Goal: Transaction & Acquisition: Purchase product/service

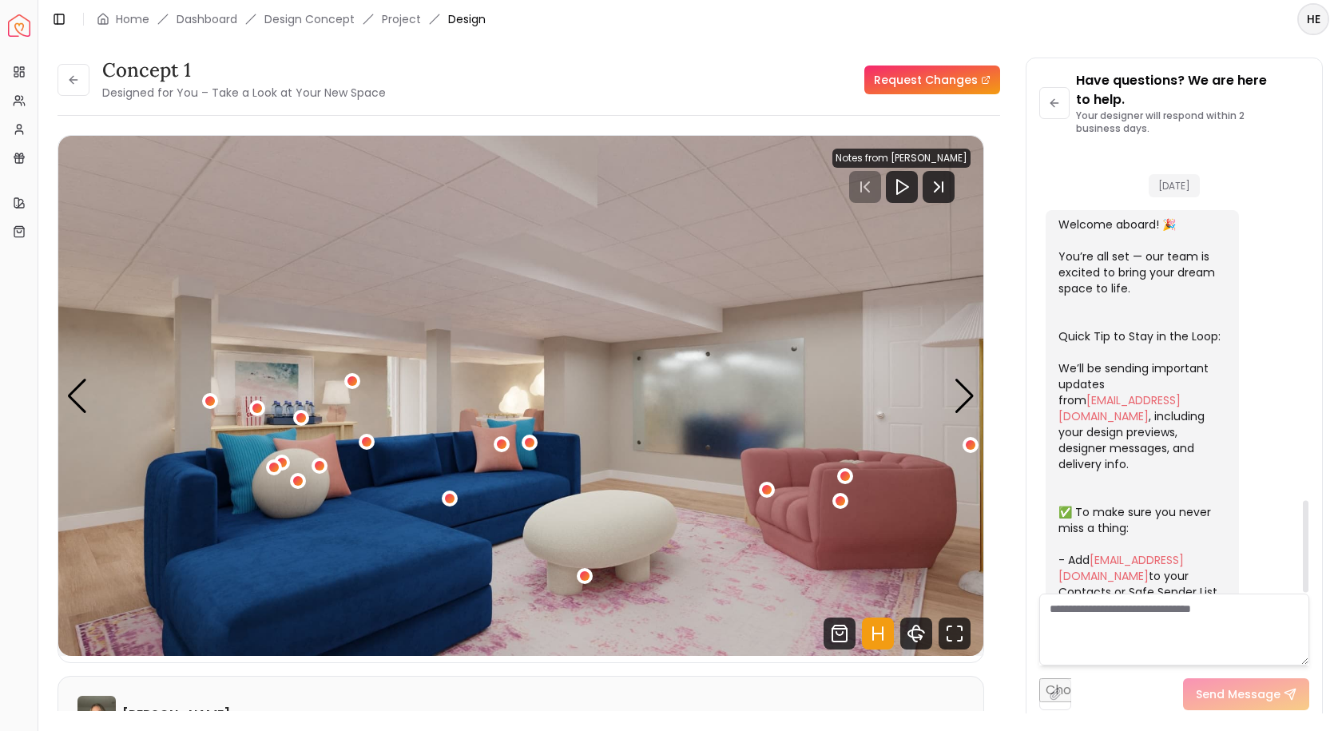
scroll to position [1701, 0]
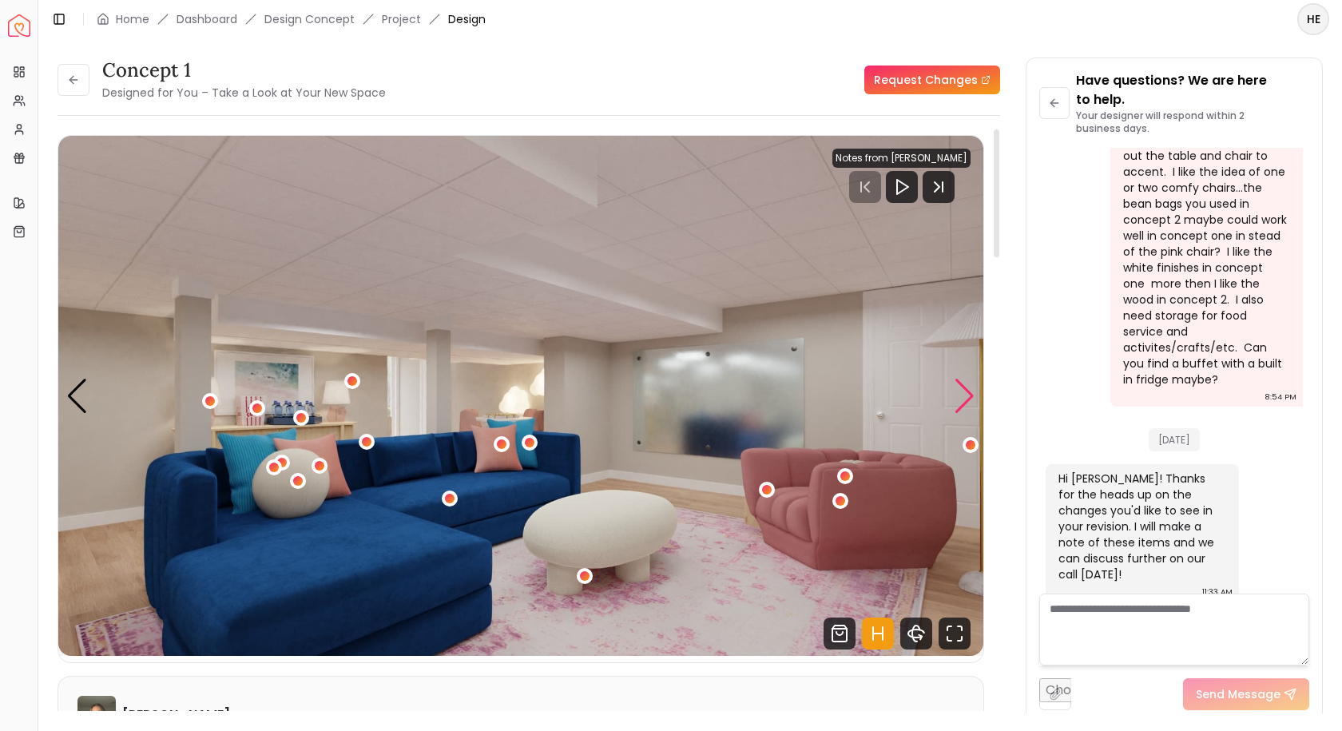
click at [973, 399] on div "Next slide" at bounding box center [965, 396] width 22 height 35
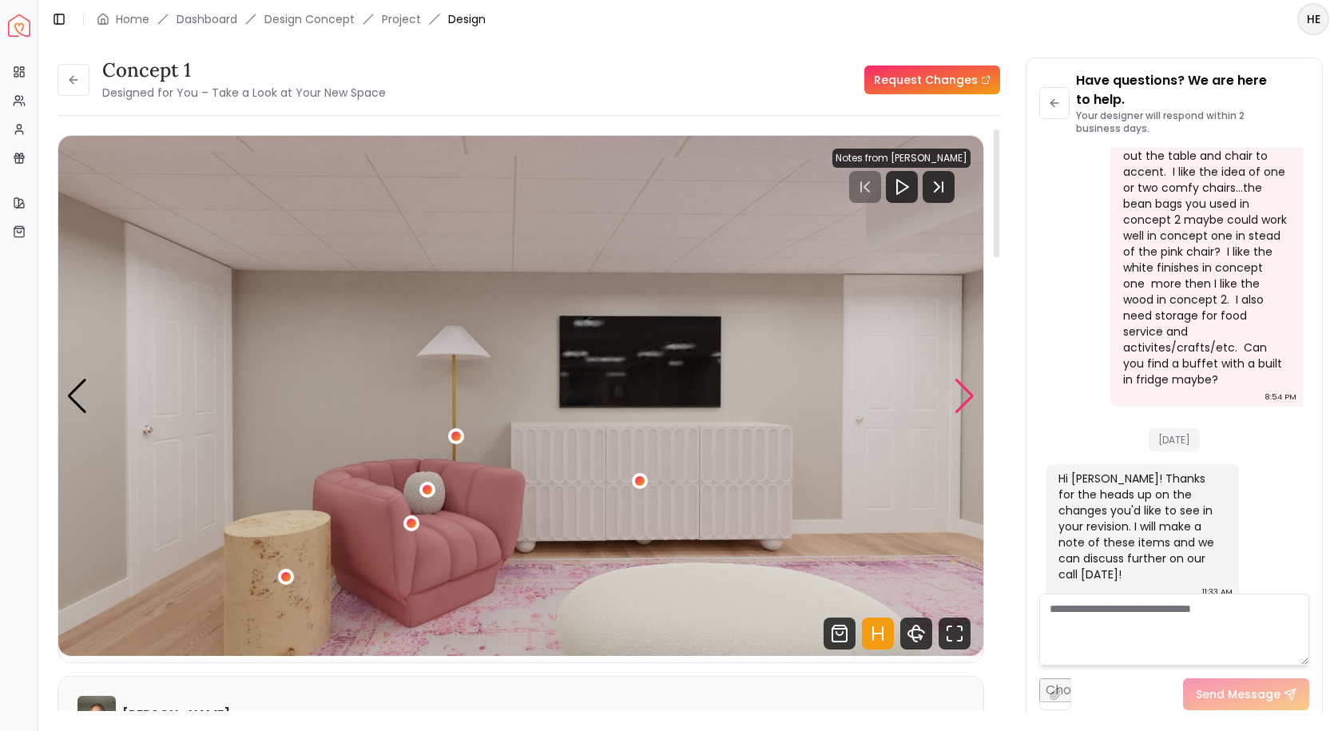
click at [972, 399] on div "Next slide" at bounding box center [965, 396] width 22 height 35
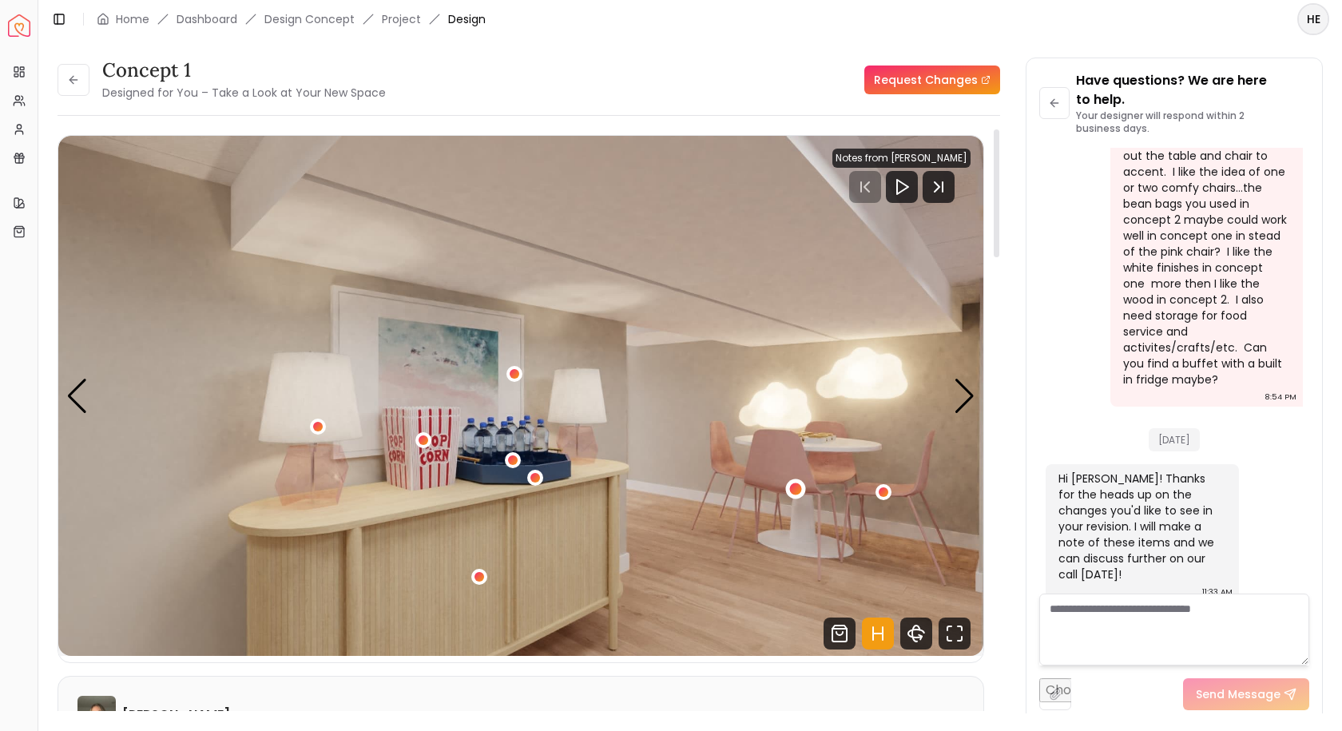
click at [796, 494] on div "4 / 6" at bounding box center [795, 488] width 12 height 12
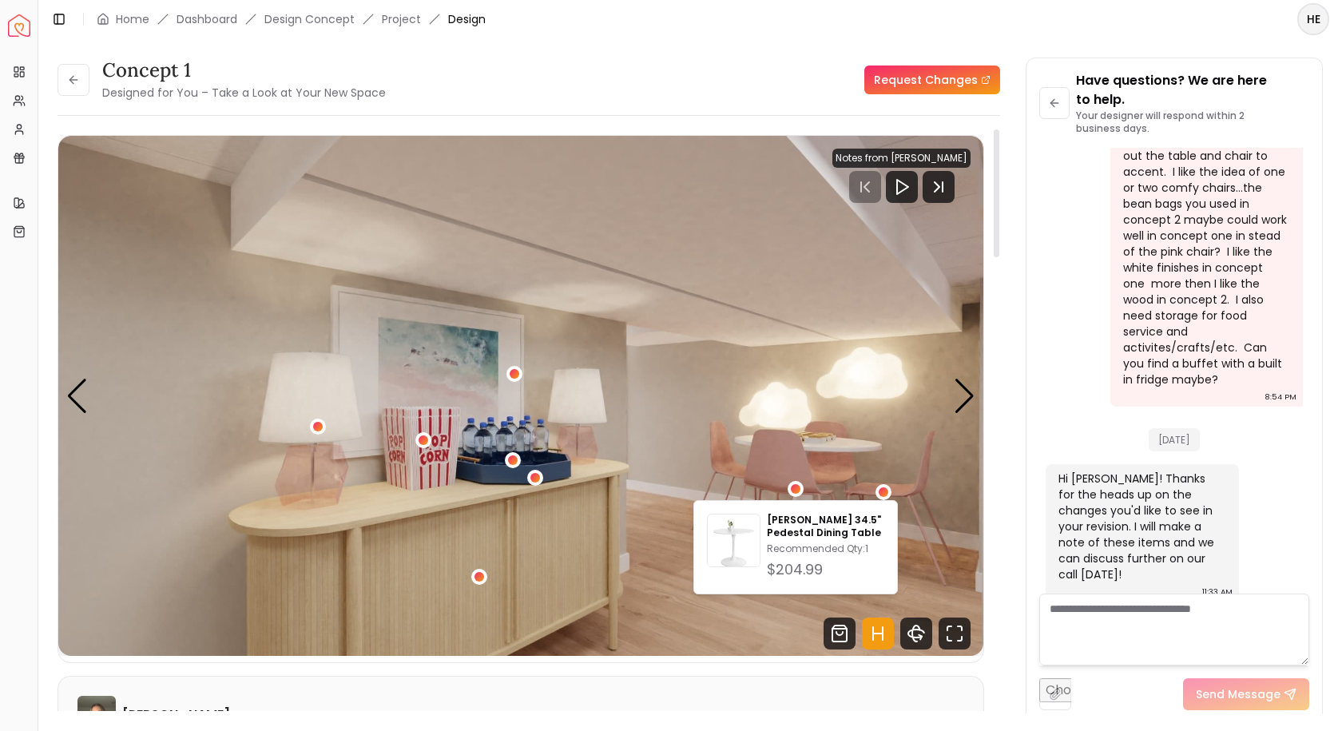
click at [65, 390] on img "4 / 6" at bounding box center [520, 396] width 925 height 520
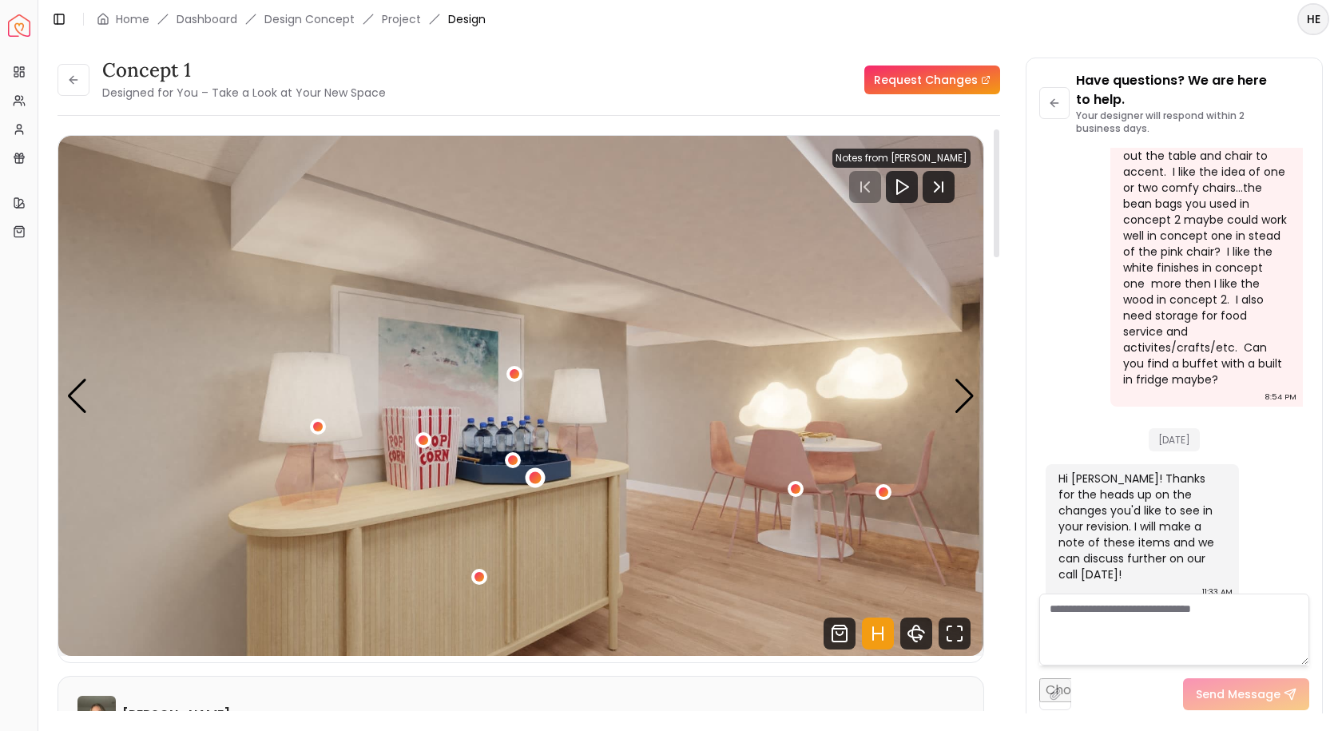
click at [532, 478] on div "4 / 6" at bounding box center [536, 478] width 12 height 12
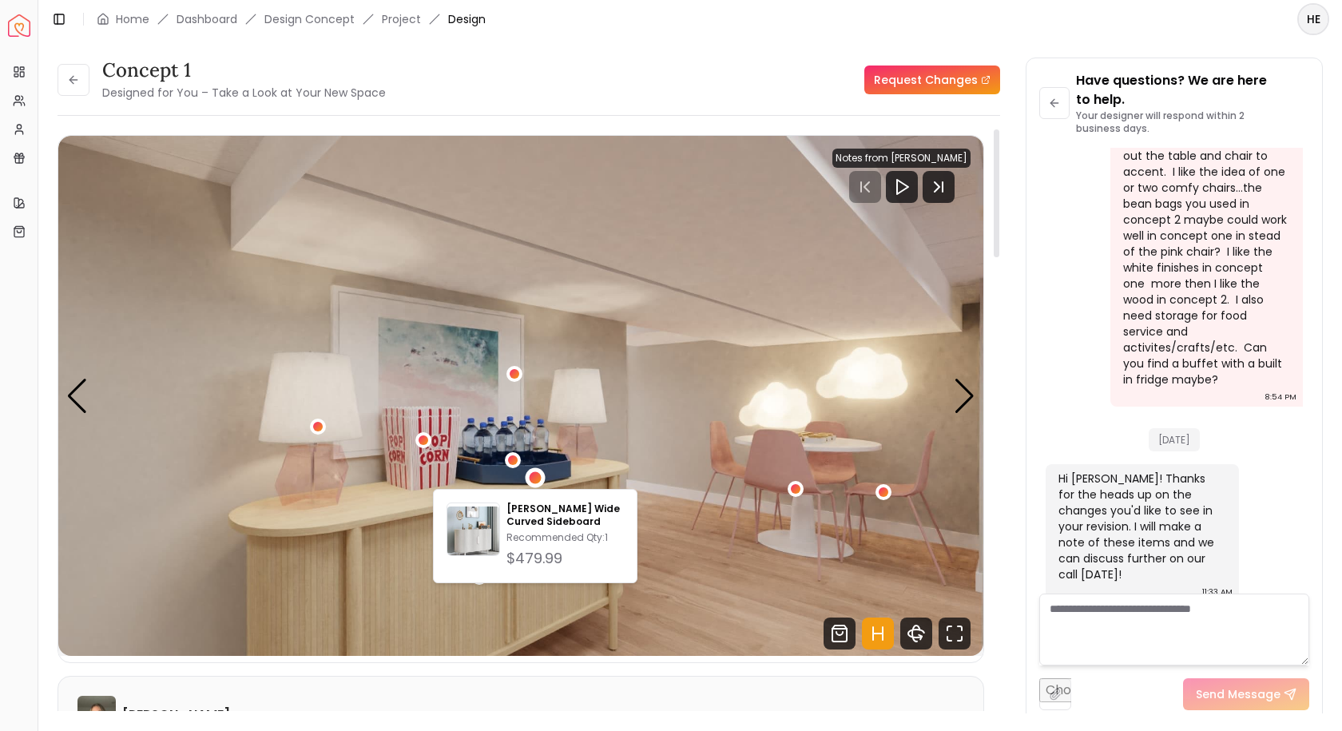
click at [505, 452] on button "4 / 6" at bounding box center [513, 460] width 16 height 16
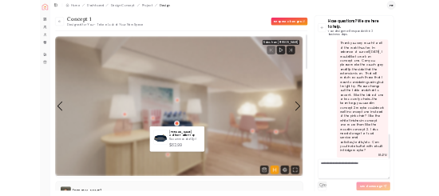
scroll to position [1382, 0]
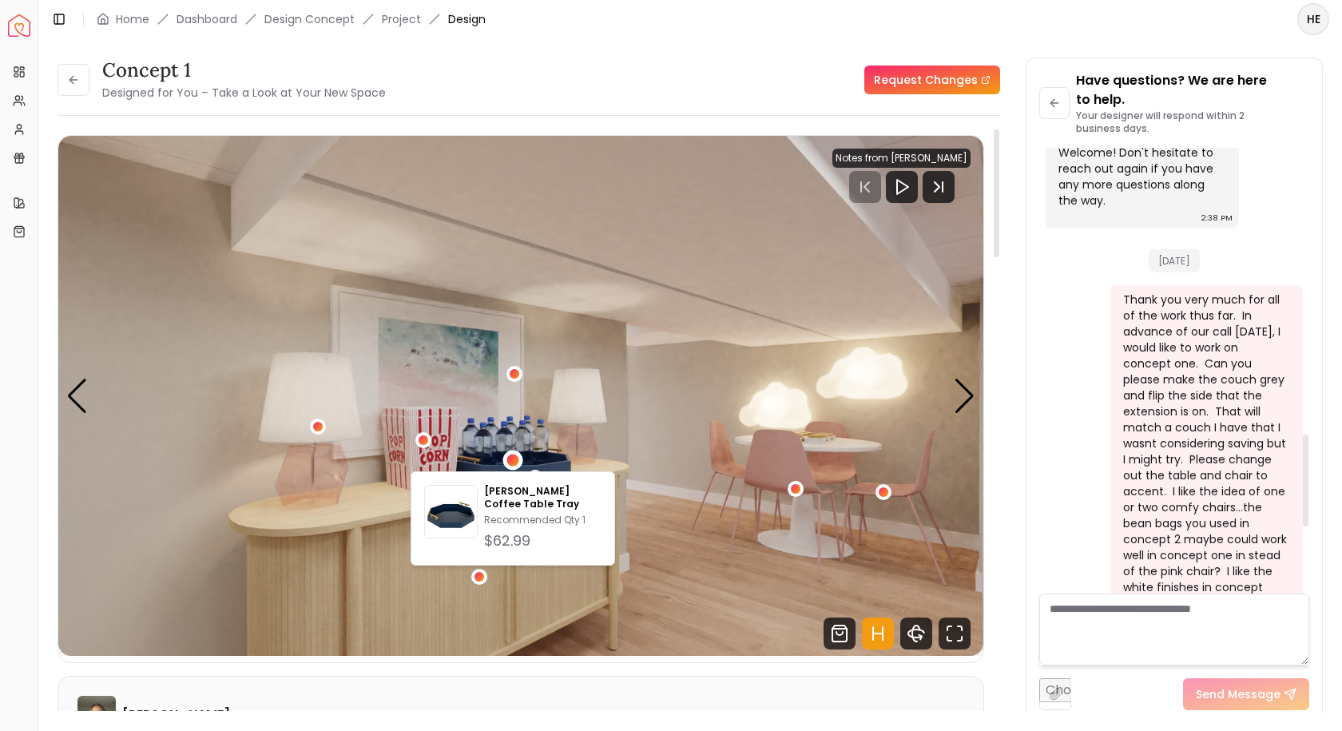
click at [978, 68] on link "Request Changes" at bounding box center [932, 79] width 136 height 29
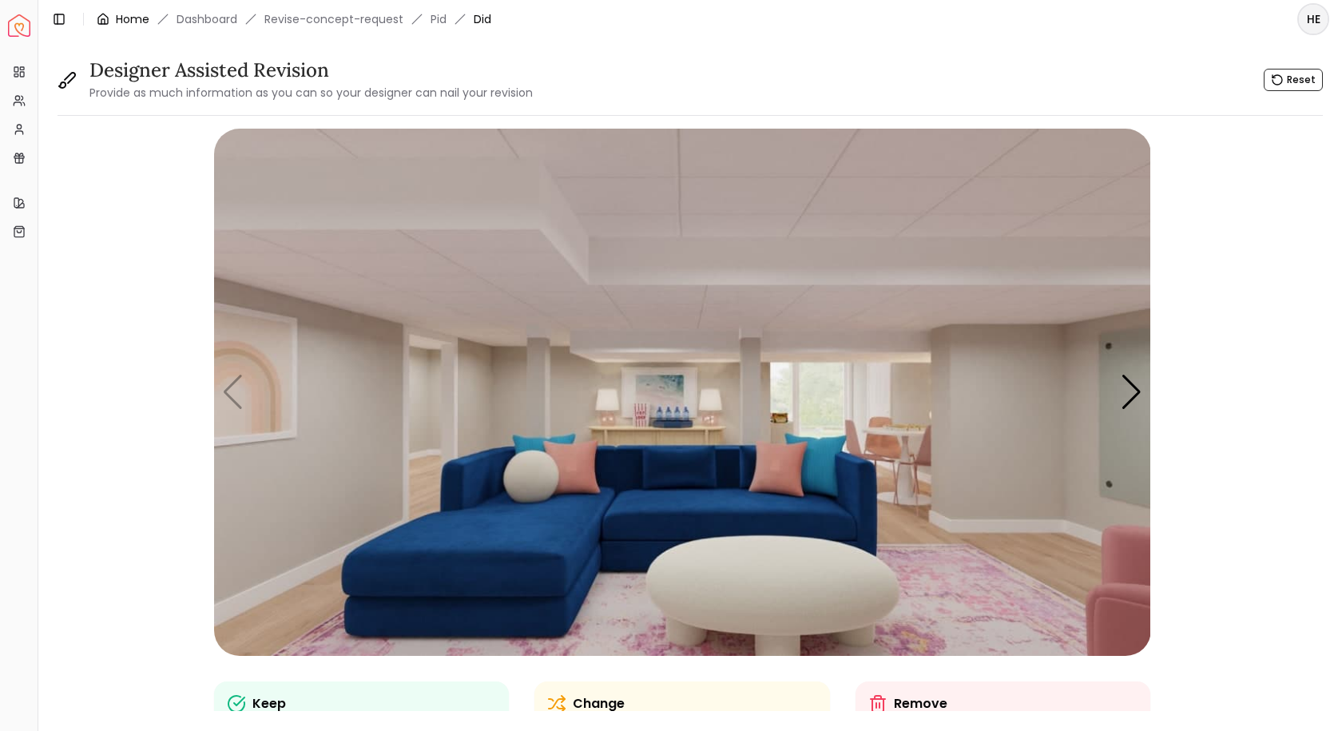
click at [142, 23] on link "Home" at bounding box center [133, 19] width 34 height 16
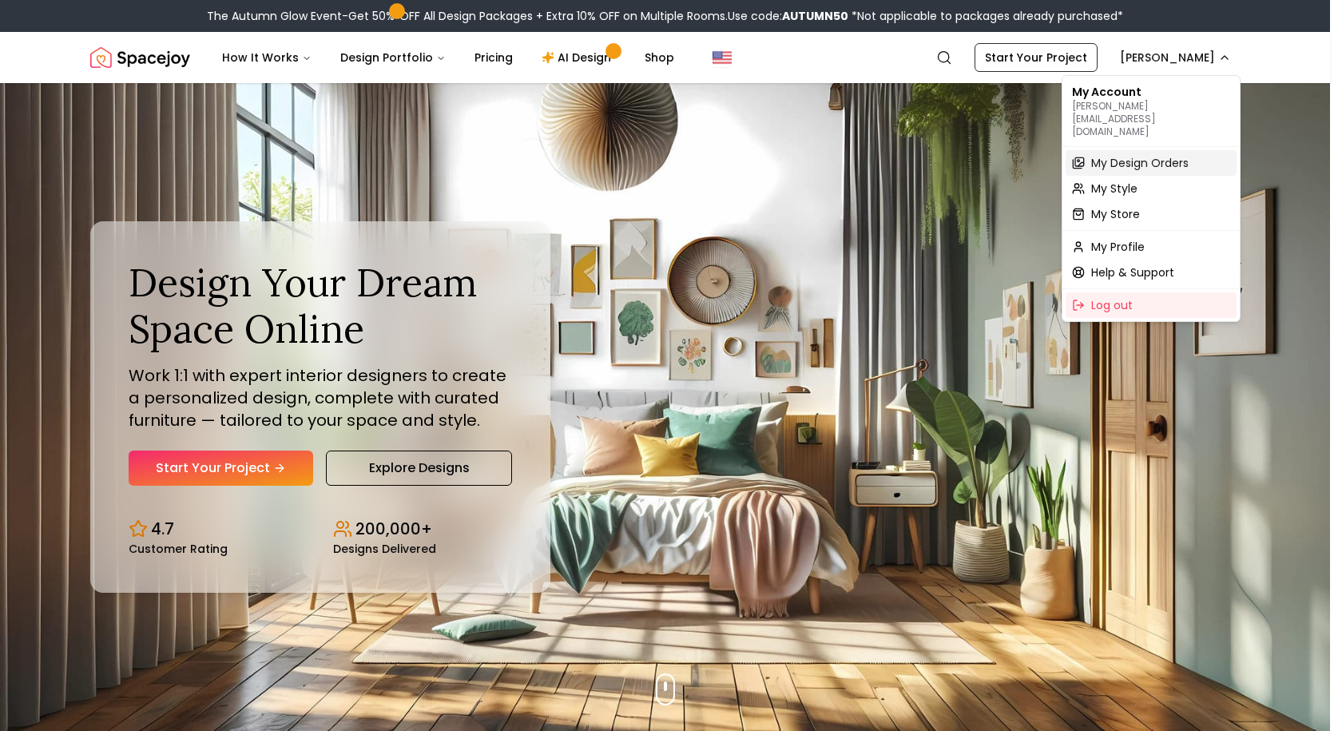
click at [1167, 155] on span "My Design Orders" at bounding box center [1139, 163] width 97 height 16
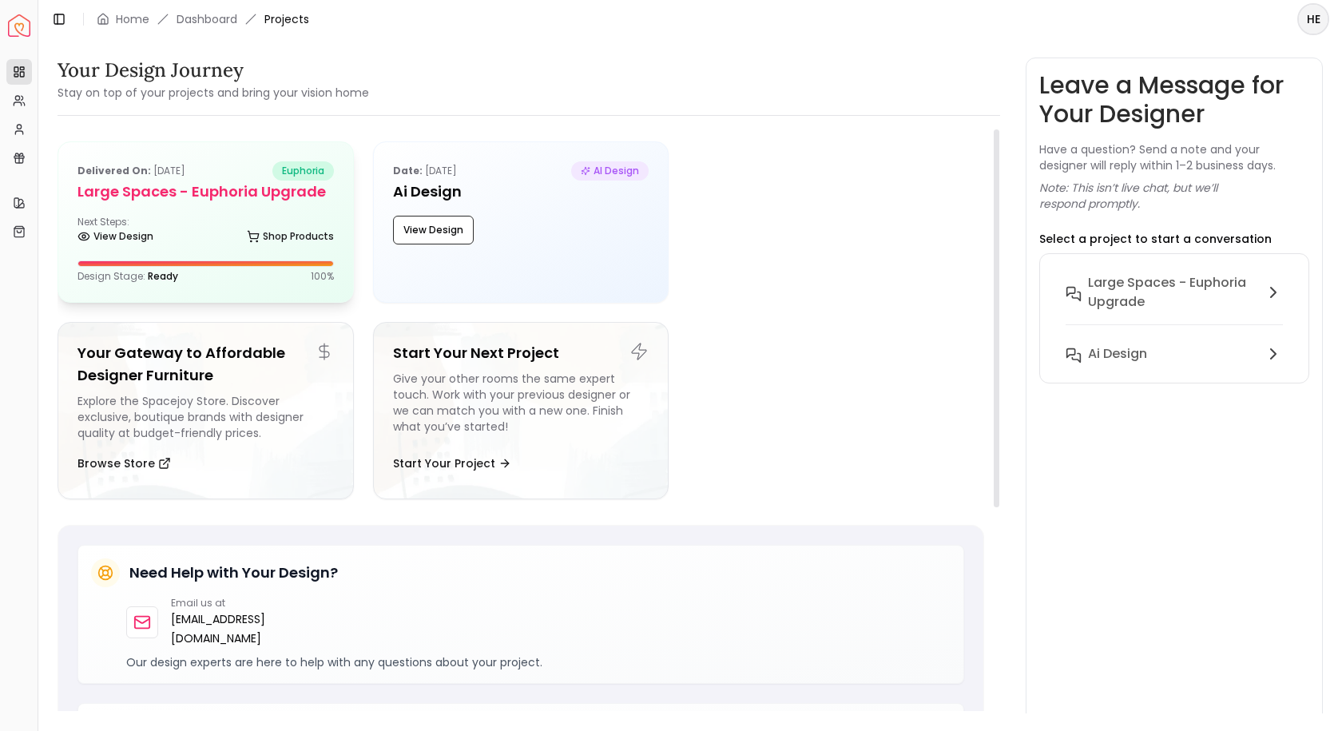
click at [158, 238] on div "View Design Shop Products" at bounding box center [205, 240] width 256 height 16
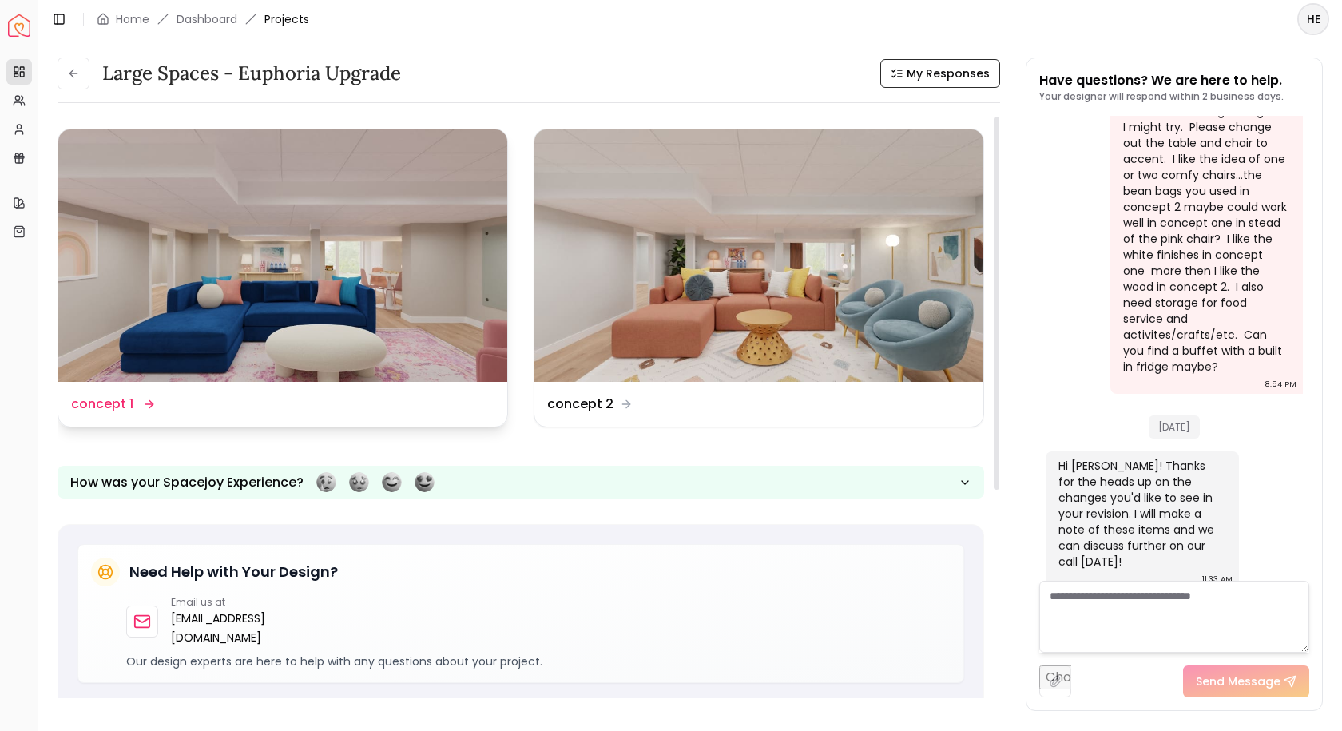
click at [386, 249] on img at bounding box center [282, 255] width 449 height 252
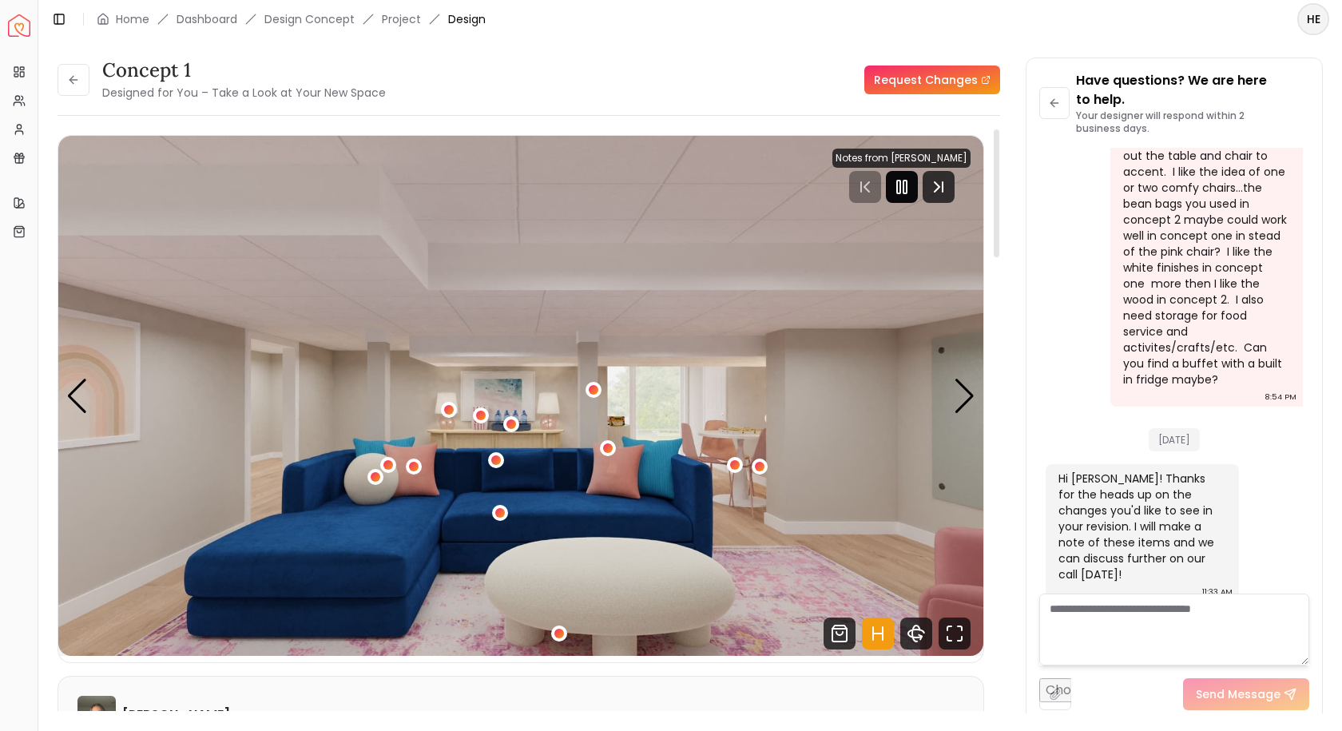
click at [907, 186] on rect "Pause" at bounding box center [904, 187] width 3 height 13
click at [64, 79] on button at bounding box center [74, 80] width 32 height 32
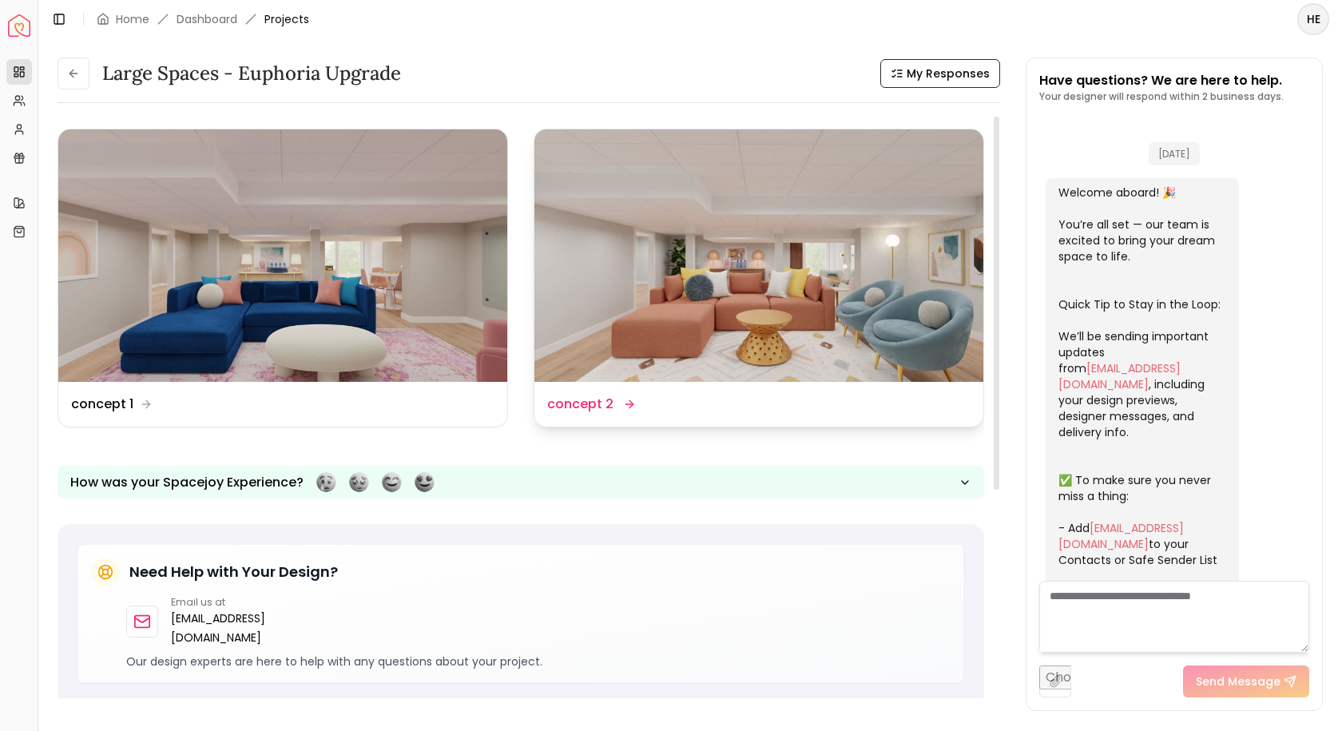
scroll to position [1682, 0]
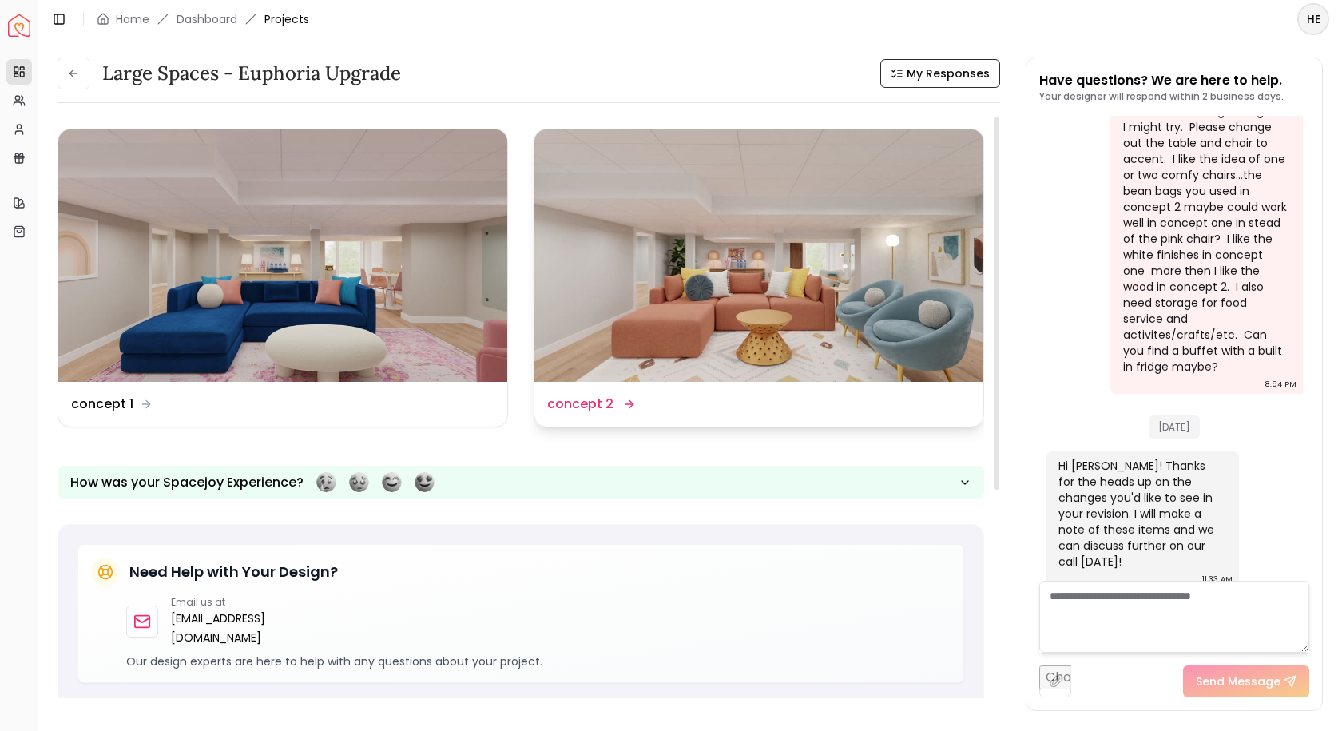
click at [598, 253] on img at bounding box center [758, 255] width 449 height 252
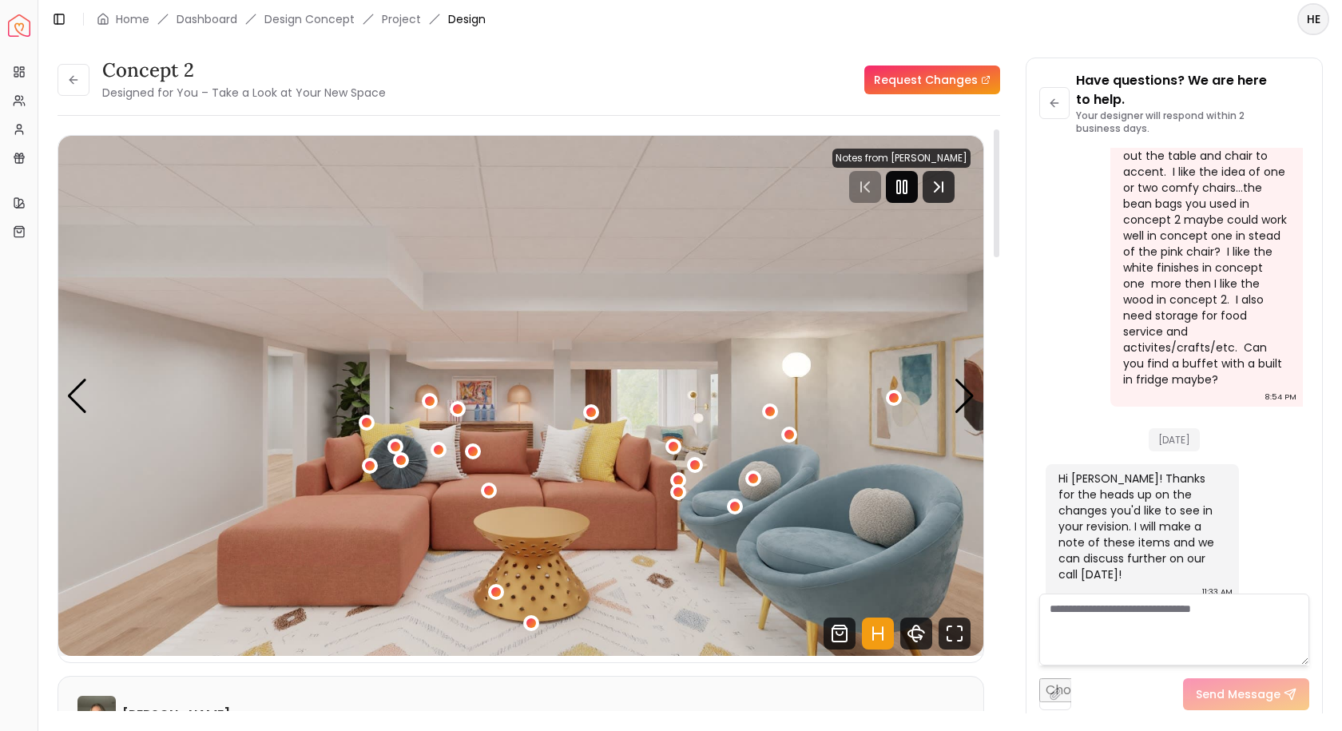
click at [911, 182] on icon "Pause" at bounding box center [901, 186] width 19 height 19
click at [77, 74] on icon at bounding box center [73, 79] width 13 height 13
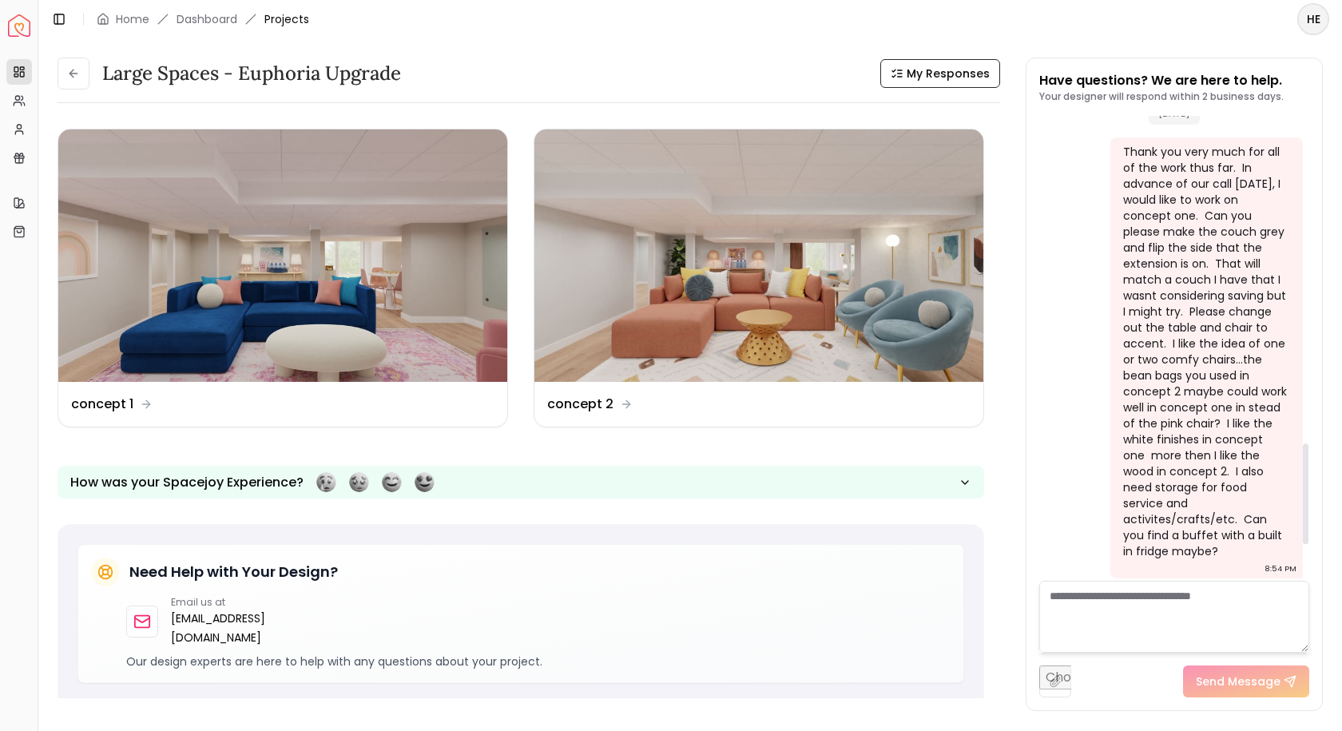
scroll to position [1522, 0]
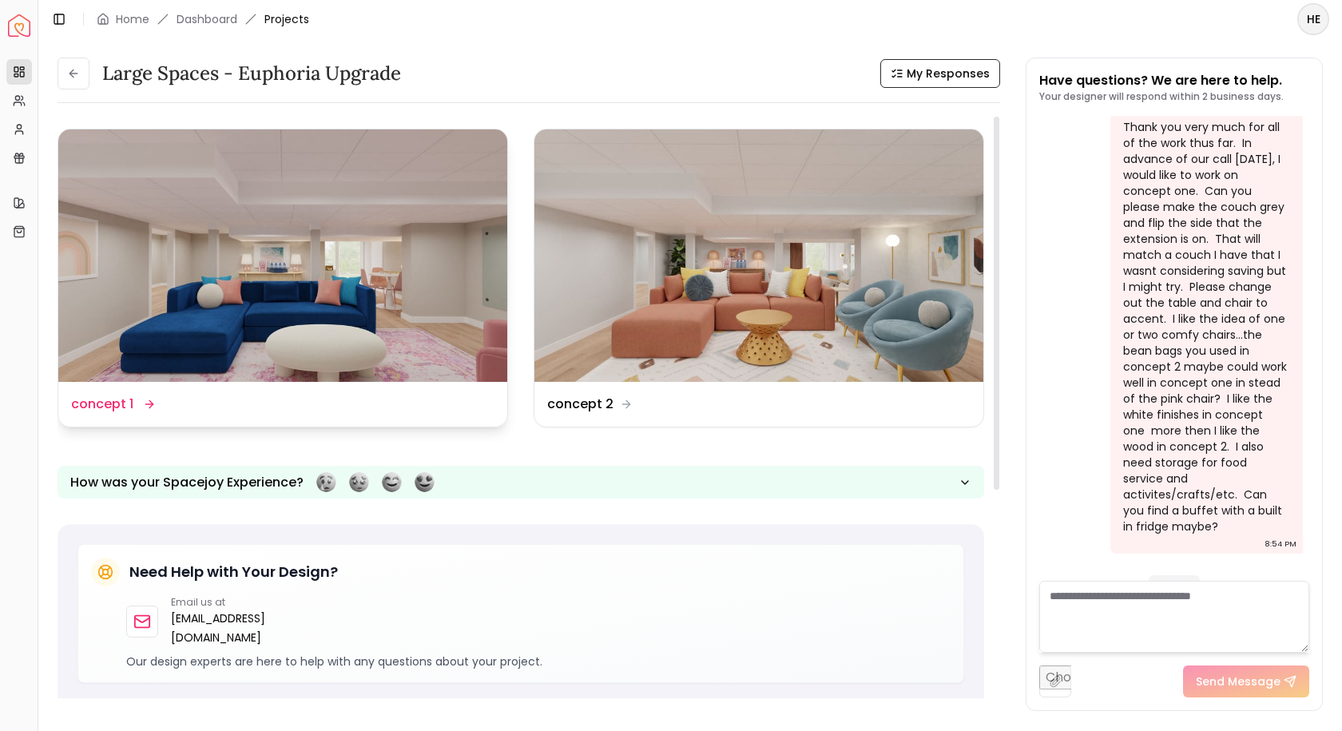
click at [383, 252] on img at bounding box center [282, 255] width 449 height 252
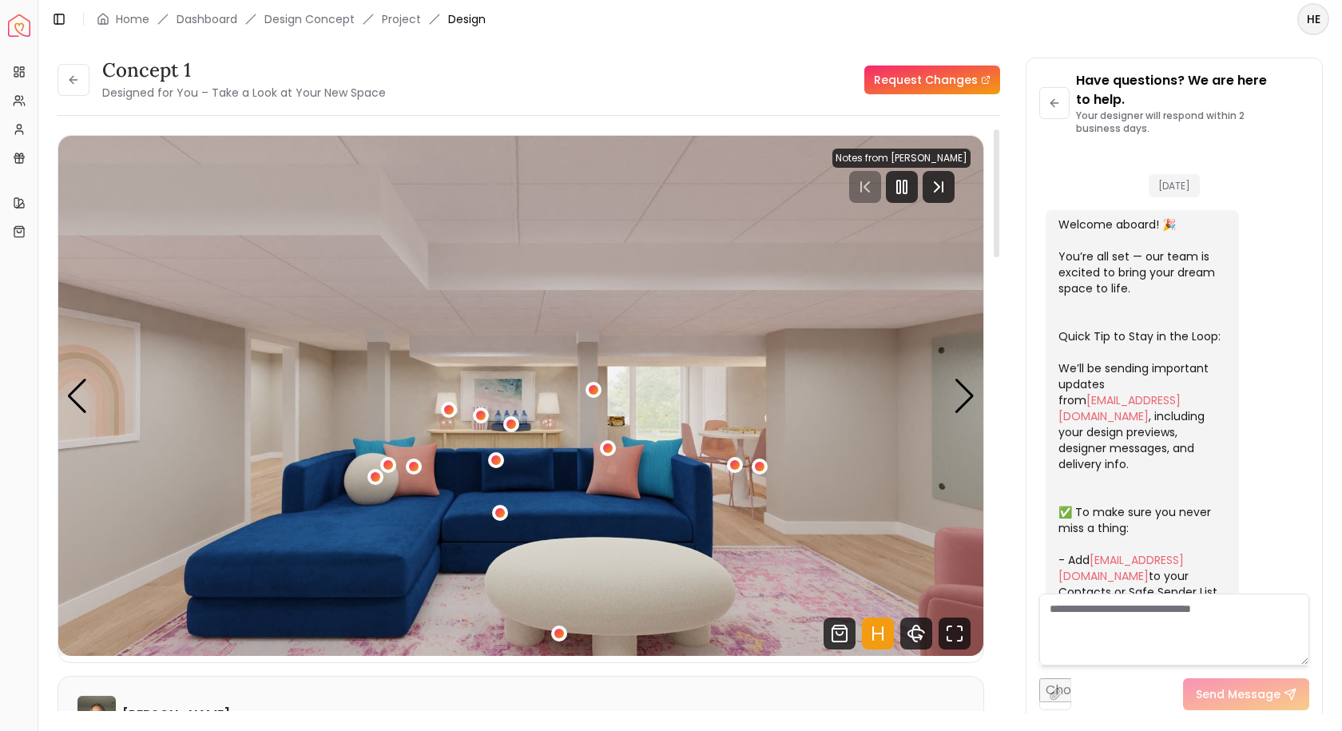
scroll to position [1701, 0]
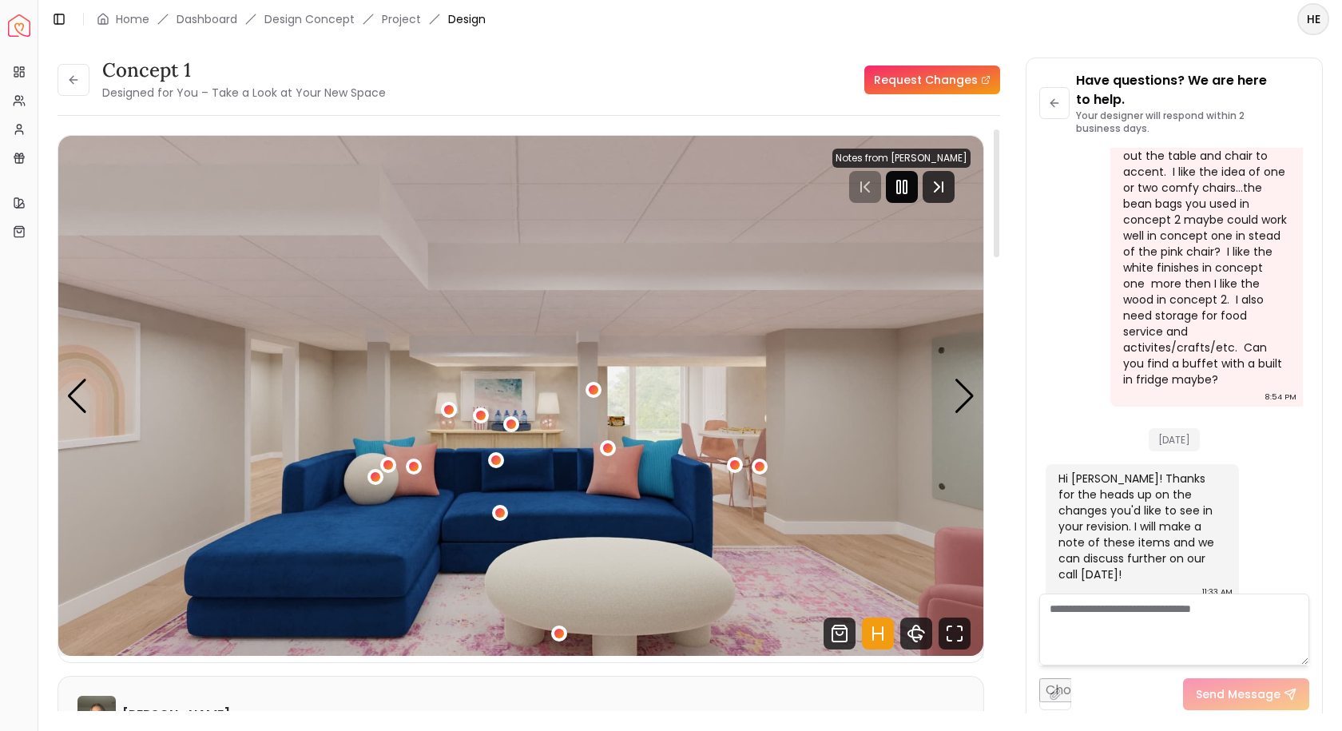
click at [907, 181] on icon "Pause" at bounding box center [901, 186] width 19 height 19
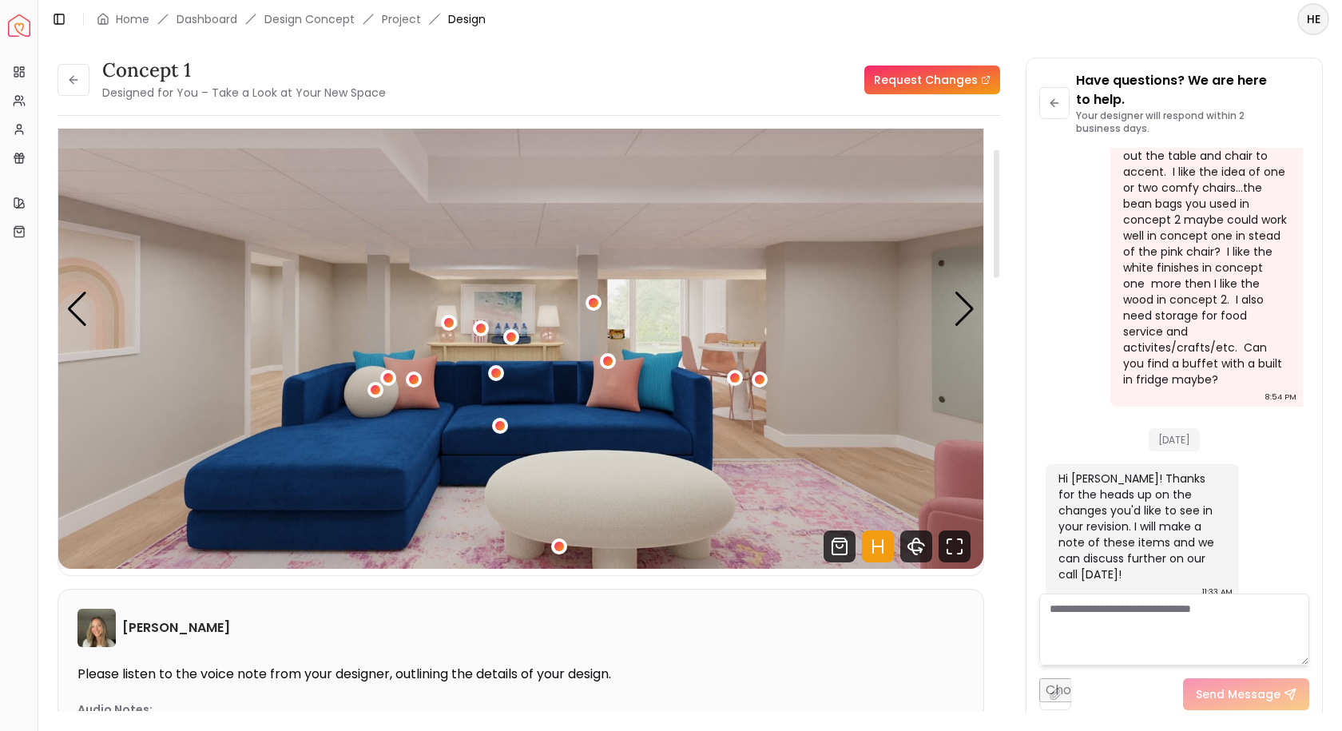
scroll to position [160, 0]
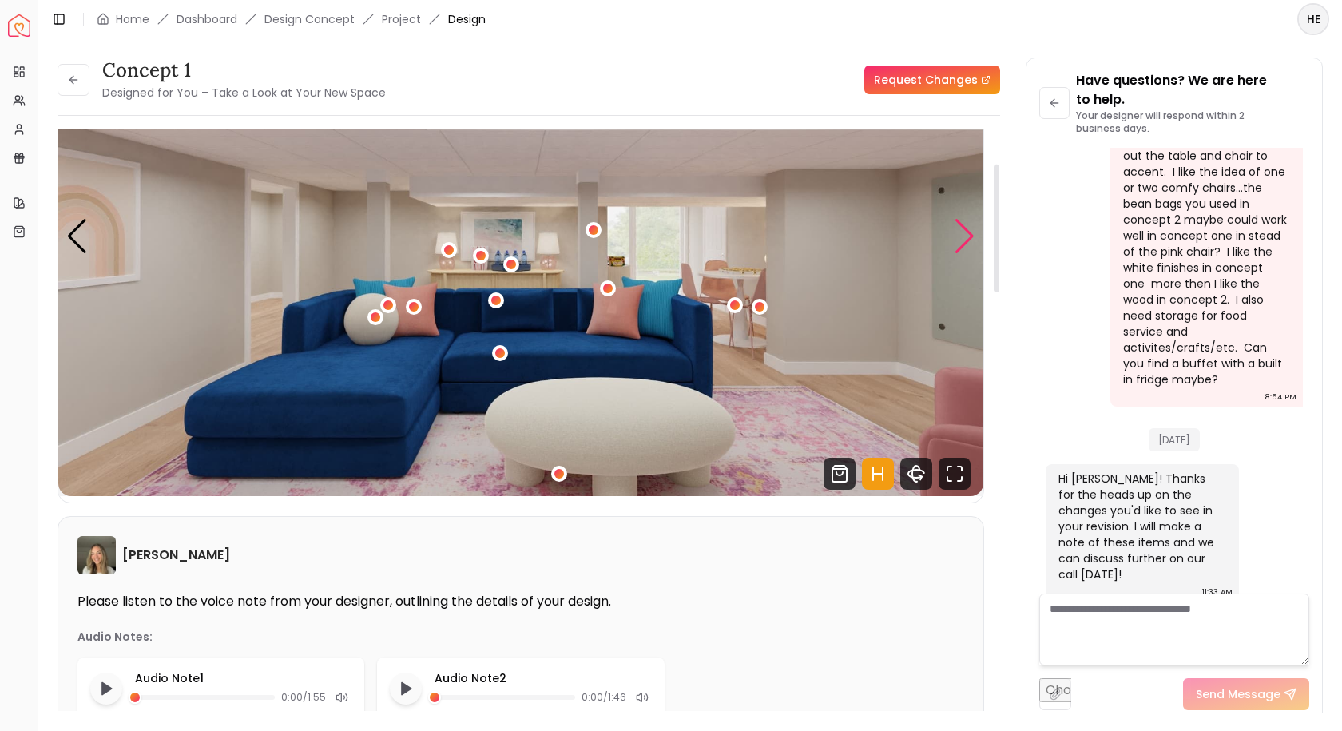
click at [971, 230] on div "Next slide" at bounding box center [965, 236] width 22 height 35
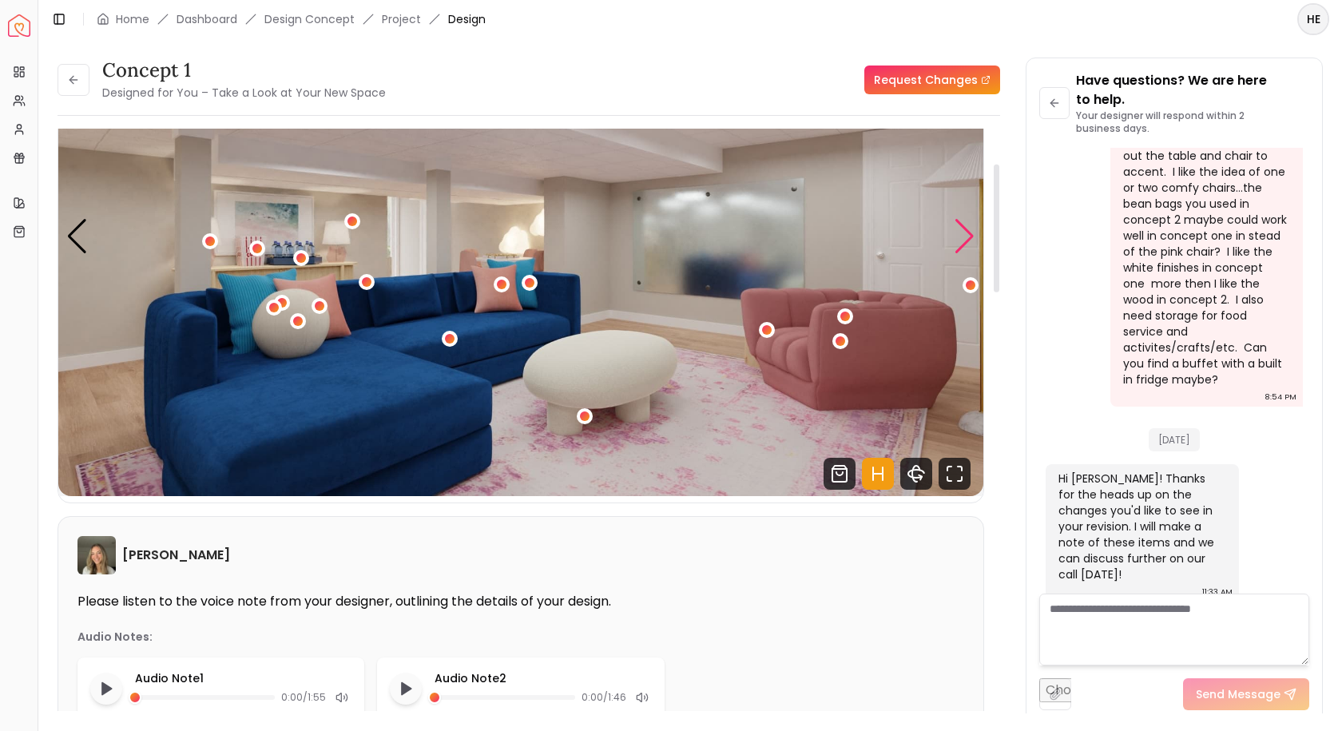
click at [970, 230] on div "Next slide" at bounding box center [965, 236] width 22 height 35
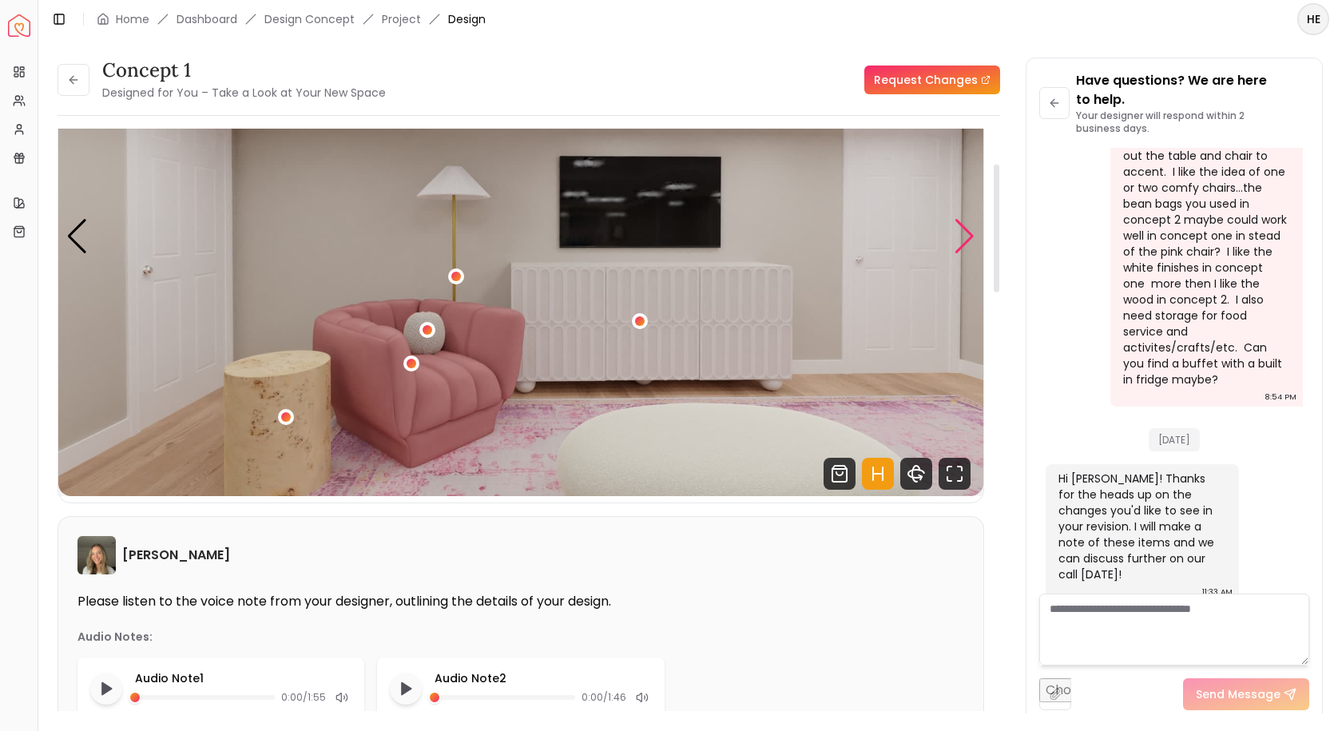
click at [969, 232] on div "Next slide" at bounding box center [965, 236] width 22 height 35
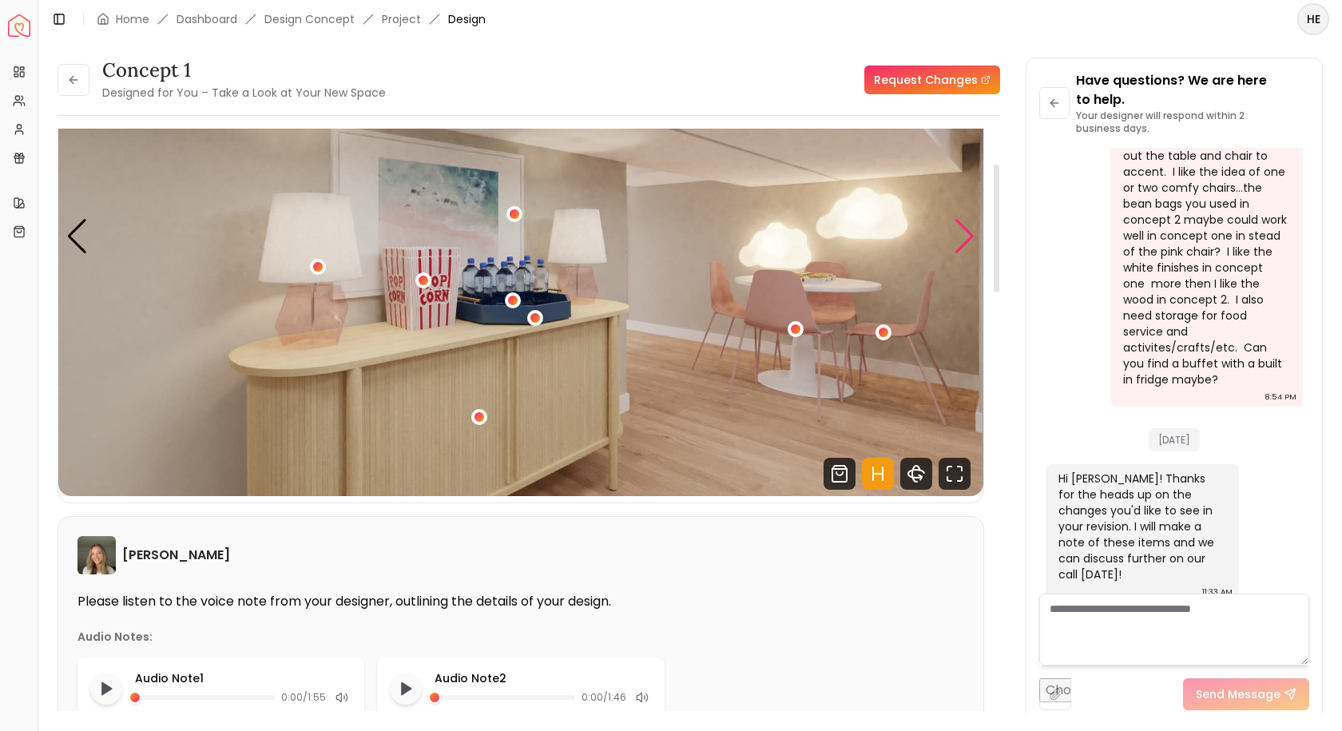
click at [958, 246] on div "Next slide" at bounding box center [965, 236] width 22 height 35
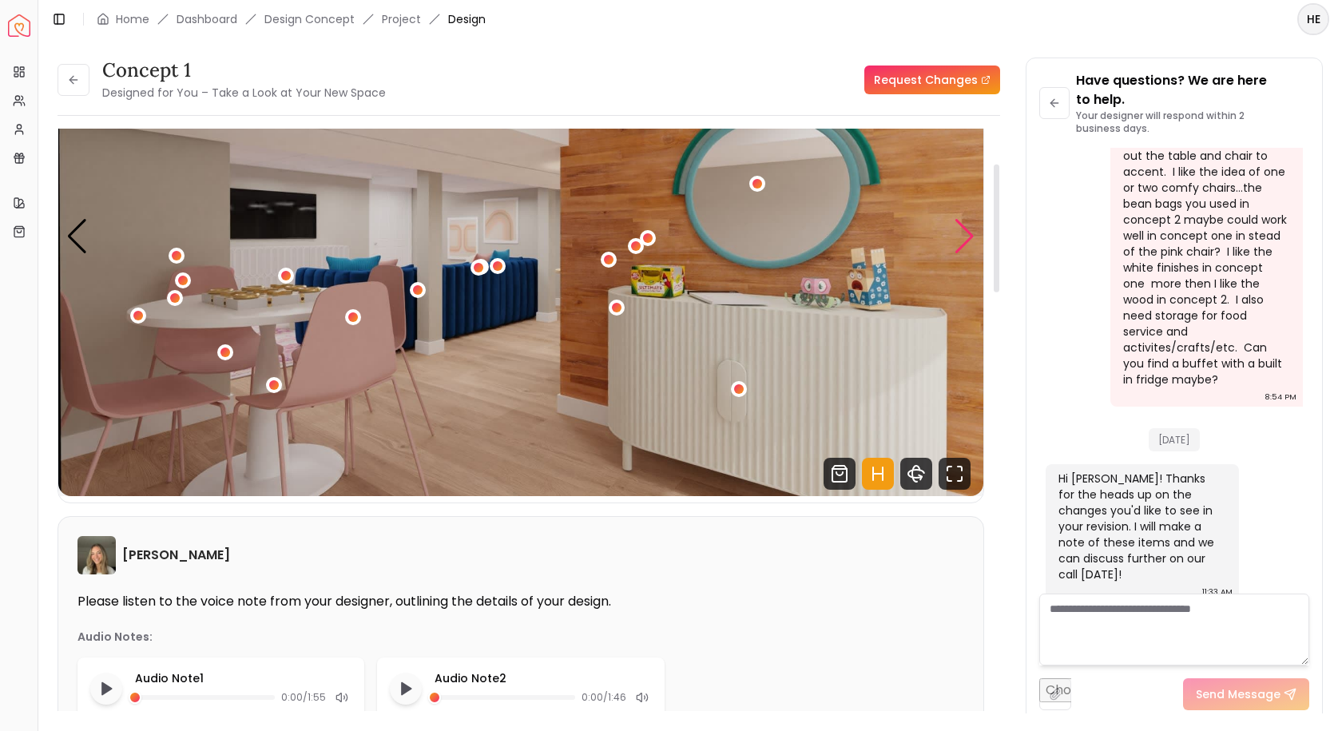
click at [960, 244] on div "Next slide" at bounding box center [965, 236] width 22 height 35
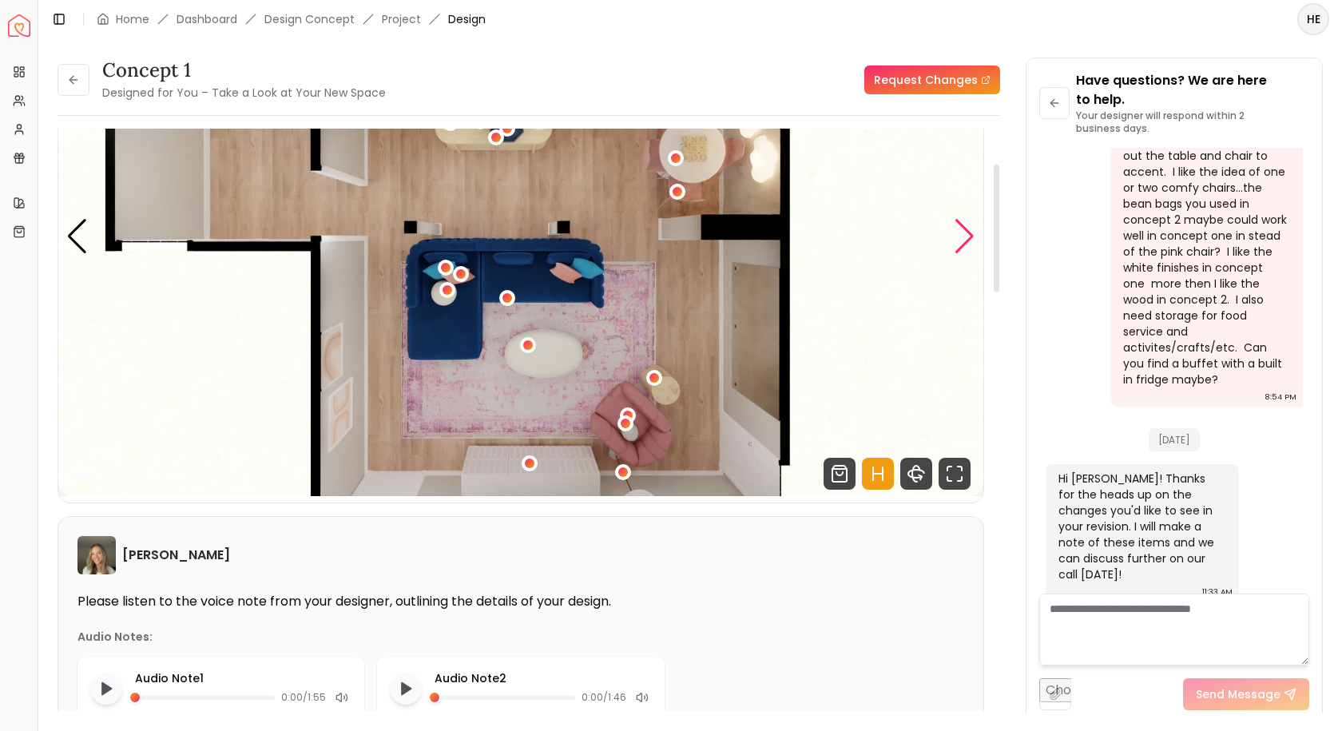
click at [960, 244] on div "Next slide" at bounding box center [965, 236] width 22 height 35
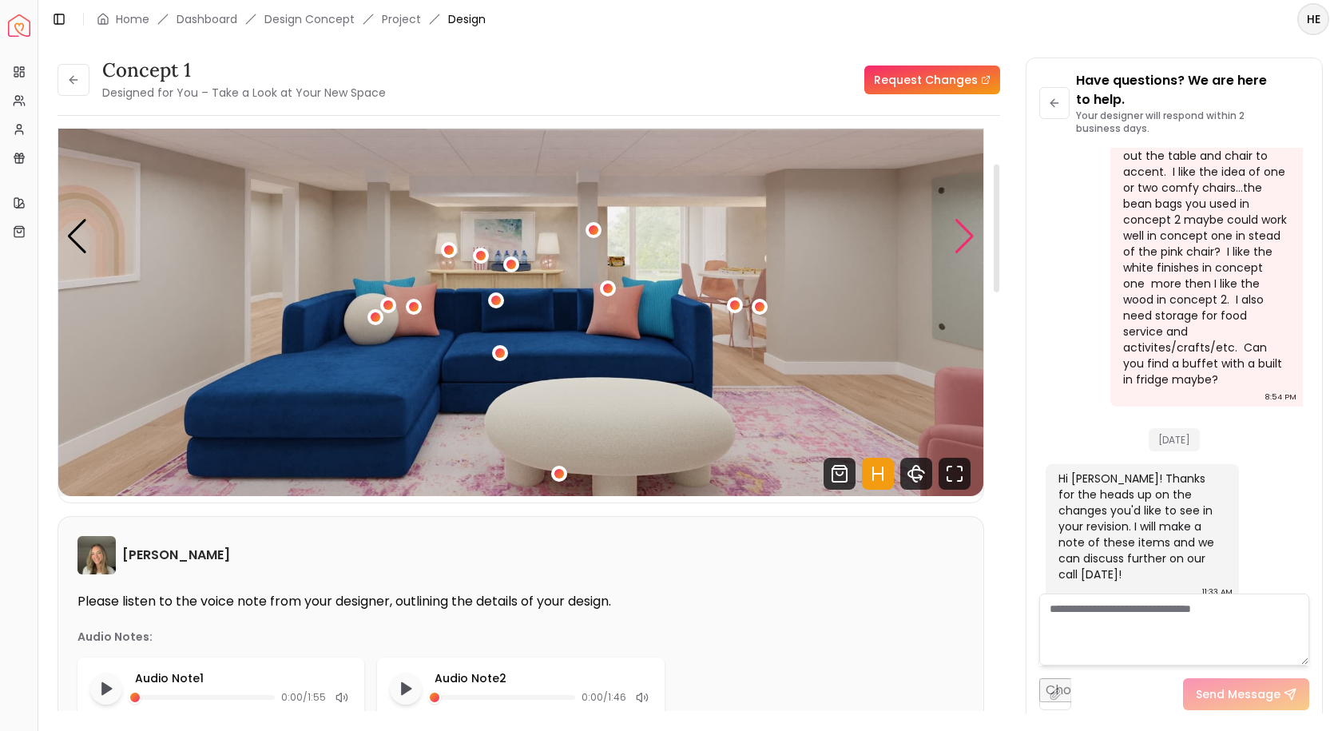
click at [960, 244] on div "Next slide" at bounding box center [965, 236] width 22 height 35
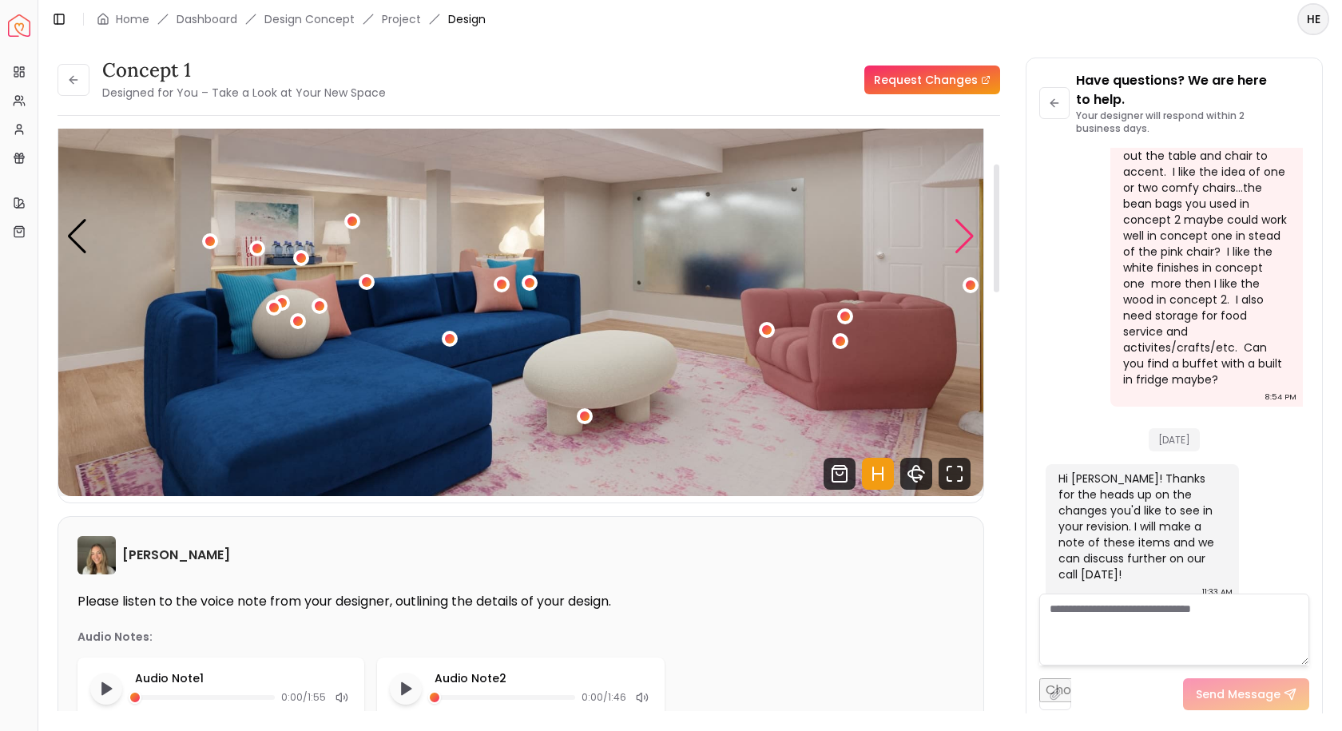
click at [960, 244] on div "Next slide" at bounding box center [965, 236] width 22 height 35
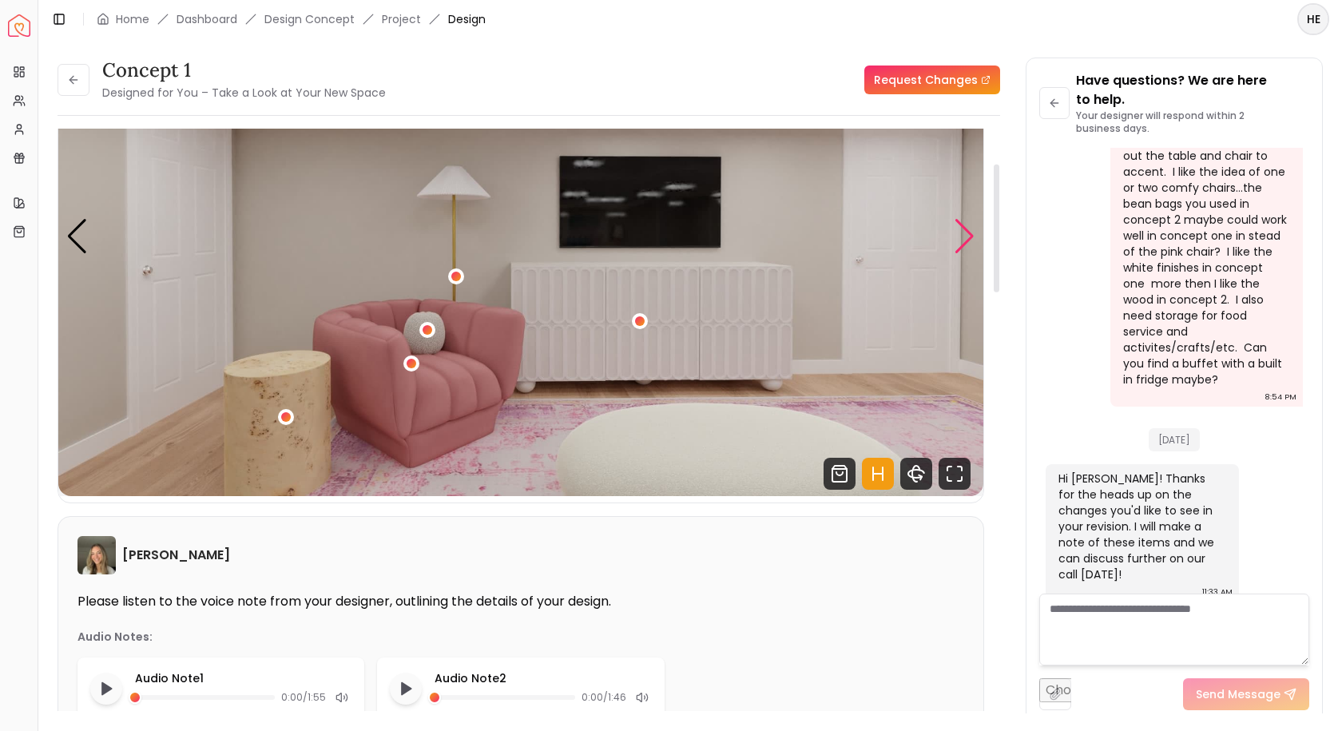
click at [960, 245] on div "Next slide" at bounding box center [965, 236] width 22 height 35
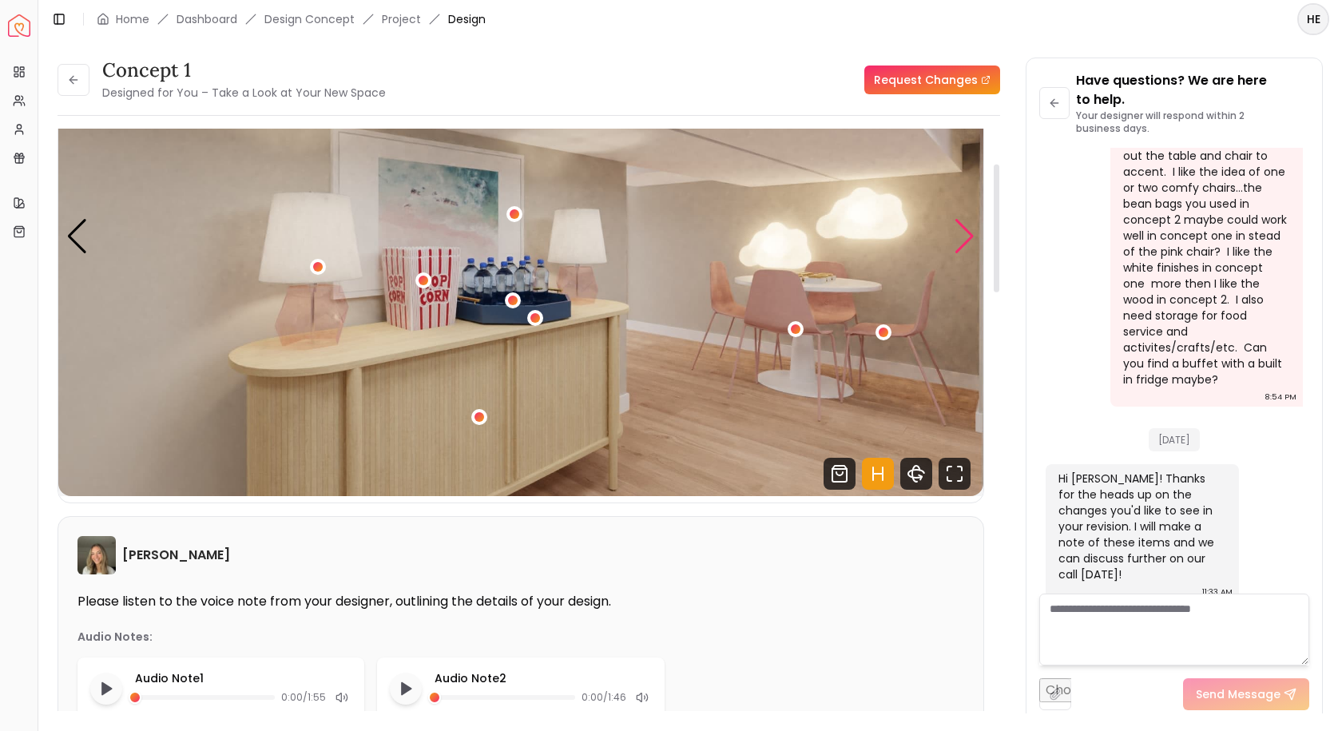
click at [960, 246] on div "Next slide" at bounding box center [965, 236] width 22 height 35
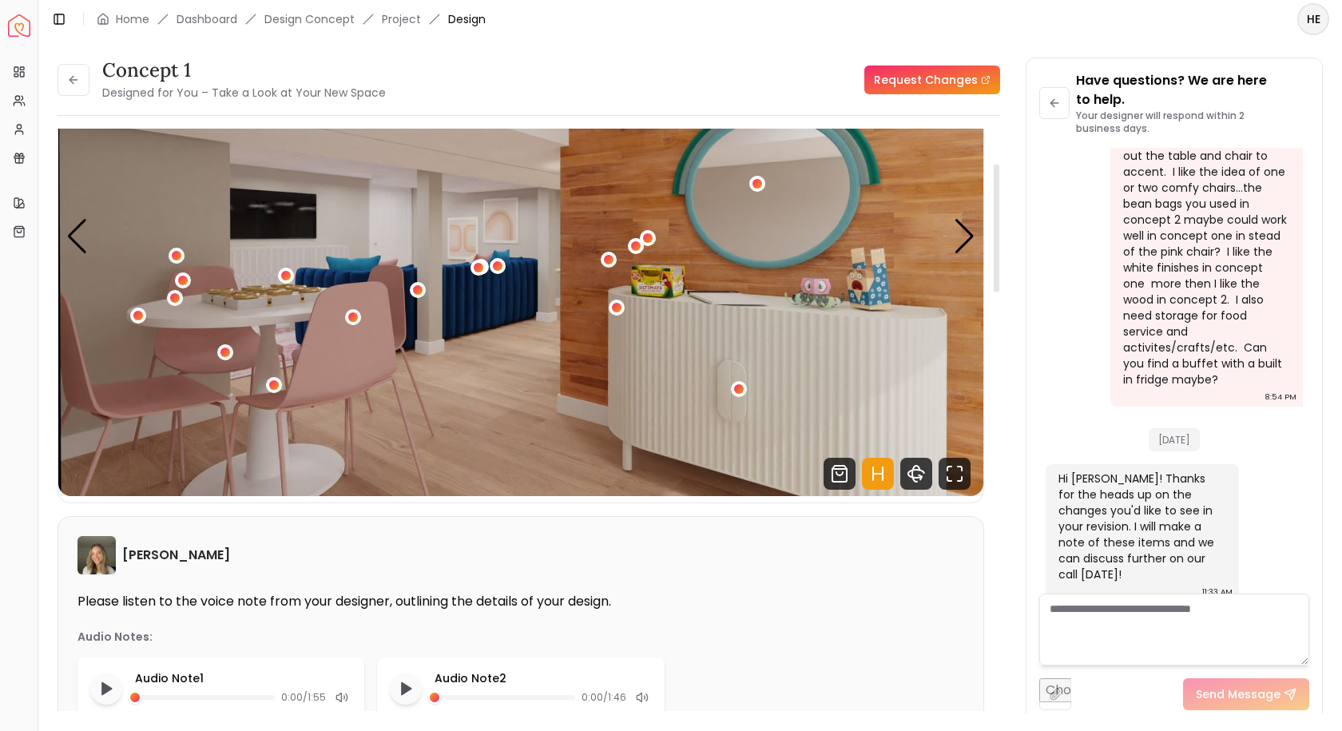
scroll to position [80, 0]
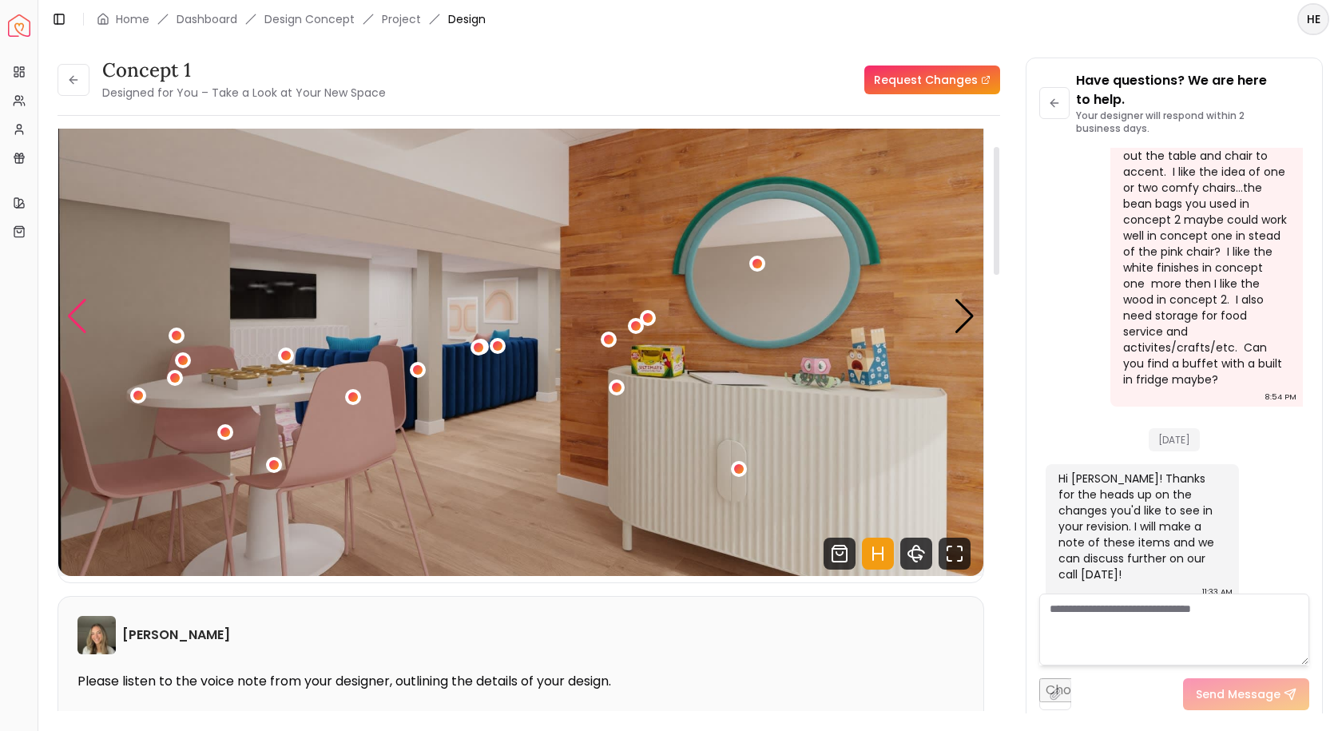
click at [84, 311] on div "Previous slide" at bounding box center [77, 316] width 22 height 35
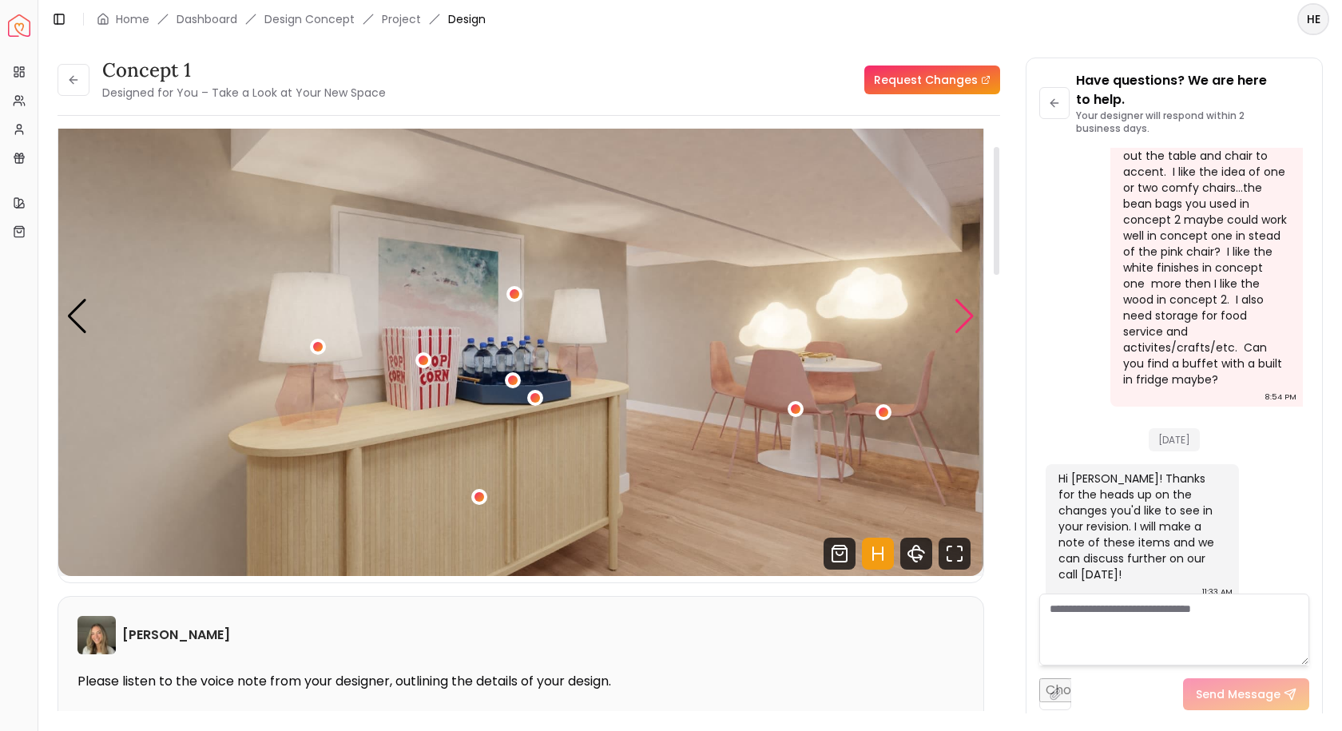
click at [964, 314] on div "Next slide" at bounding box center [965, 316] width 22 height 35
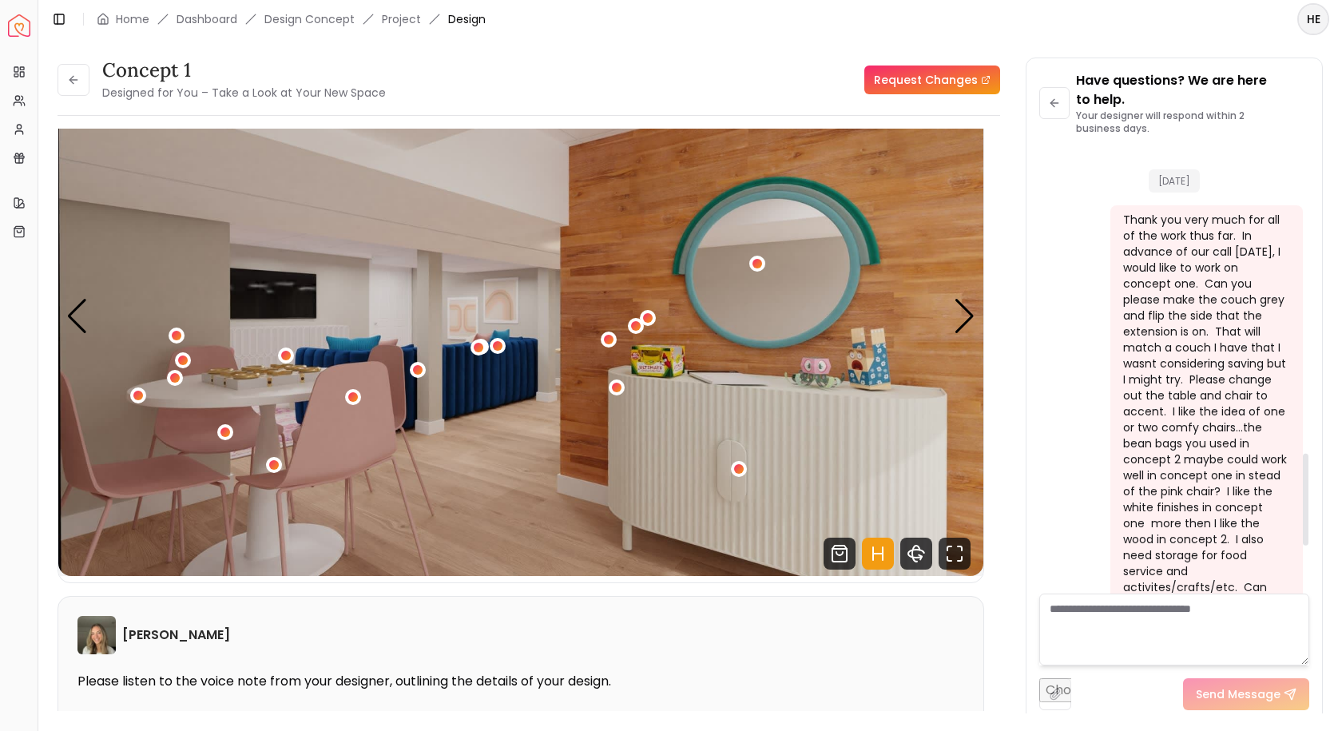
scroll to position [1542, 0]
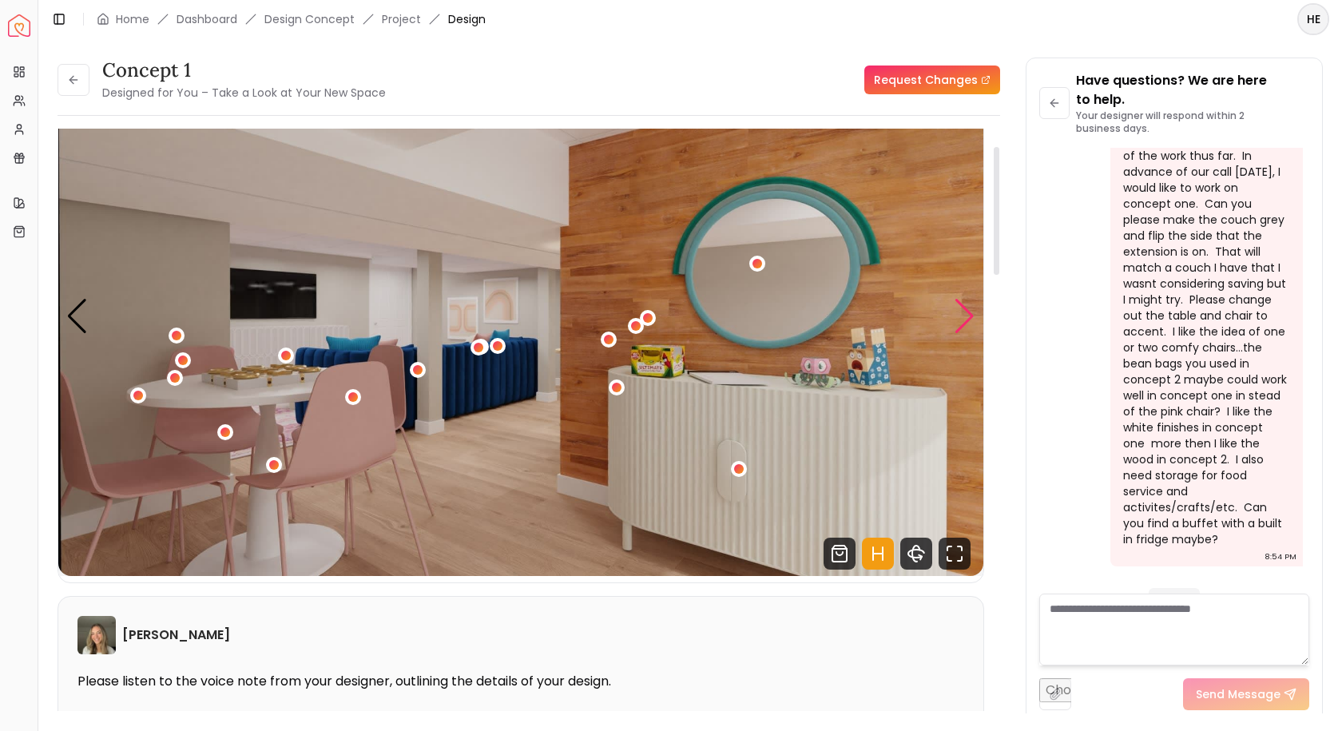
click at [969, 320] on div "Next slide" at bounding box center [965, 316] width 22 height 35
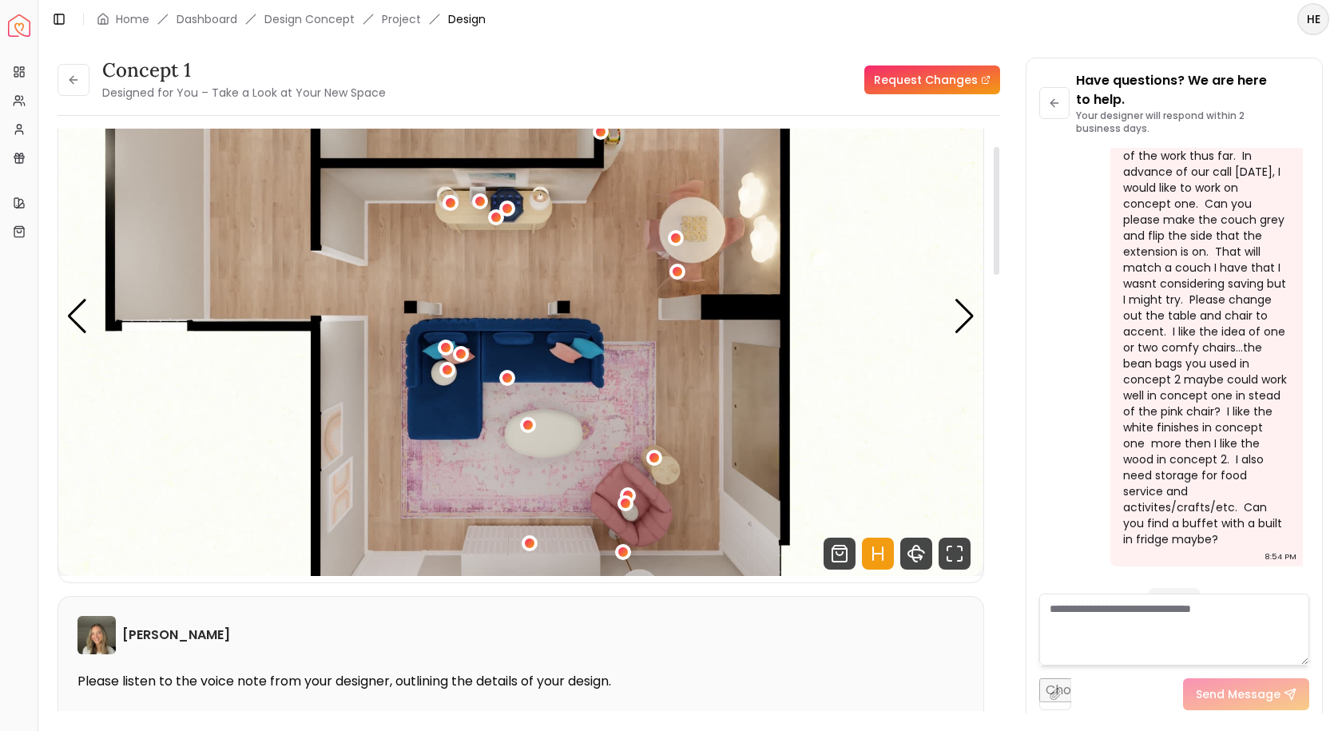
scroll to position [0, 0]
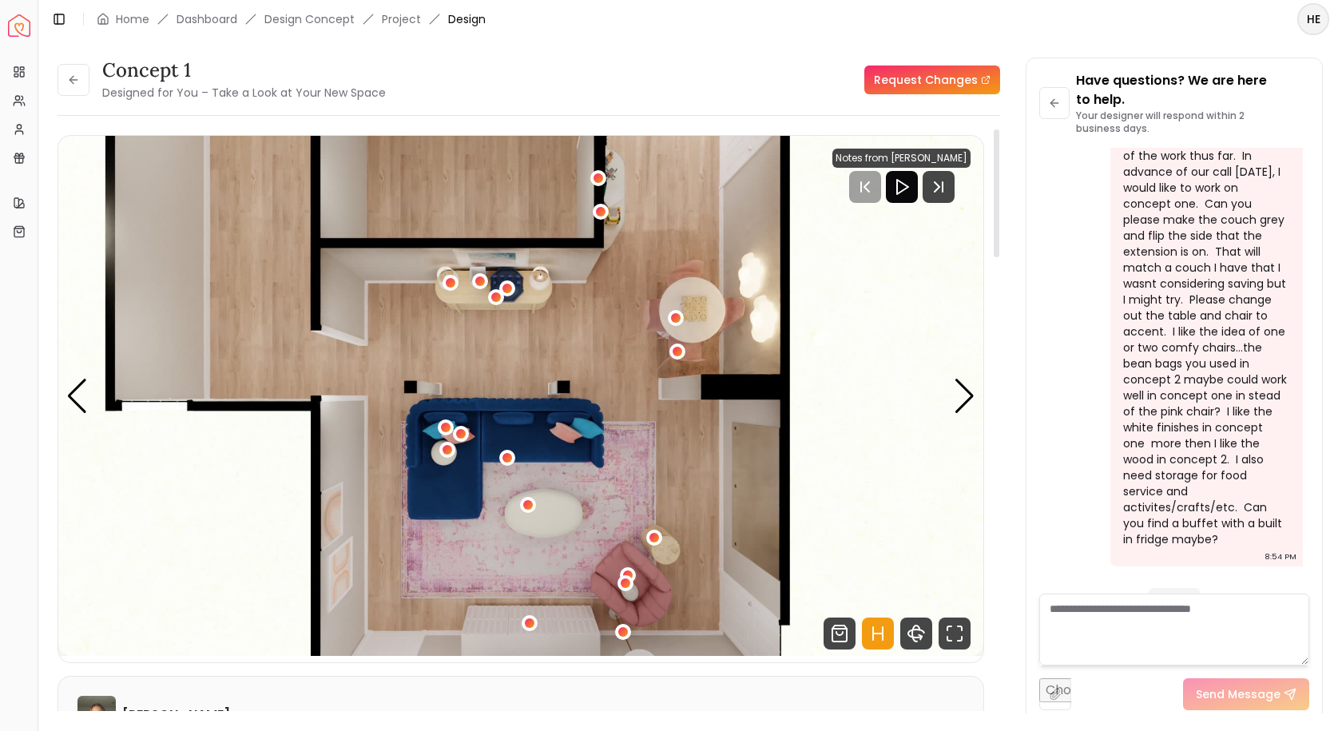
click at [977, 392] on img "6 / 6" at bounding box center [520, 396] width 925 height 520
click at [85, 79] on button at bounding box center [74, 80] width 32 height 32
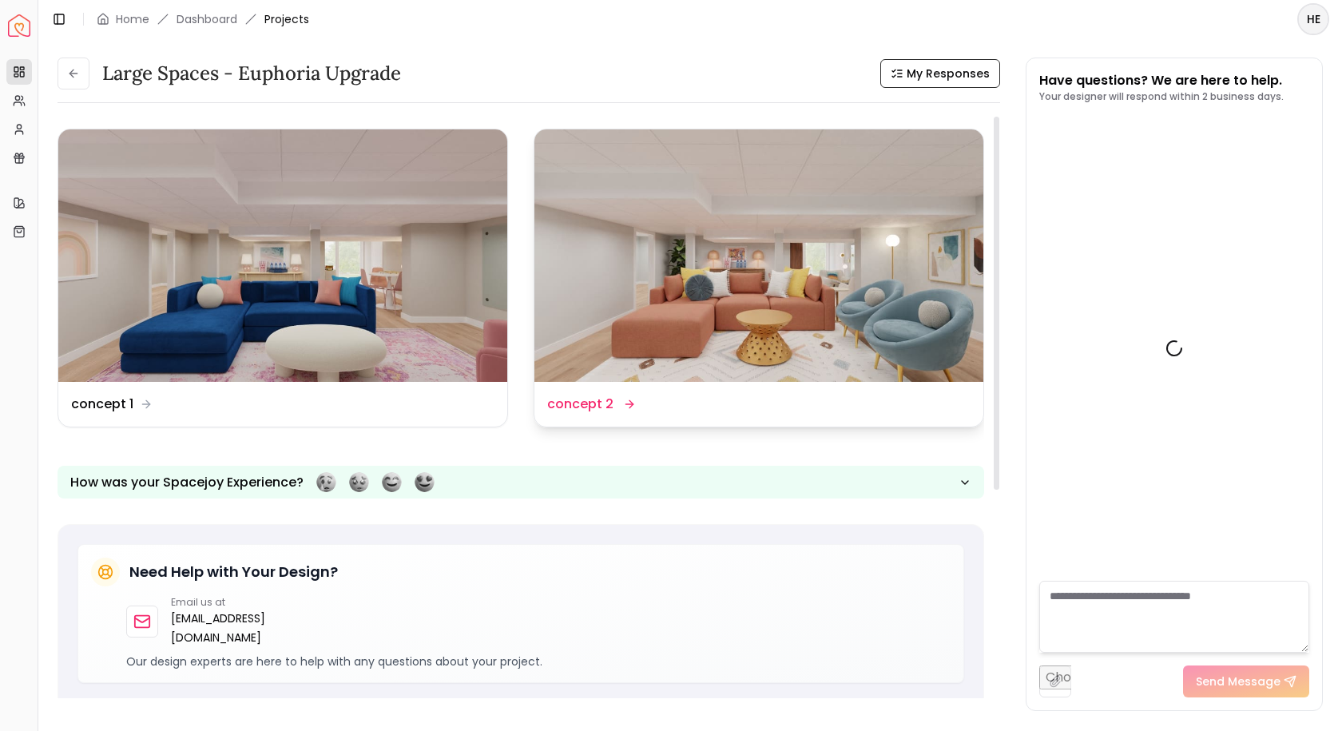
scroll to position [1682, 0]
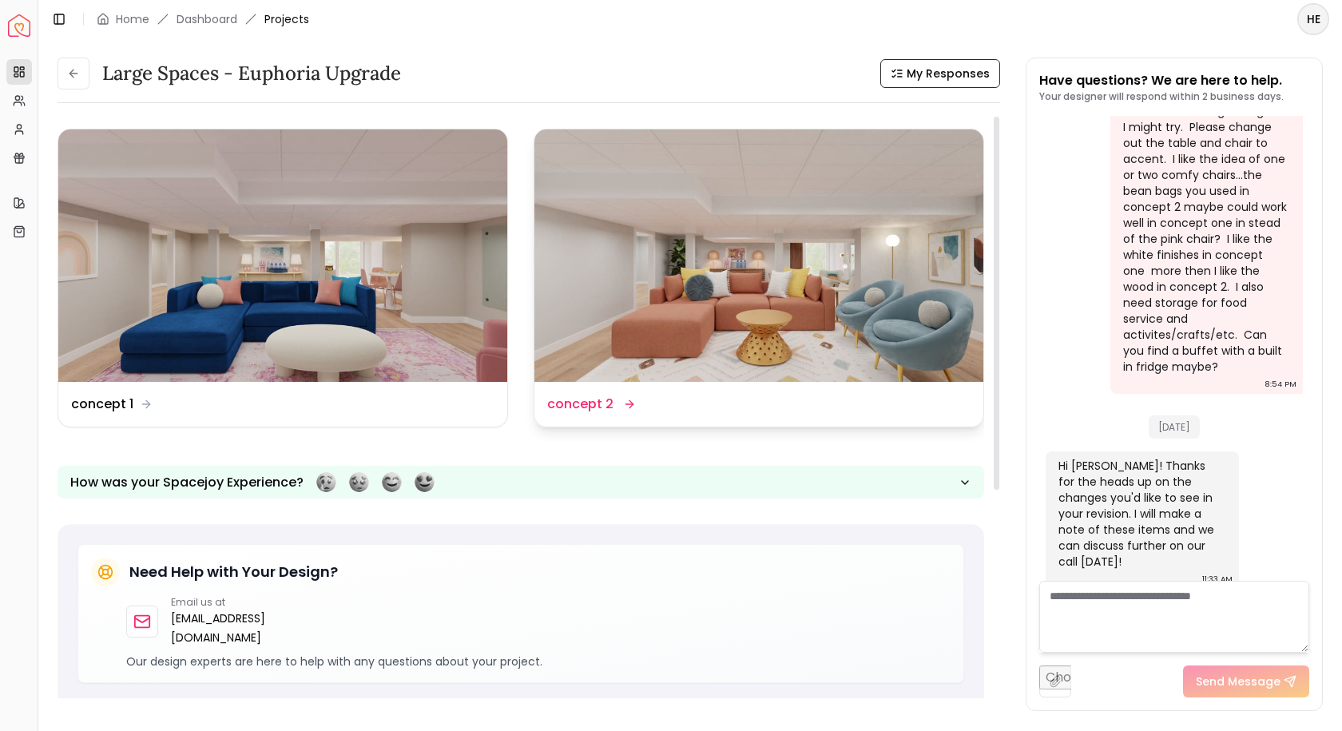
click at [712, 295] on img at bounding box center [758, 255] width 449 height 252
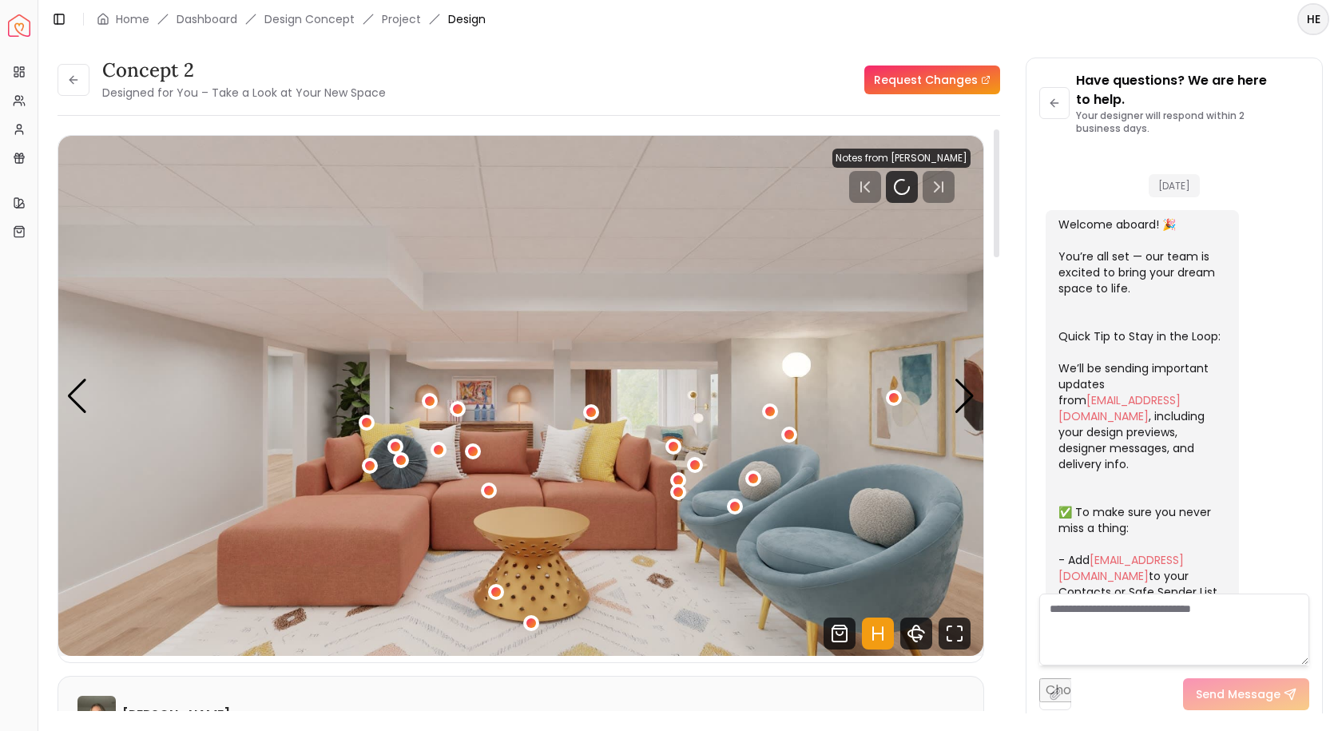
scroll to position [1701, 0]
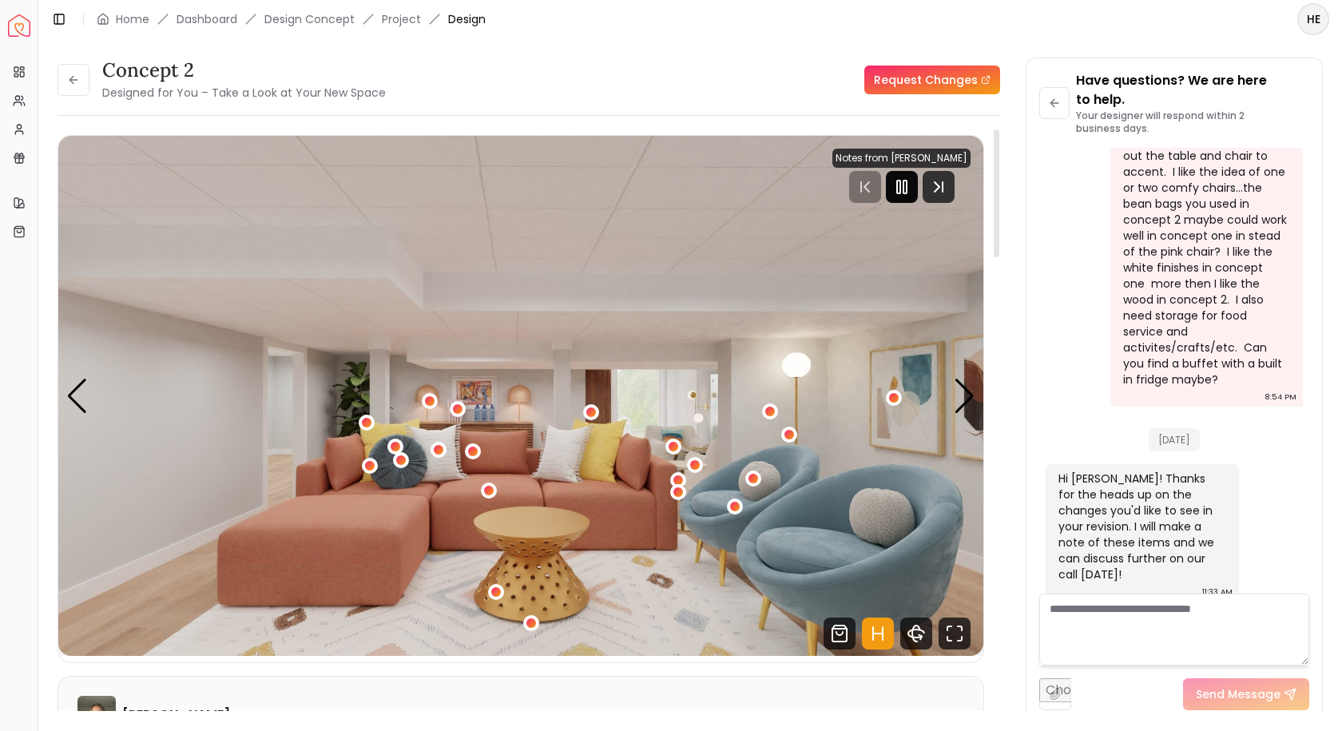
click at [906, 177] on icon "Pause" at bounding box center [901, 186] width 19 height 19
click at [966, 389] on div "Next slide" at bounding box center [965, 396] width 22 height 35
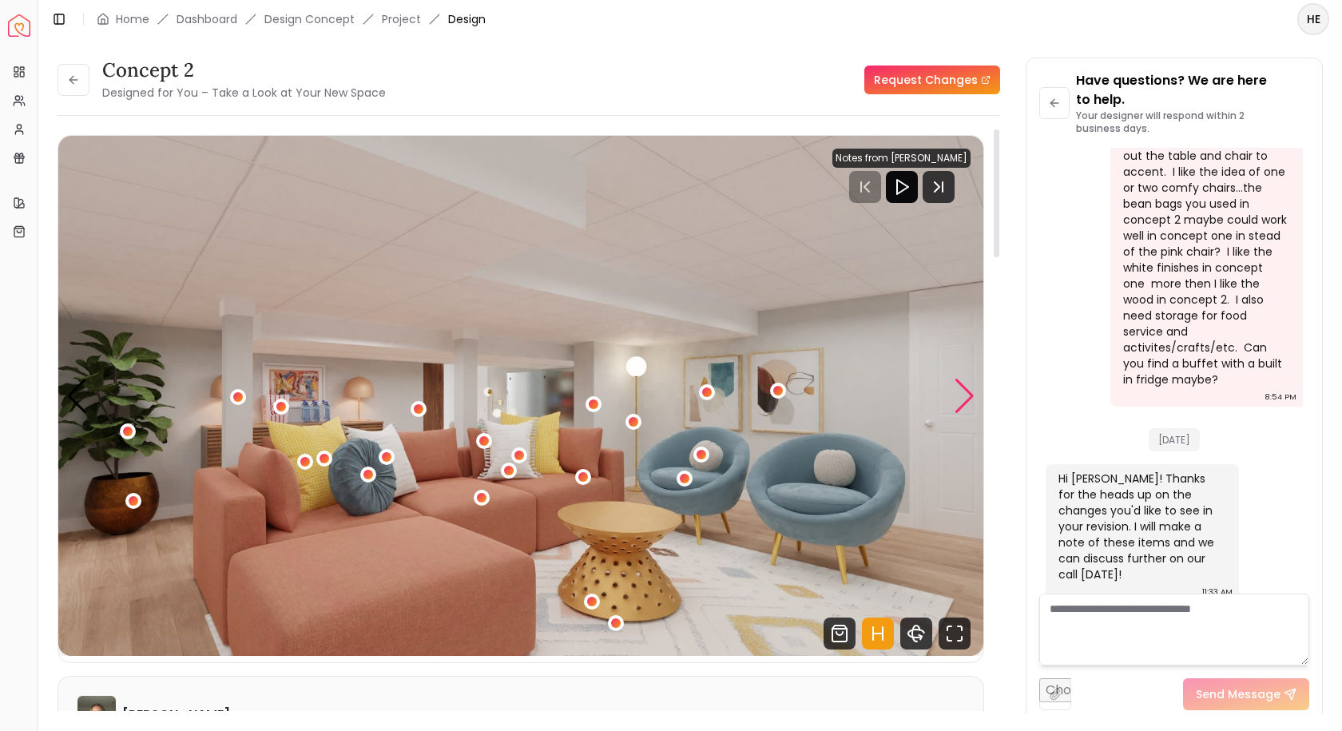
click at [966, 393] on div "Next slide" at bounding box center [965, 396] width 22 height 35
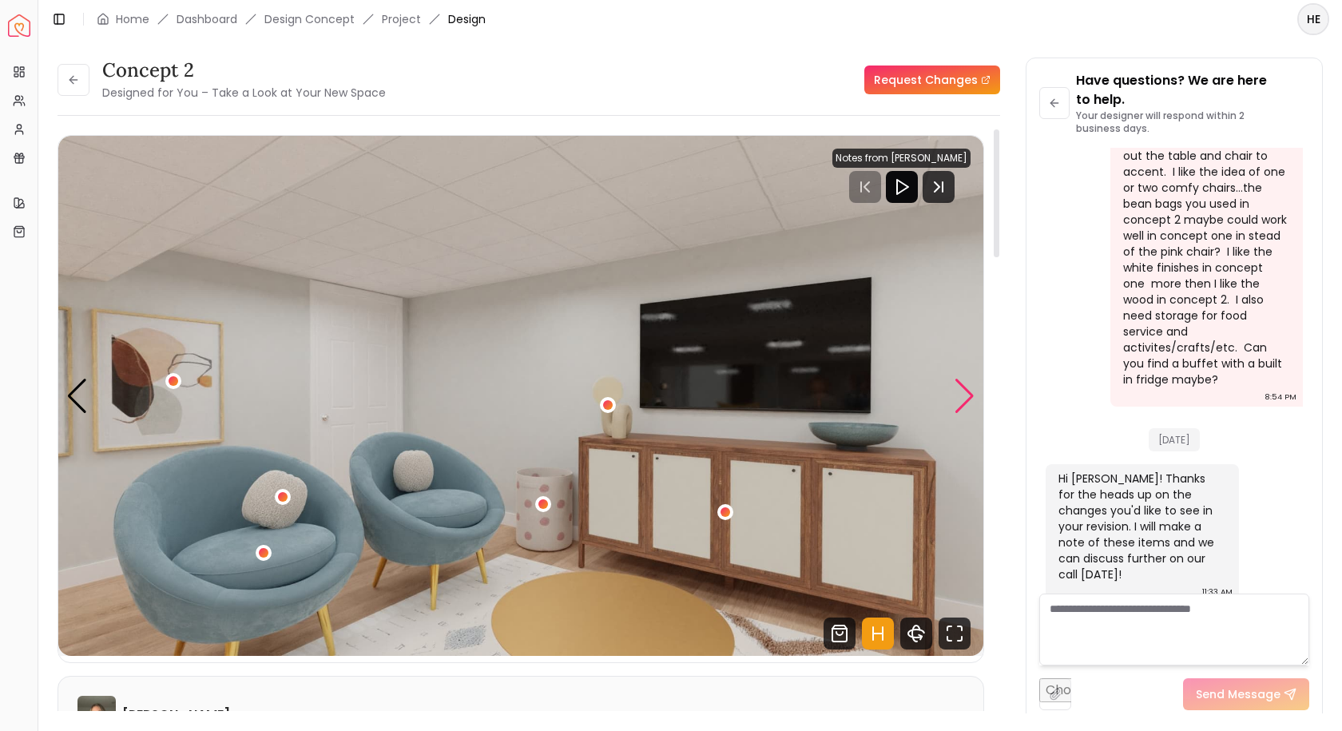
click at [966, 393] on div "Next slide" at bounding box center [965, 396] width 22 height 35
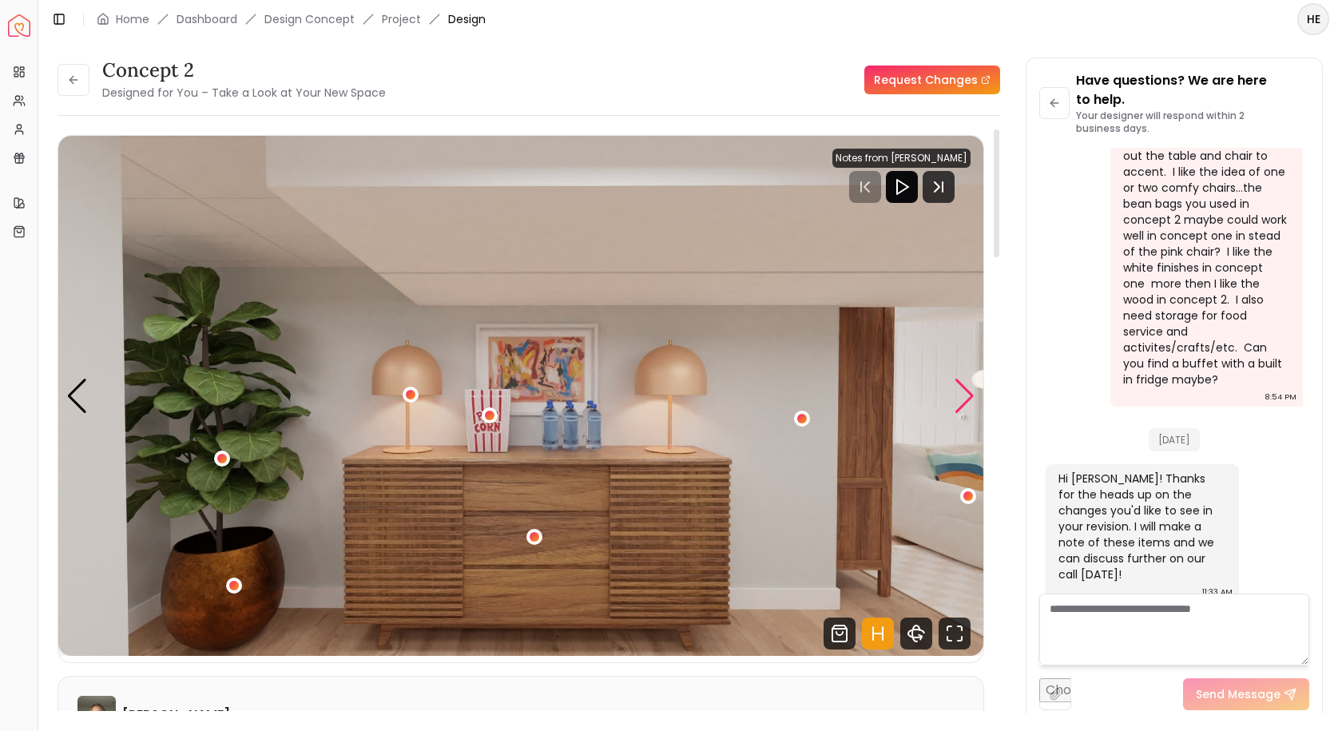
click at [962, 398] on div "Next slide" at bounding box center [965, 396] width 22 height 35
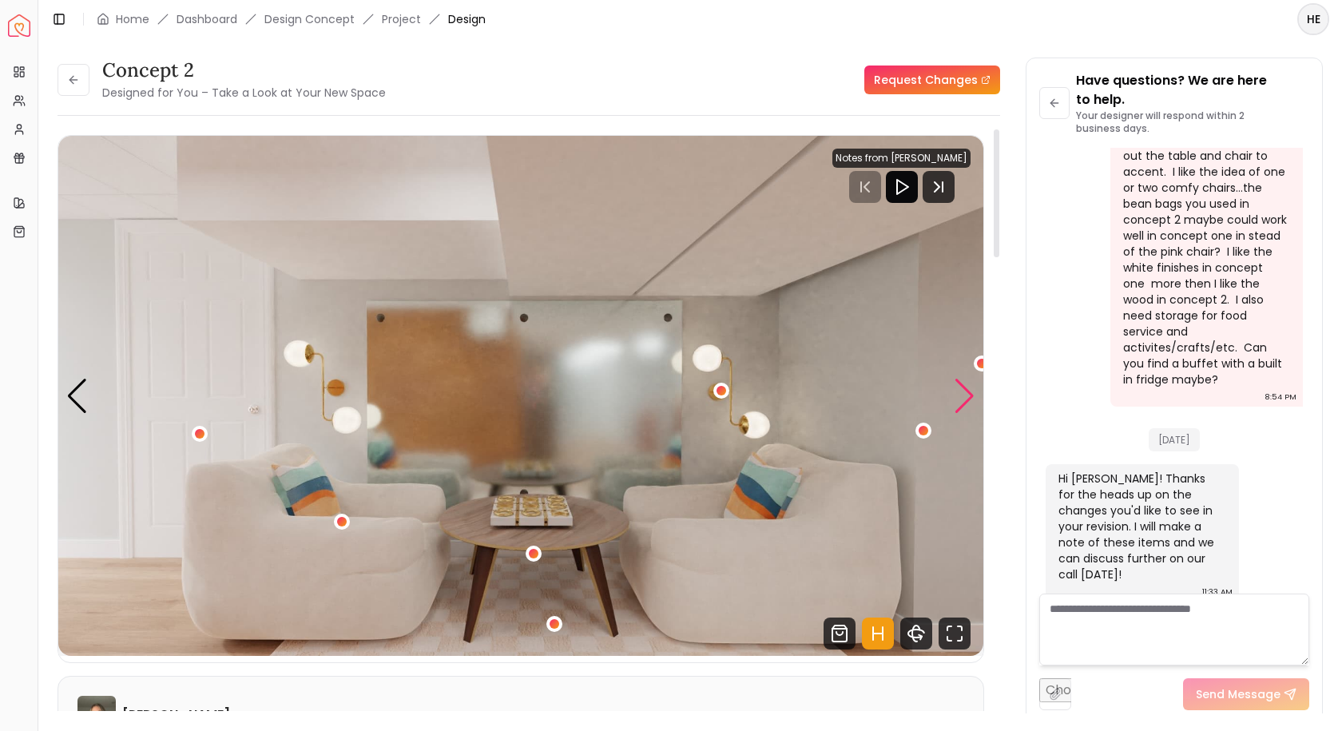
click at [962, 397] on div "Next slide" at bounding box center [965, 396] width 22 height 35
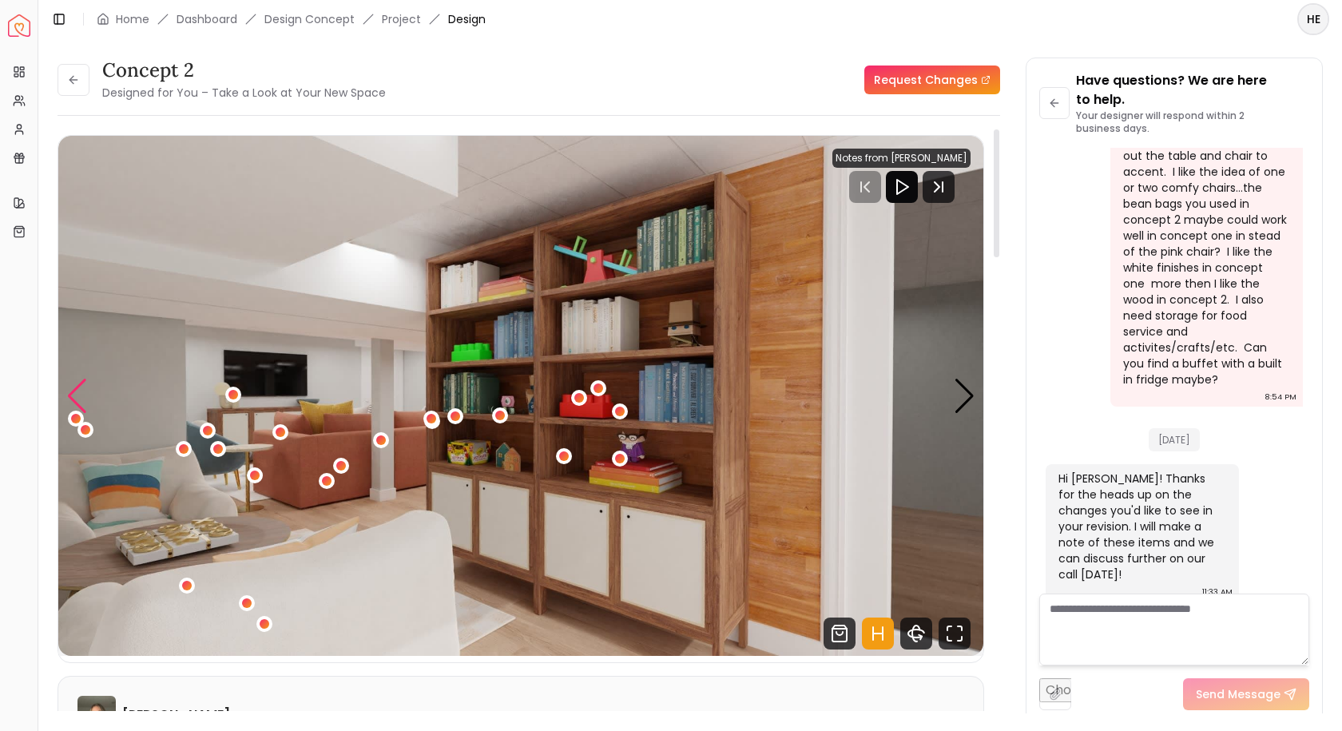
click at [77, 386] on div "Previous slide" at bounding box center [77, 396] width 22 height 35
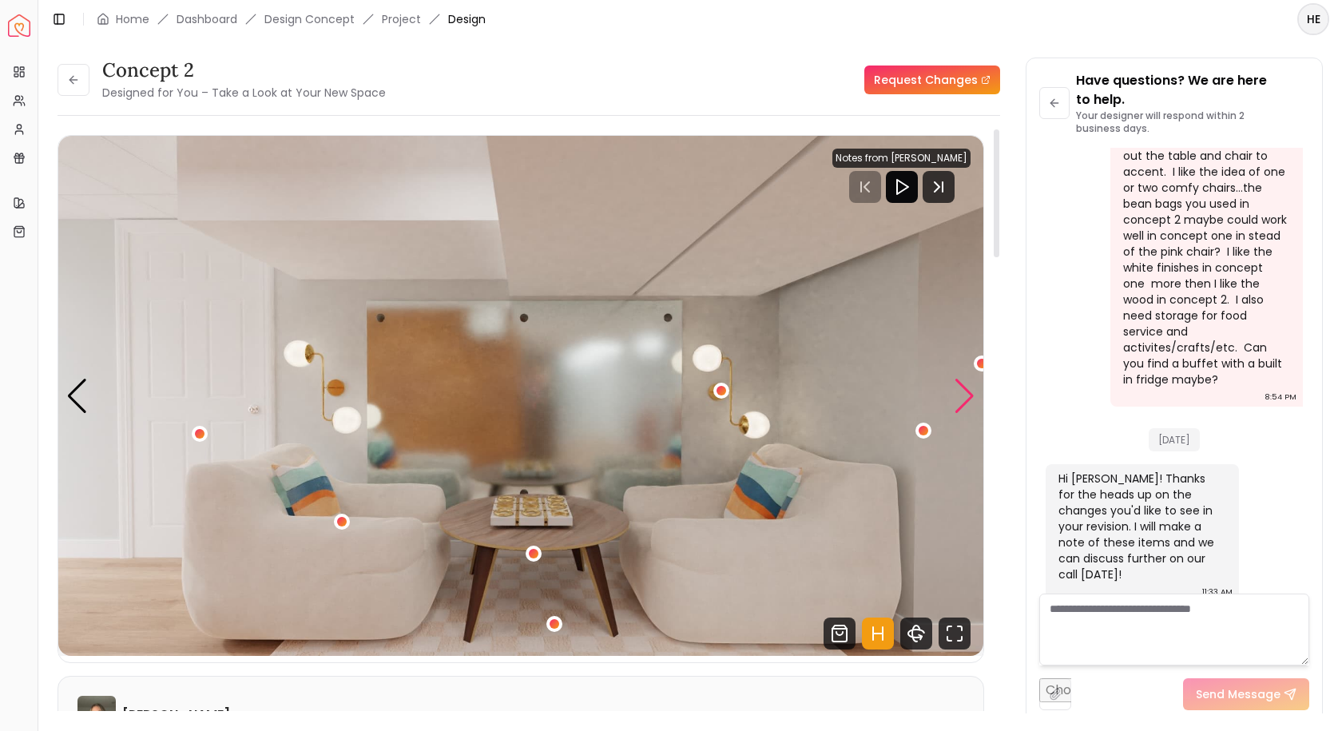
click at [966, 394] on div "Next slide" at bounding box center [965, 396] width 22 height 35
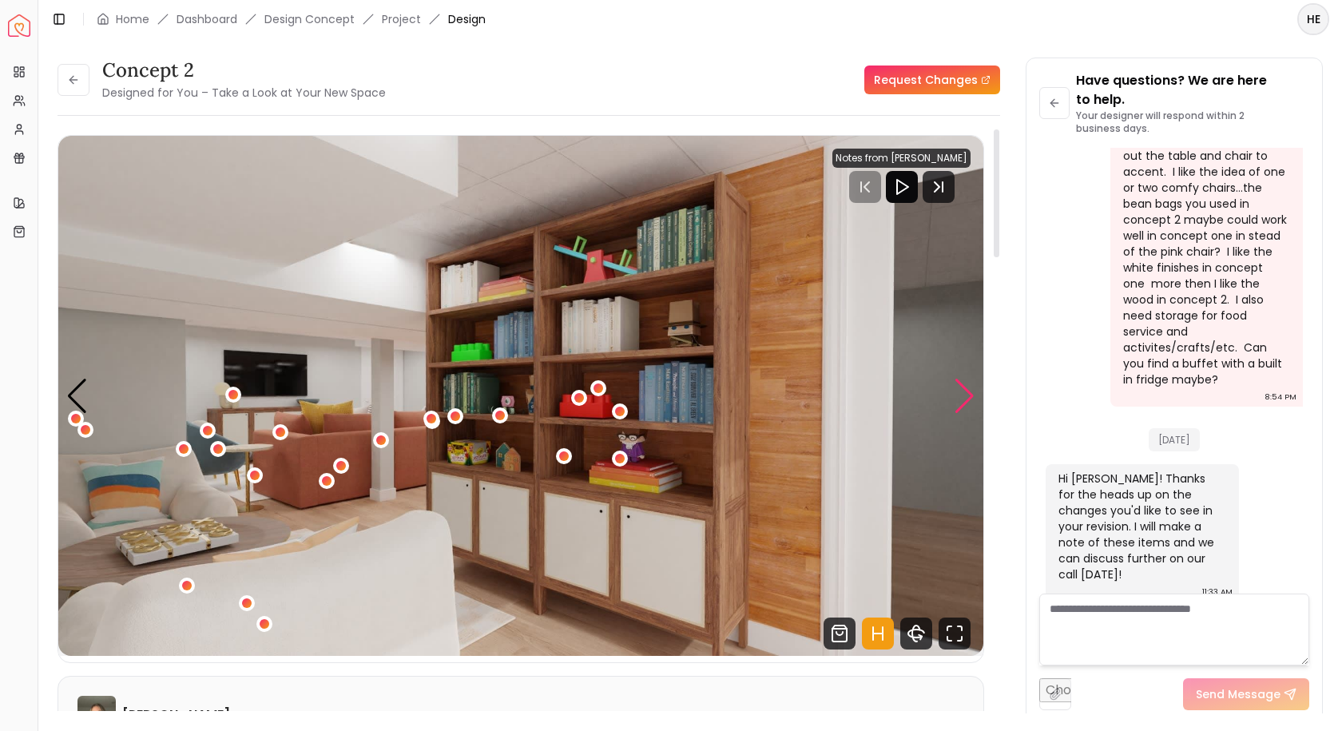
click at [968, 389] on div "Next slide" at bounding box center [965, 396] width 22 height 35
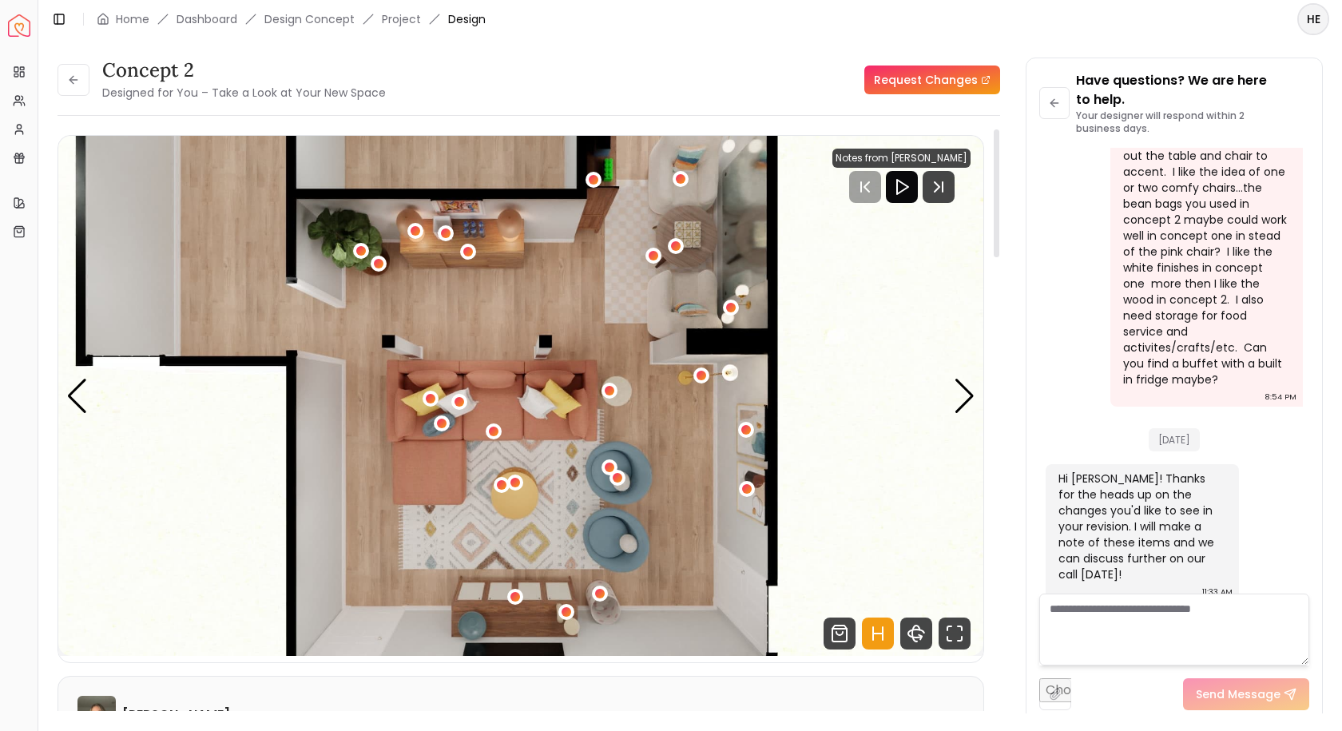
drag, startPoint x: 994, startPoint y: 237, endPoint x: 994, endPoint y: 209, distance: 28.0
click at [994, 209] on div at bounding box center [997, 193] width 6 height 128
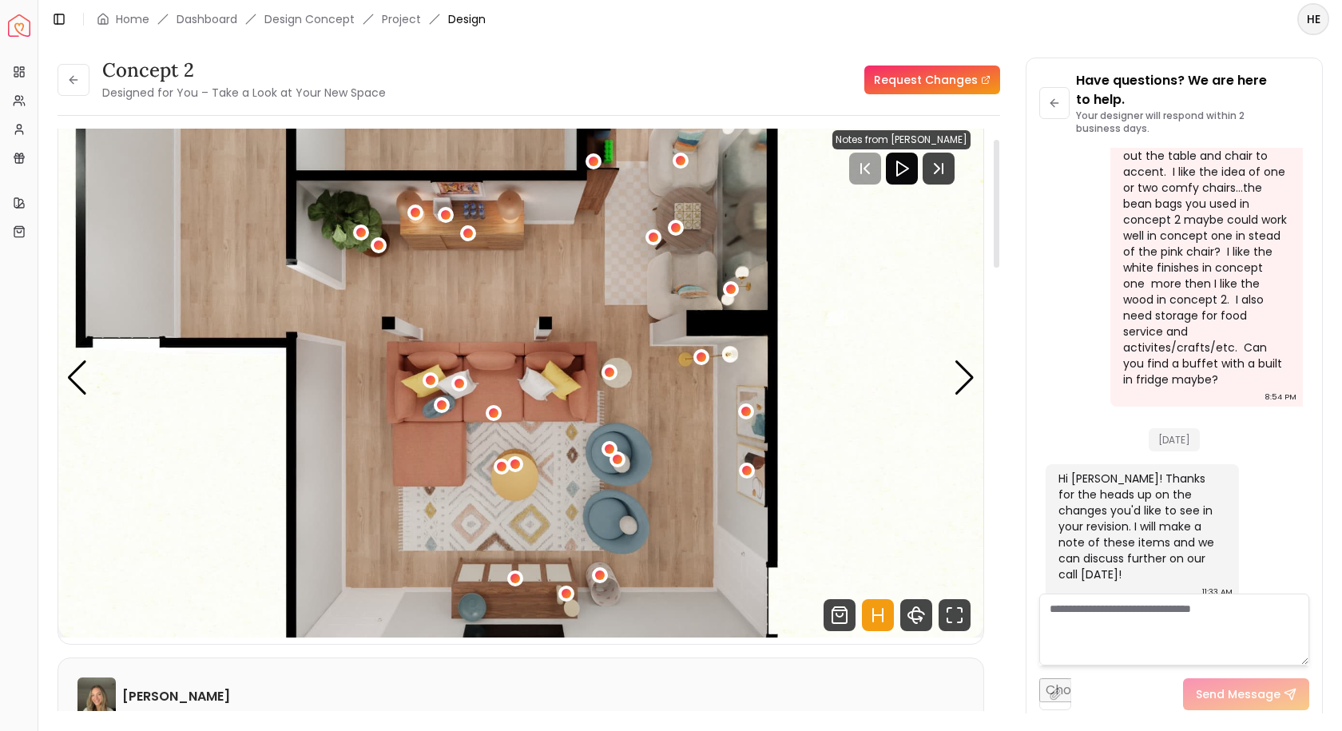
scroll to position [0, 0]
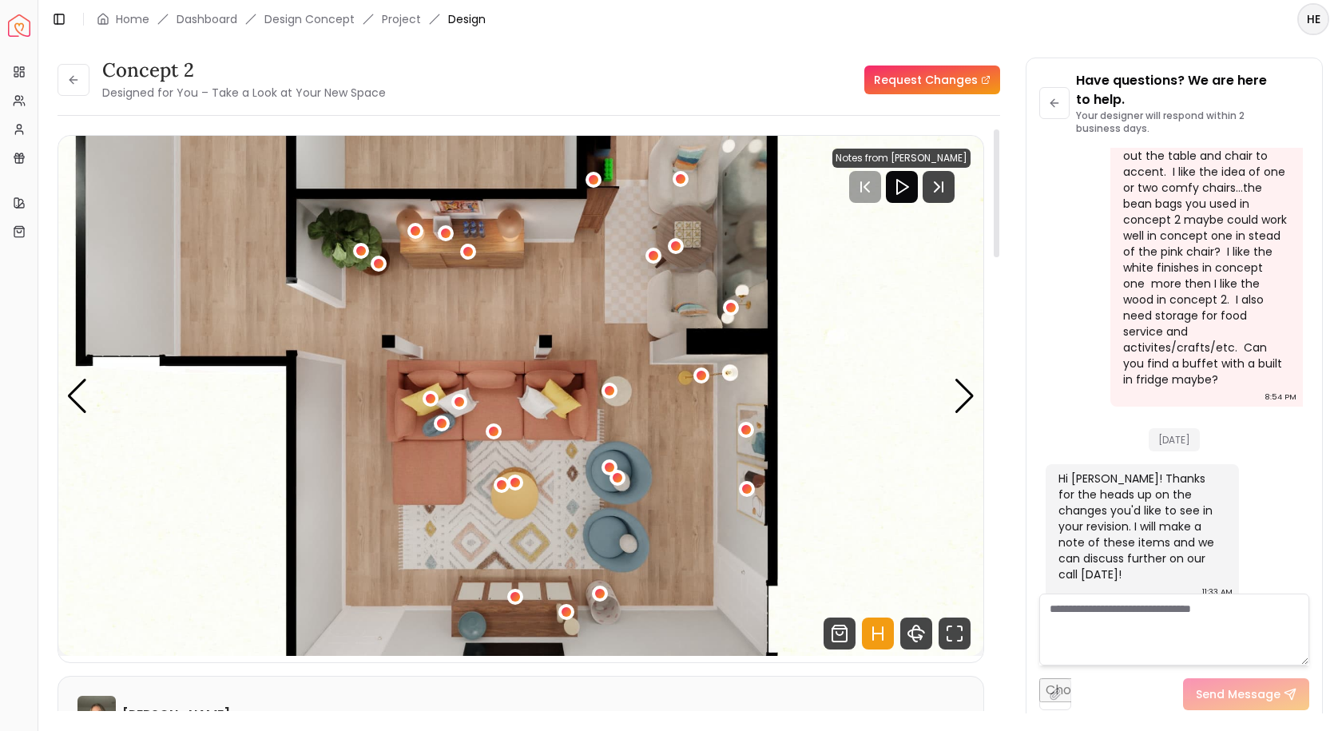
drag, startPoint x: 994, startPoint y: 202, endPoint x: 998, endPoint y: 189, distance: 13.4
click at [998, 189] on div at bounding box center [997, 193] width 6 height 128
click at [955, 389] on div "Next slide" at bounding box center [965, 396] width 22 height 35
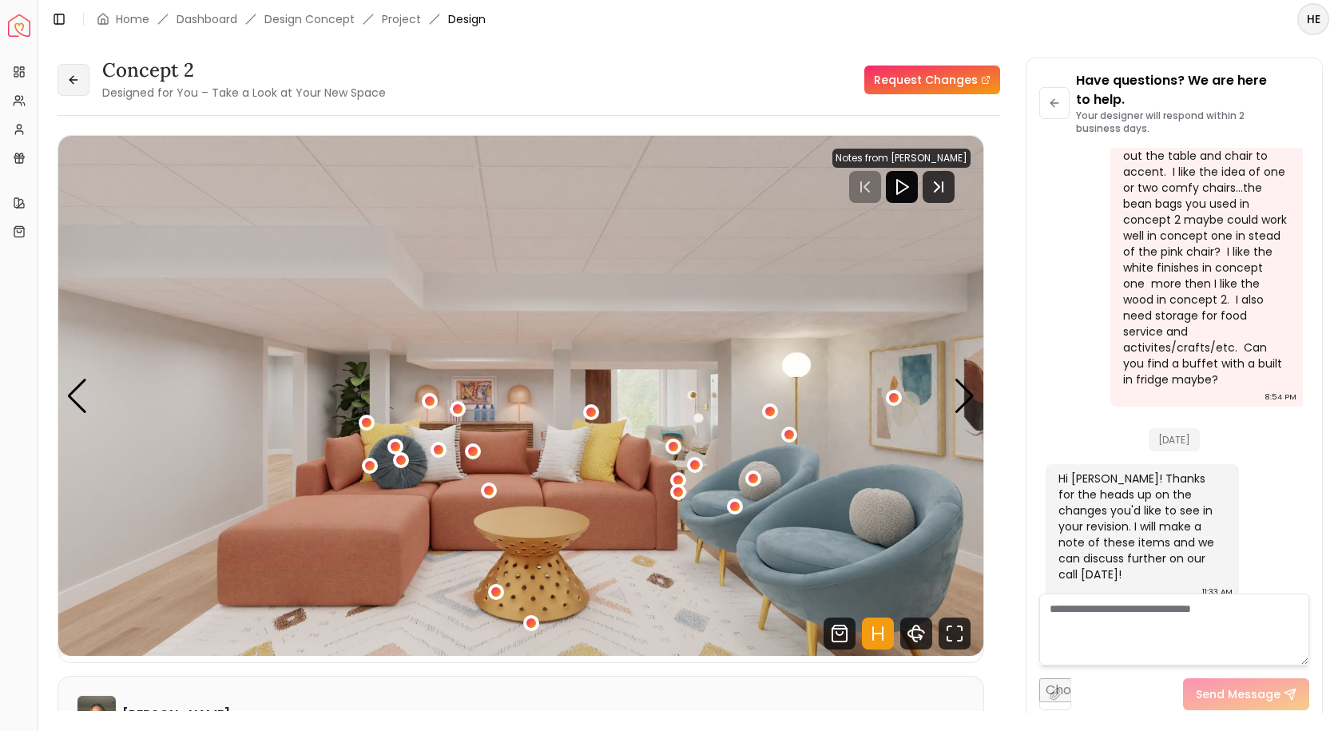
click at [85, 81] on button at bounding box center [74, 80] width 32 height 32
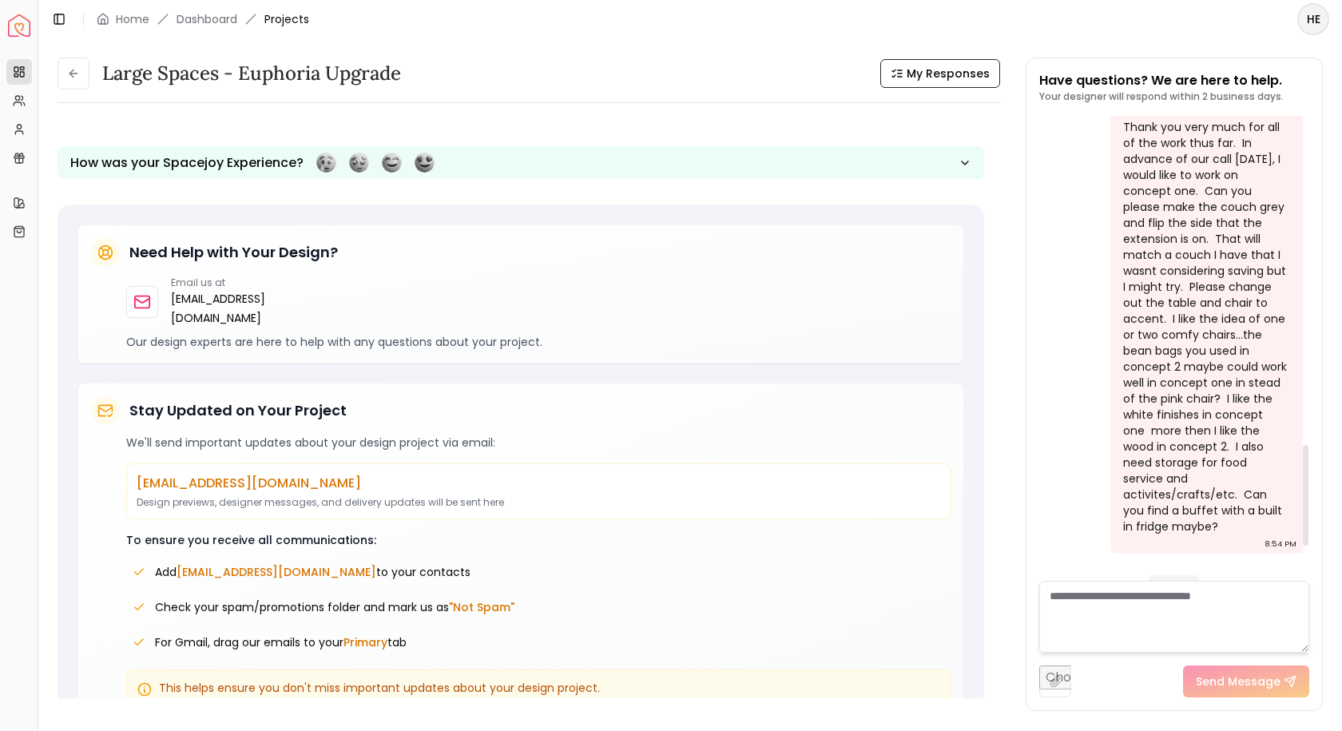
scroll to position [1682, 0]
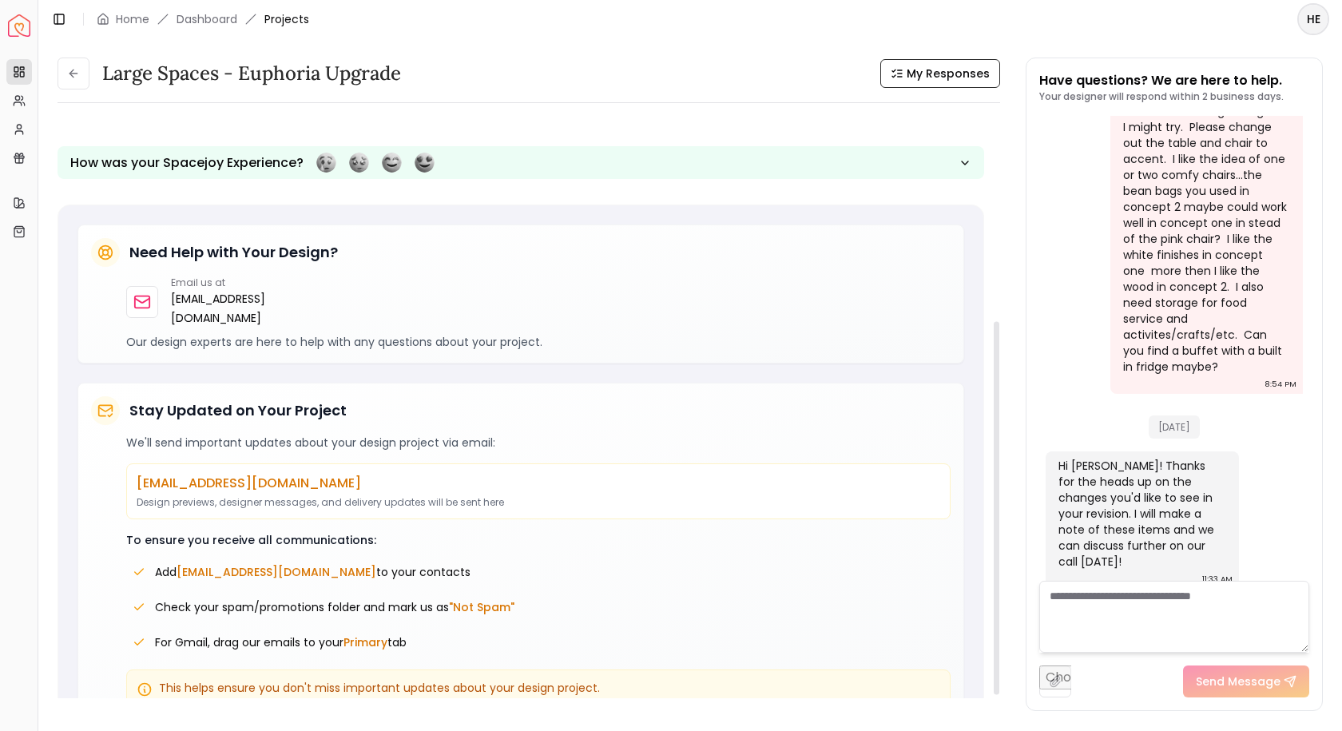
drag, startPoint x: 66, startPoint y: 497, endPoint x: 75, endPoint y: 480, distance: 18.9
click at [67, 497] on div "Need Help with Your Design? Email us at hello@spacejoy.com Our design experts a…" at bounding box center [520, 472] width 925 height 535
click at [71, 65] on button at bounding box center [74, 74] width 32 height 32
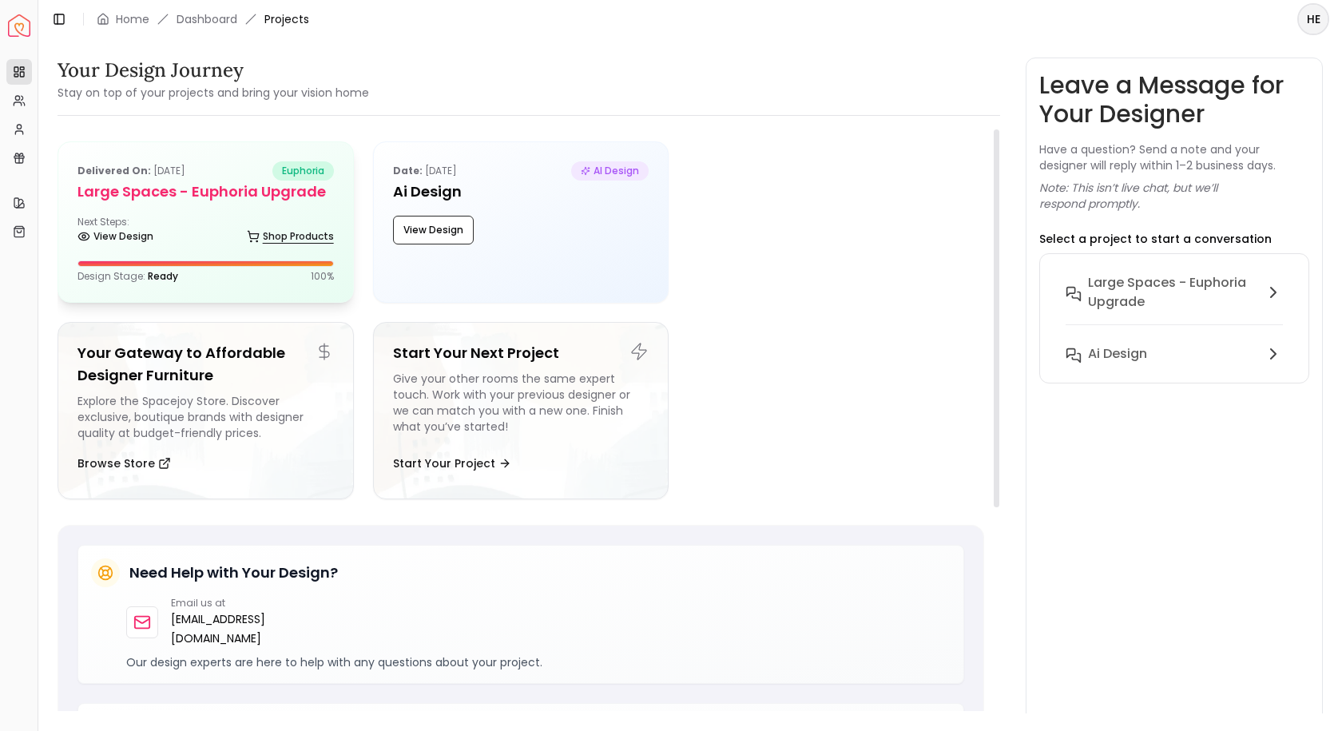
click at [301, 226] on link "Shop Products" at bounding box center [290, 236] width 87 height 22
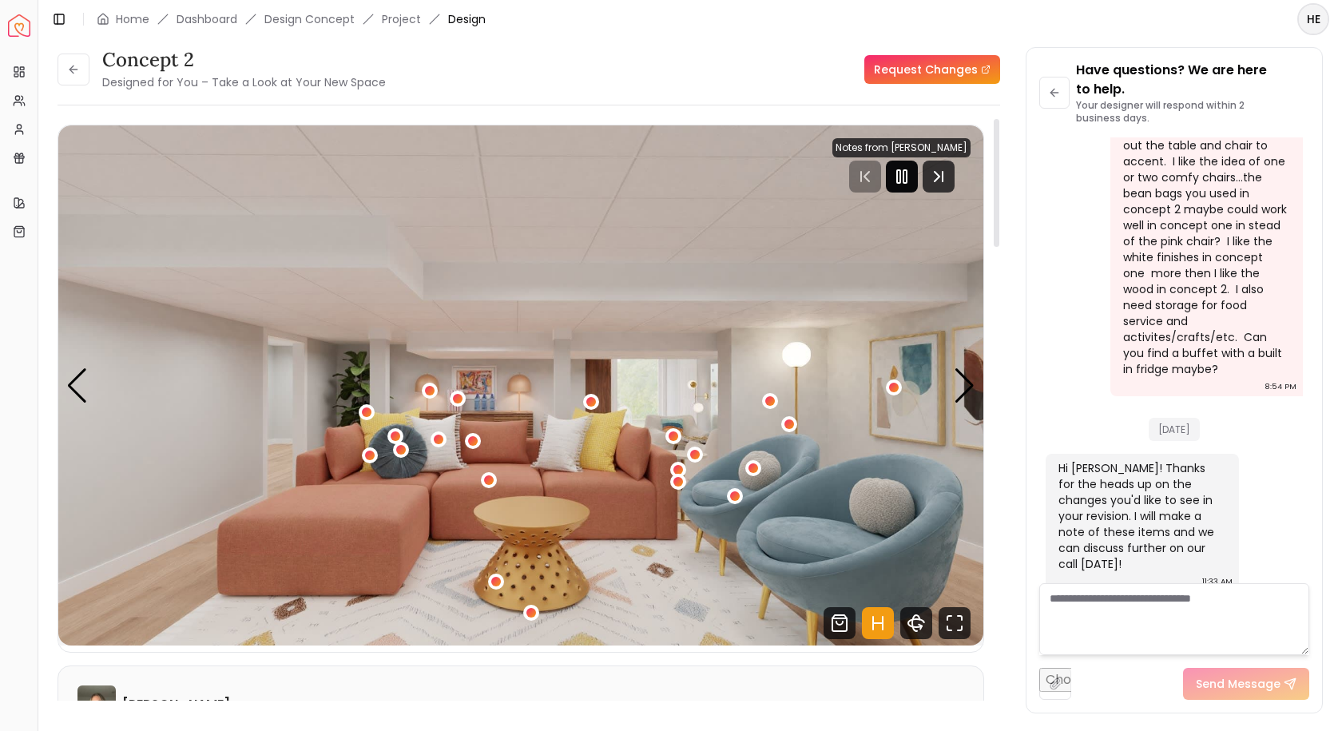
click at [900, 170] on rect "Pause" at bounding box center [898, 176] width 3 height 13
click at [955, 379] on div "Next slide" at bounding box center [965, 385] width 22 height 35
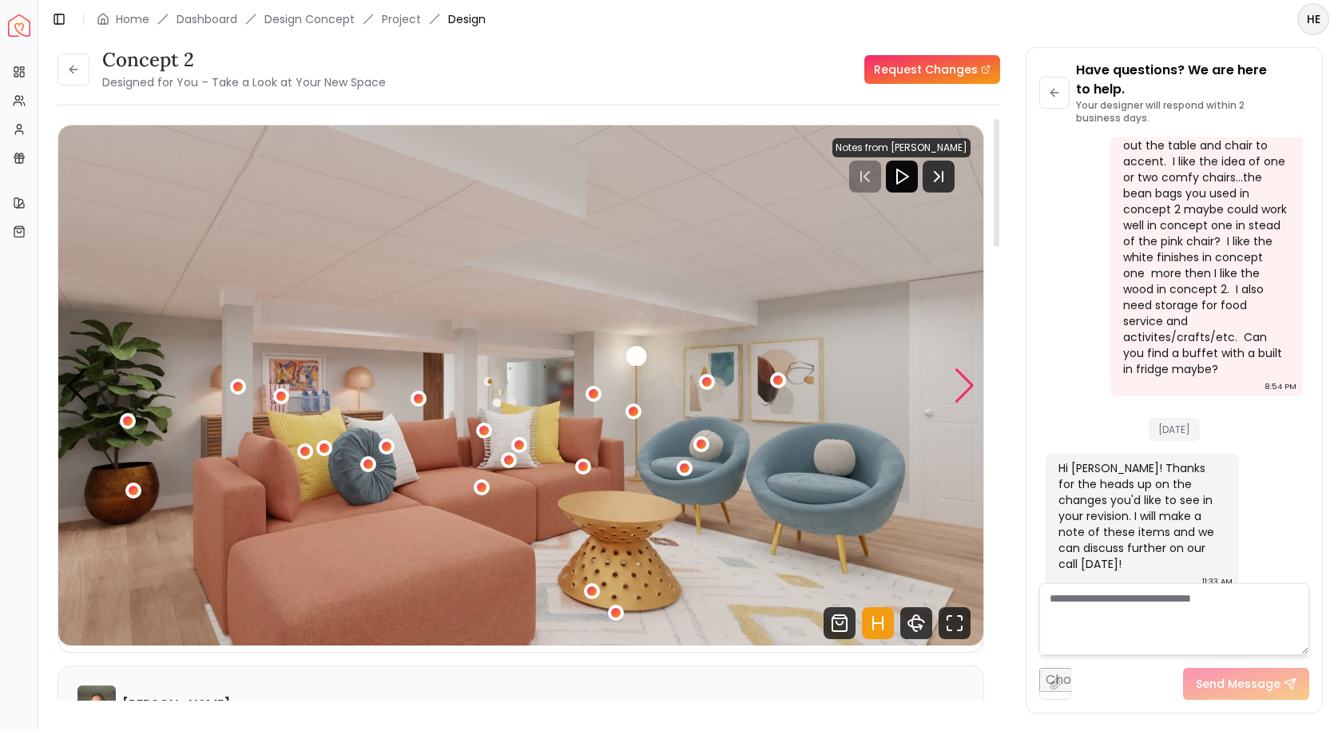
click at [955, 379] on div "Next slide" at bounding box center [965, 385] width 22 height 35
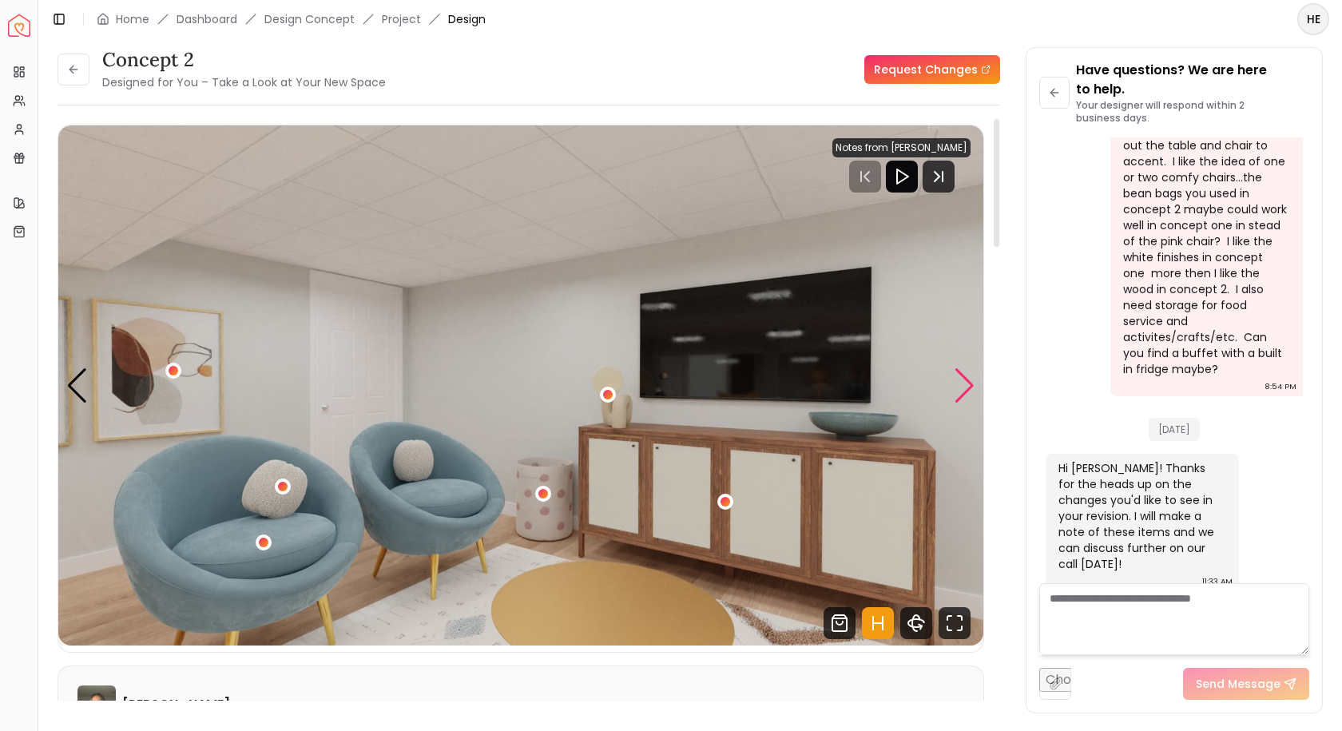
click at [955, 379] on div "Next slide" at bounding box center [965, 385] width 22 height 35
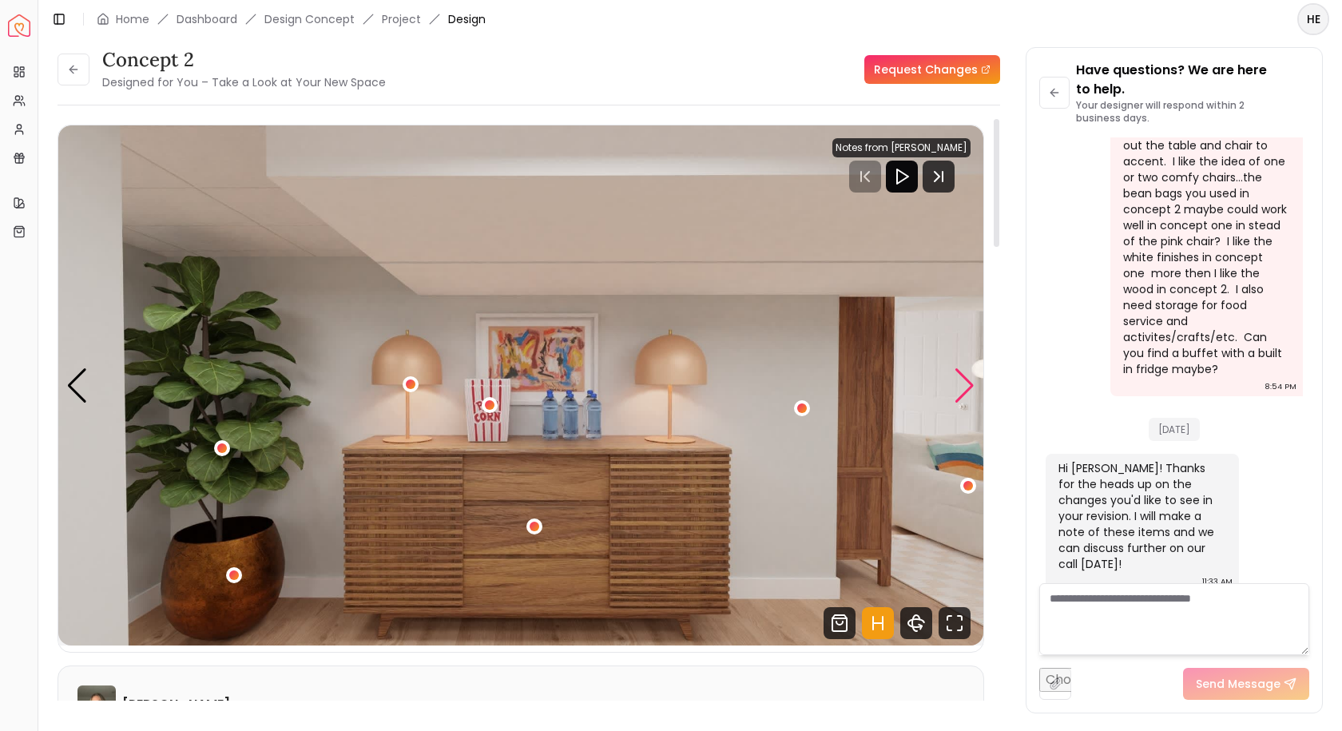
click at [955, 379] on div "Next slide" at bounding box center [965, 385] width 22 height 35
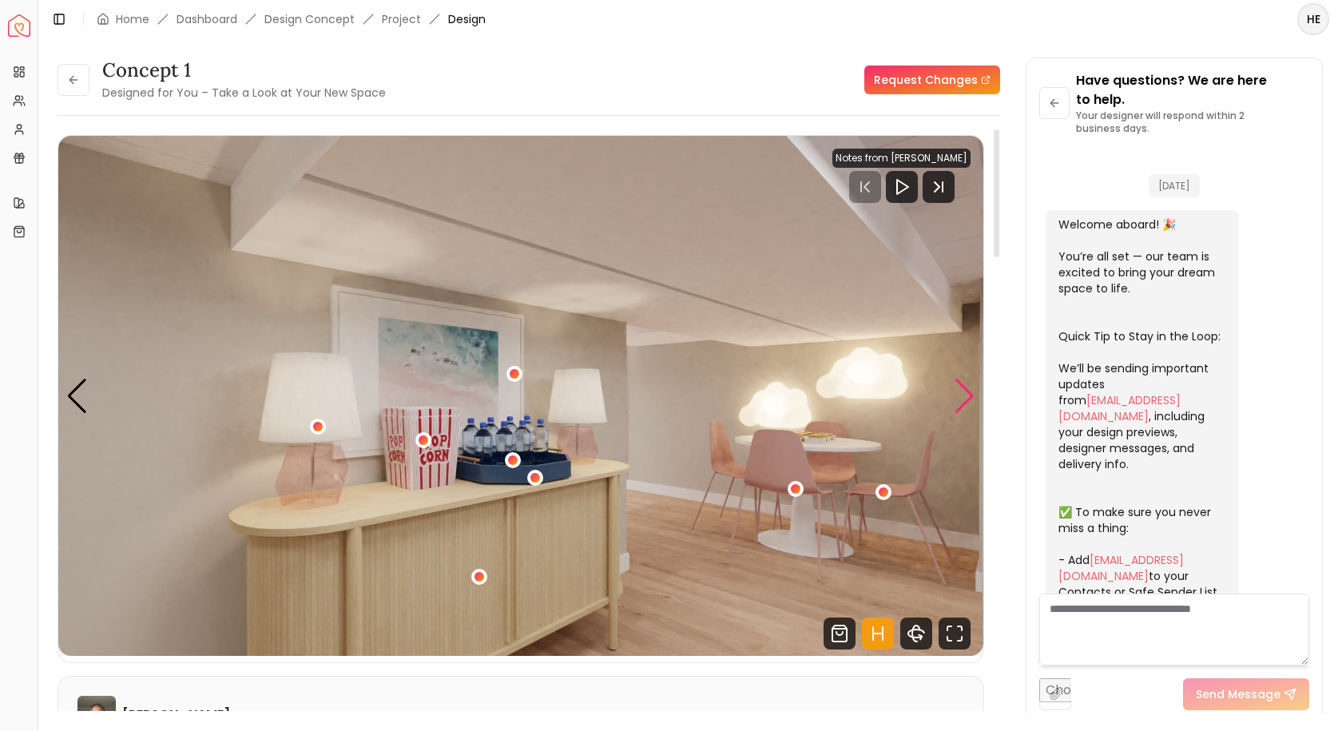
scroll to position [1382, 0]
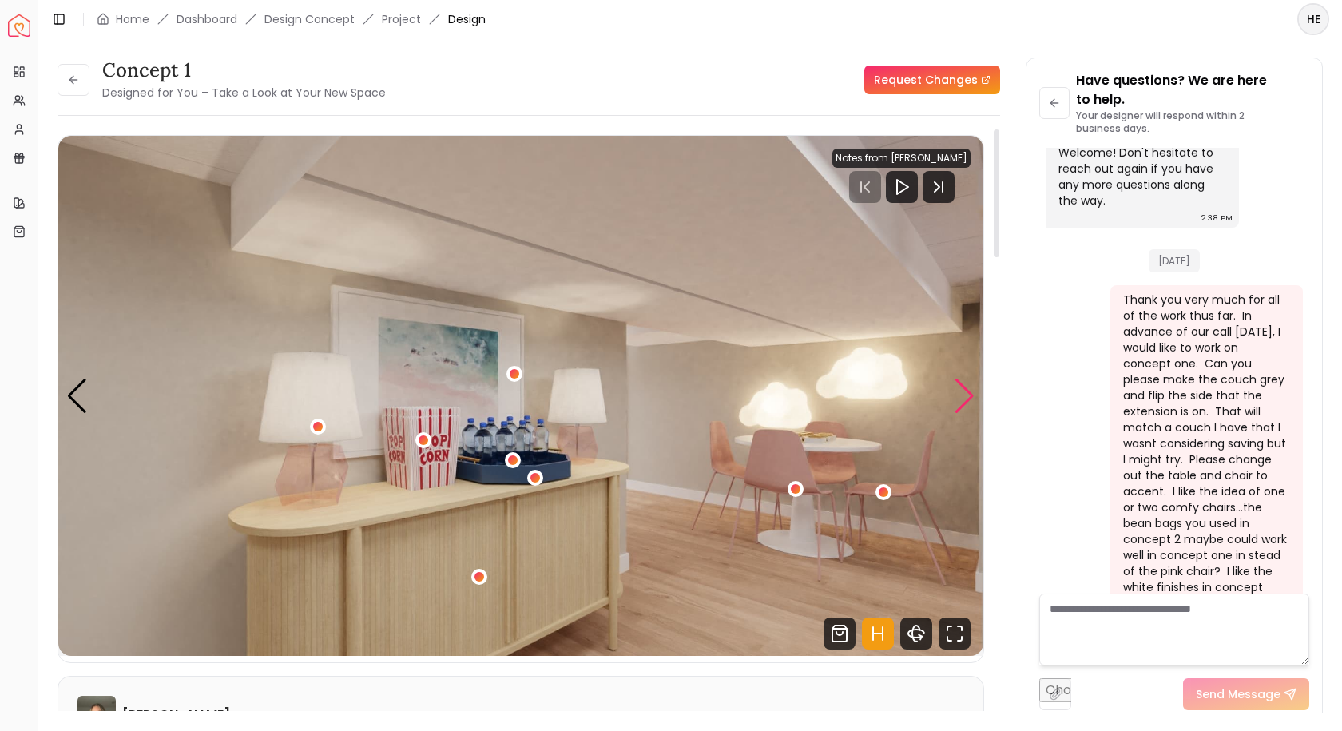
click at [958, 403] on div "Next slide" at bounding box center [965, 396] width 22 height 35
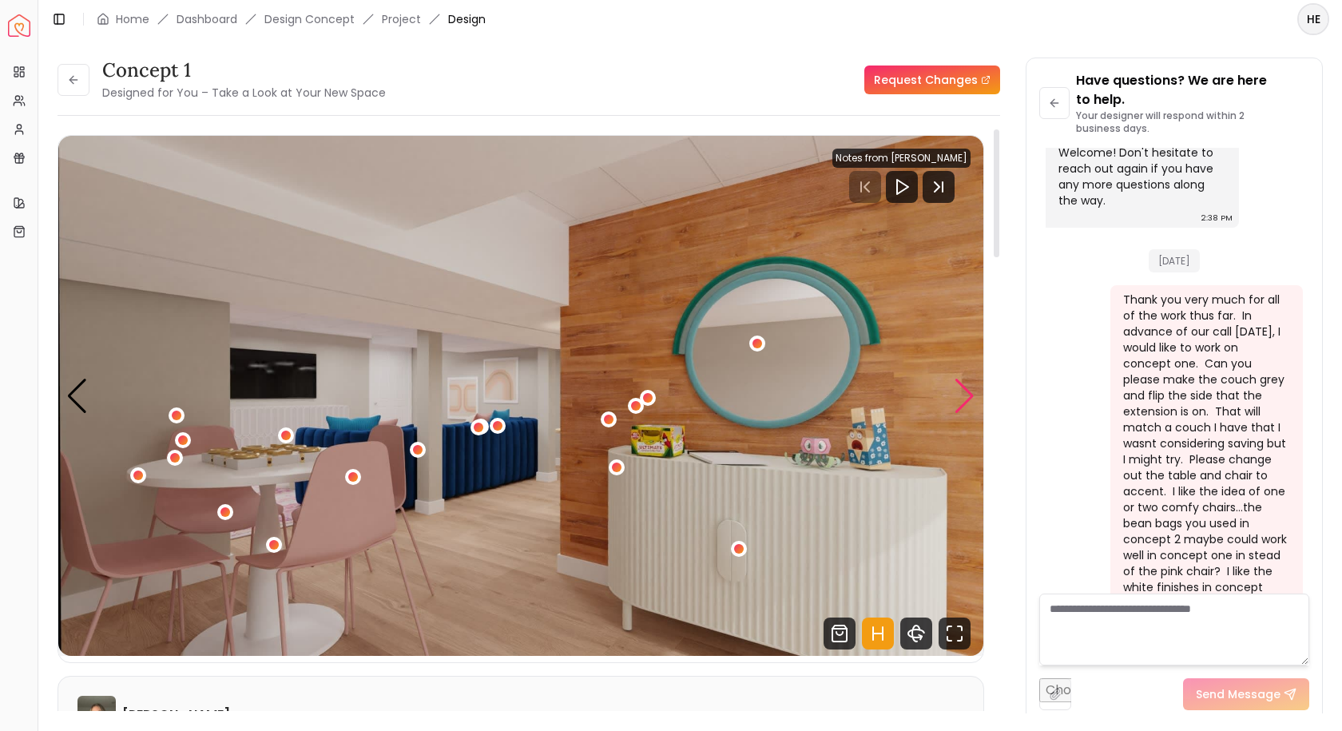
click at [958, 403] on div "Next slide" at bounding box center [965, 396] width 22 height 35
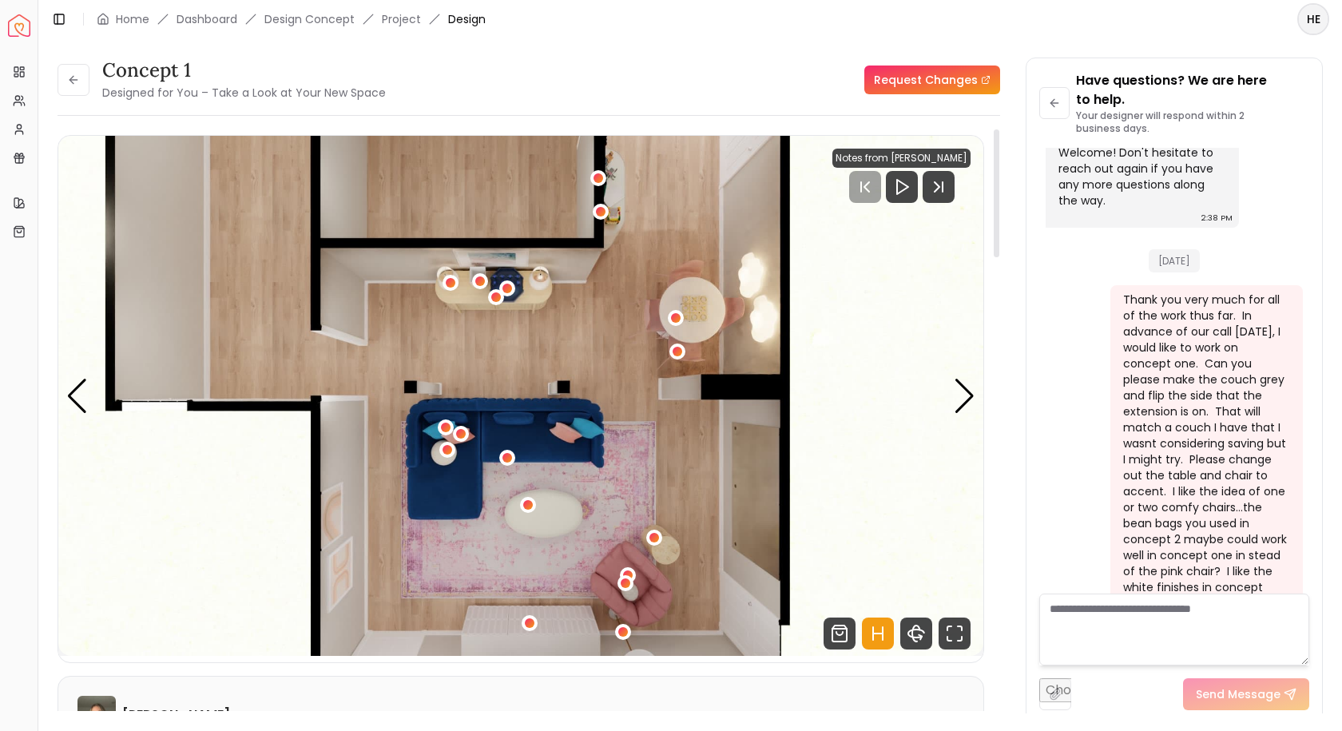
drag, startPoint x: 996, startPoint y: 198, endPoint x: 994, endPoint y: 156, distance: 42.4
click at [994, 156] on div at bounding box center [997, 193] width 6 height 128
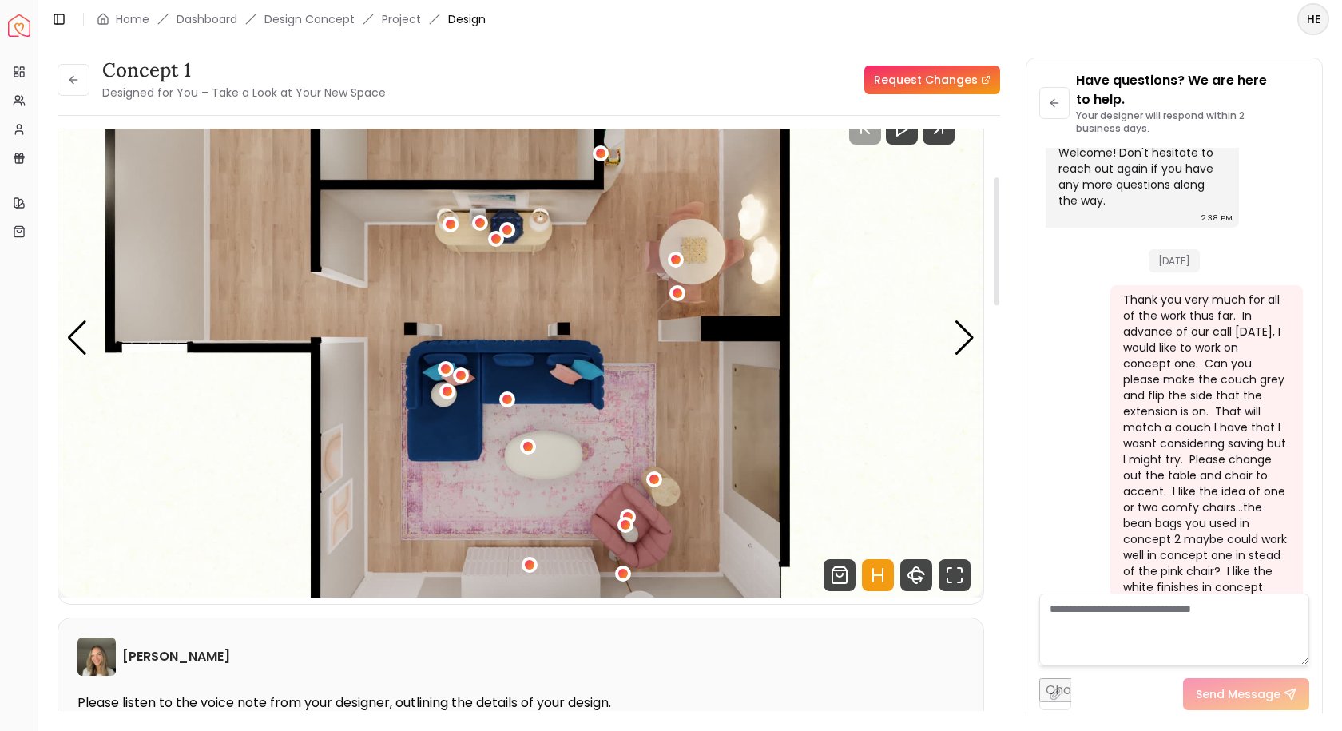
scroll to position [0, 0]
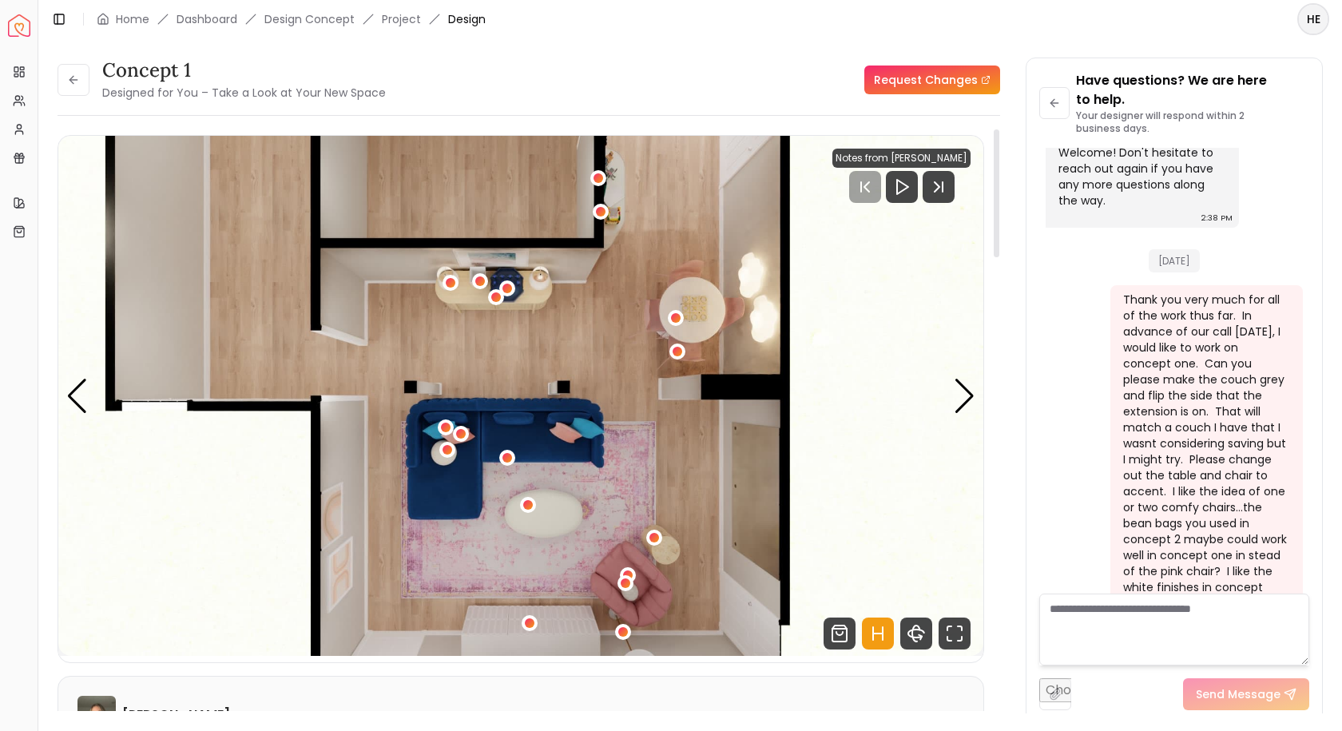
click at [924, 459] on img "6 / 6" at bounding box center [520, 396] width 925 height 520
drag, startPoint x: 996, startPoint y: 233, endPoint x: 970, endPoint y: 147, distance: 90.0
click at [996, 129] on div at bounding box center [997, 193] width 6 height 128
drag, startPoint x: 985, startPoint y: 466, endPoint x: 977, endPoint y: 304, distance: 162.3
click at [978, 304] on div "concept 1 Designed for You – Take a Look at Your New Space Request Changes Hots…" at bounding box center [529, 426] width 943 height 595
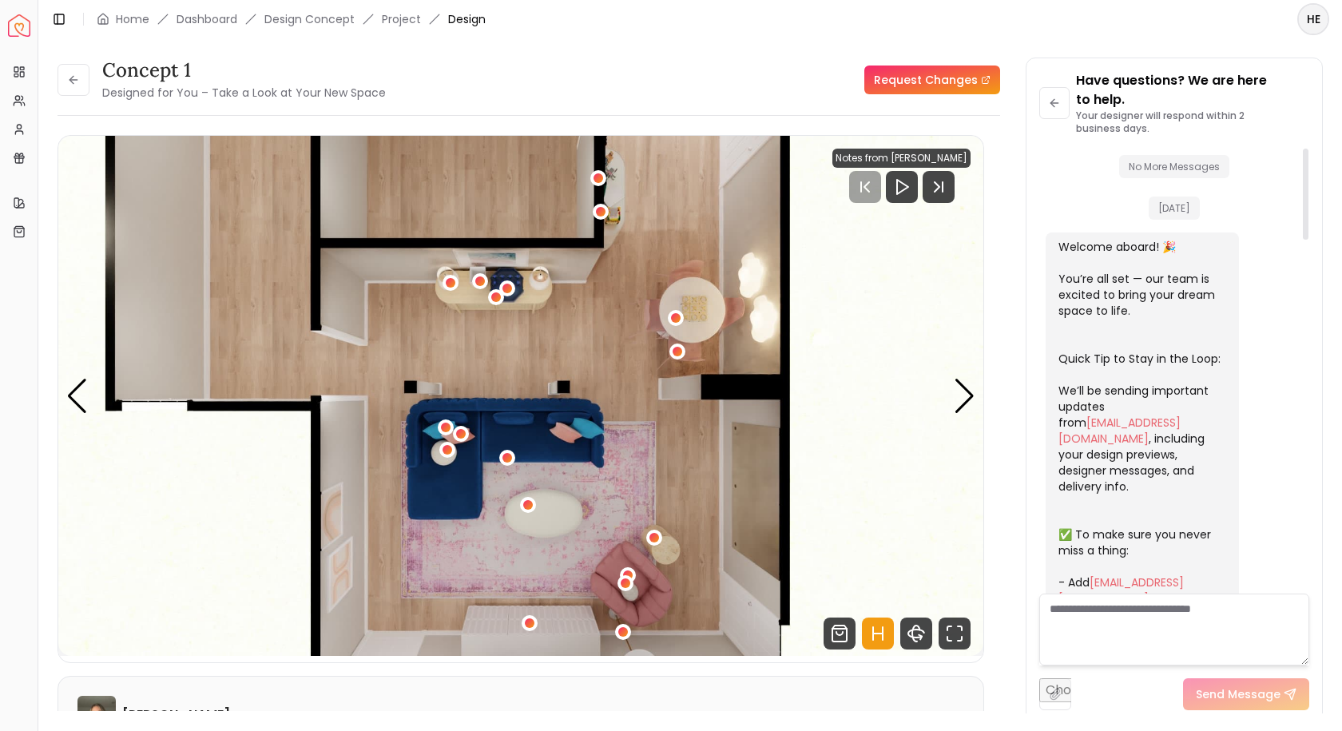
drag, startPoint x: 1307, startPoint y: 476, endPoint x: 1286, endPoint y: 73, distance: 403.1
click at [1303, 149] on div at bounding box center [1306, 194] width 6 height 91
click at [1059, 111] on button at bounding box center [1054, 103] width 30 height 32
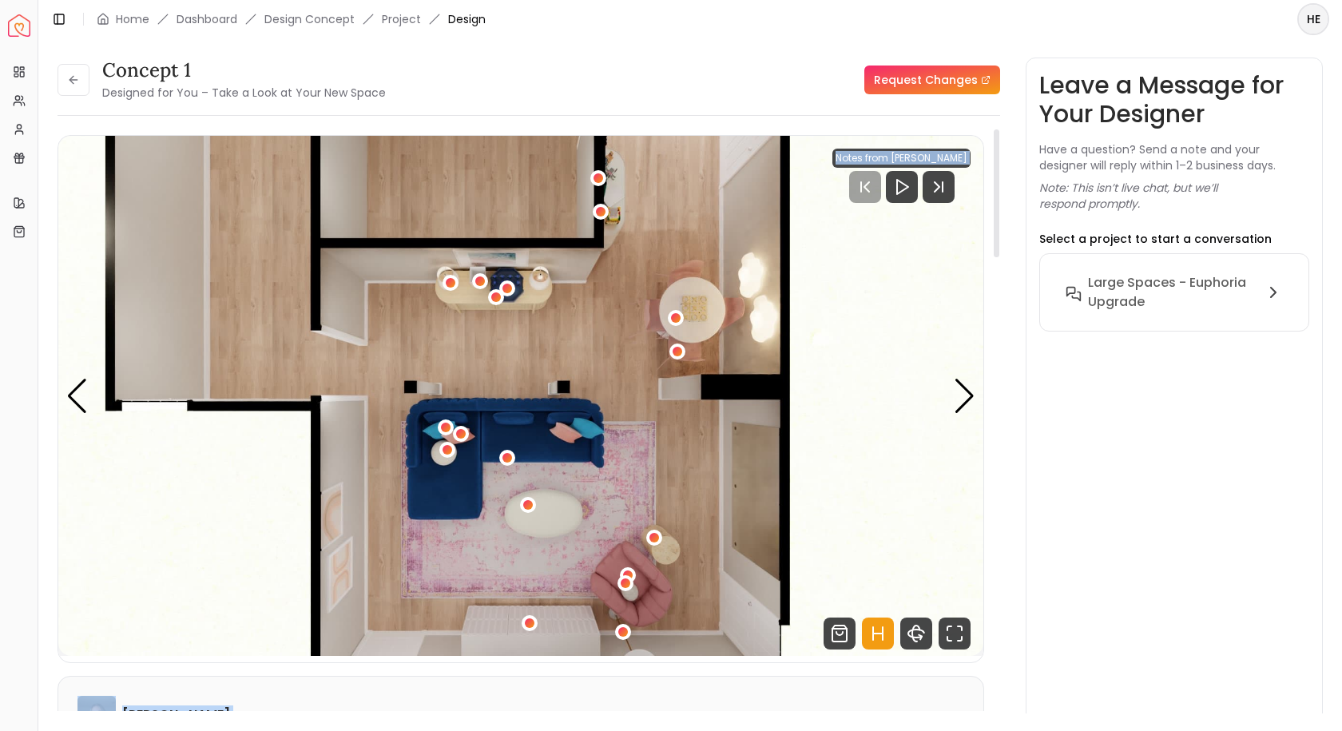
click at [894, 159] on div "Notes from Sarah Nelson" at bounding box center [901, 158] width 138 height 19
click at [1170, 281] on h6 "Large Spaces - Euphoria Upgrade" at bounding box center [1172, 292] width 169 height 38
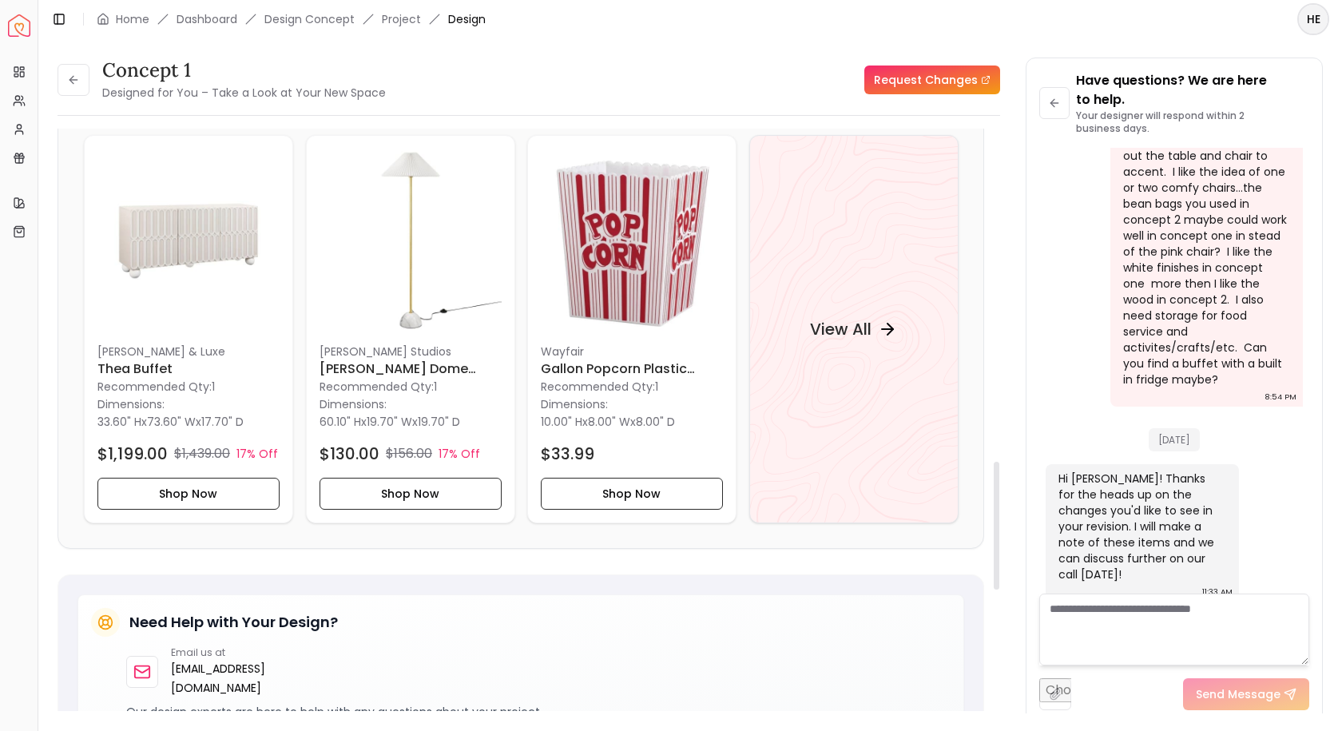
scroll to position [1757, 0]
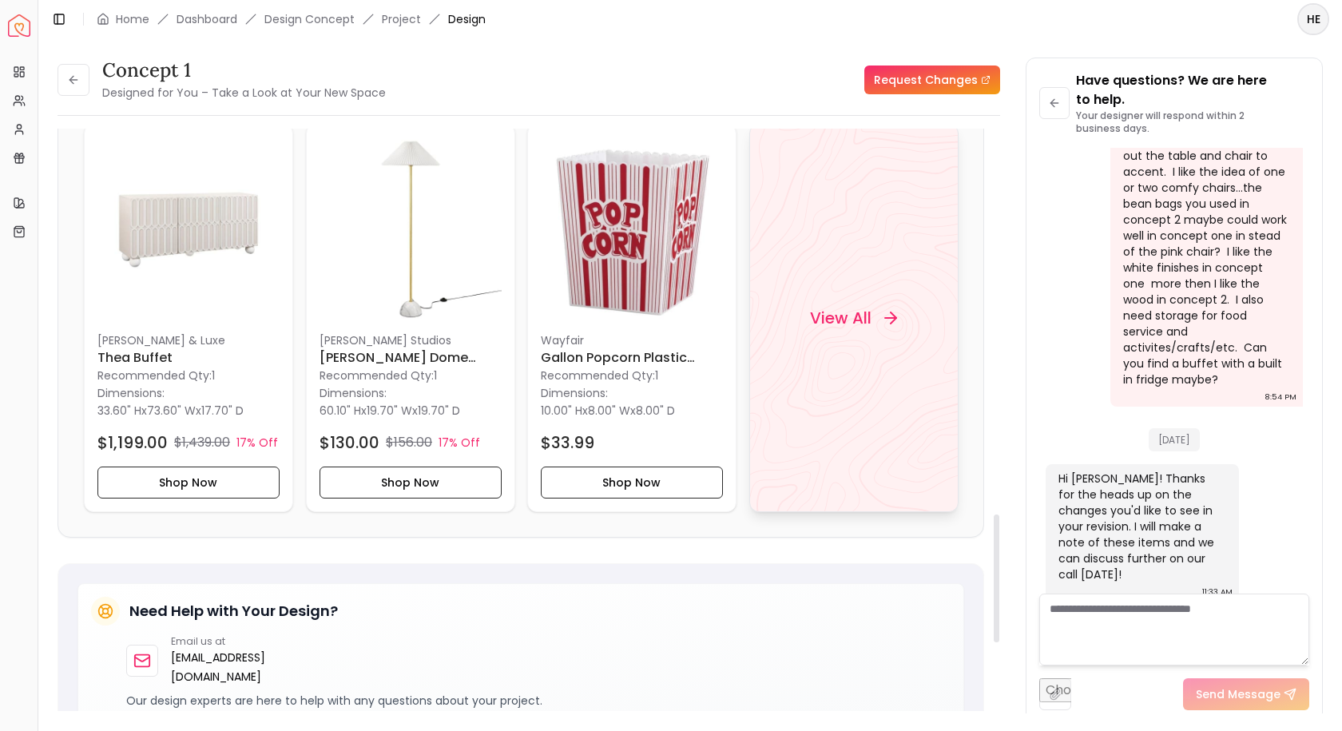
click at [808, 359] on div "View All" at bounding box center [853, 318] width 209 height 388
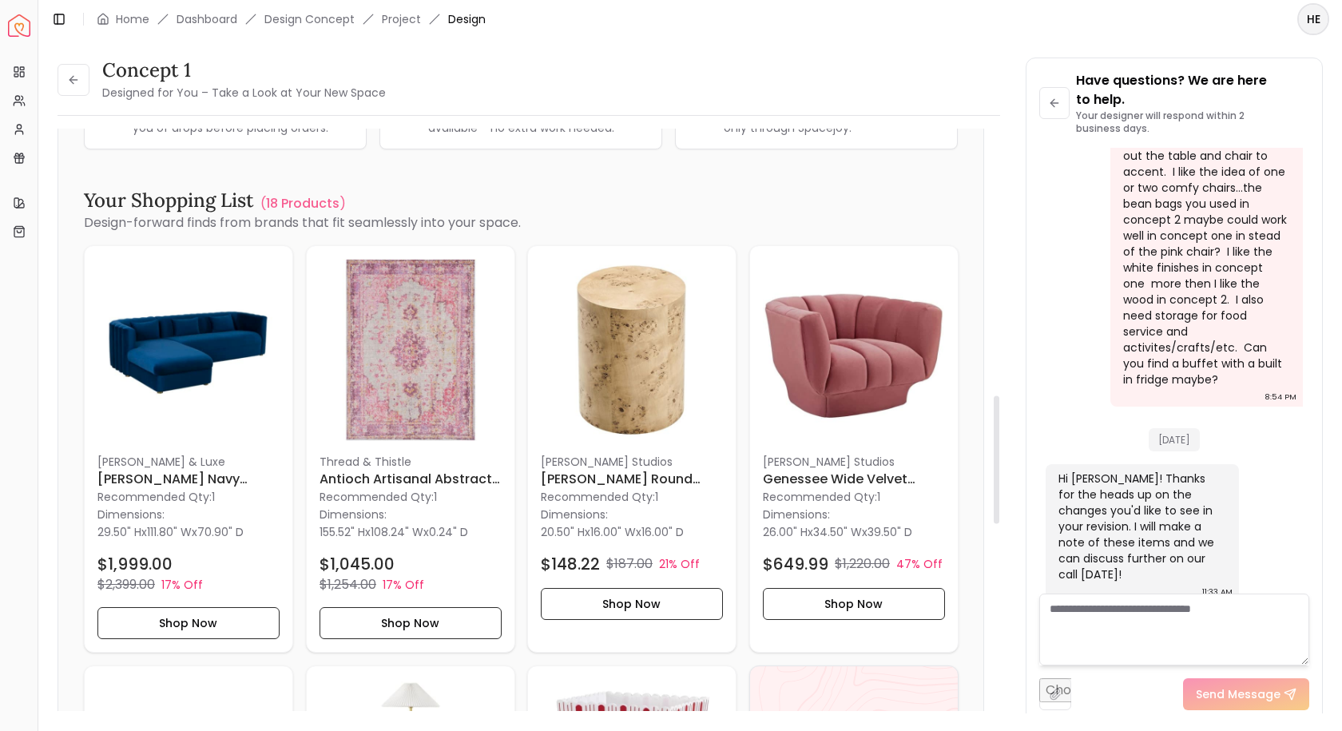
scroll to position [958, 0]
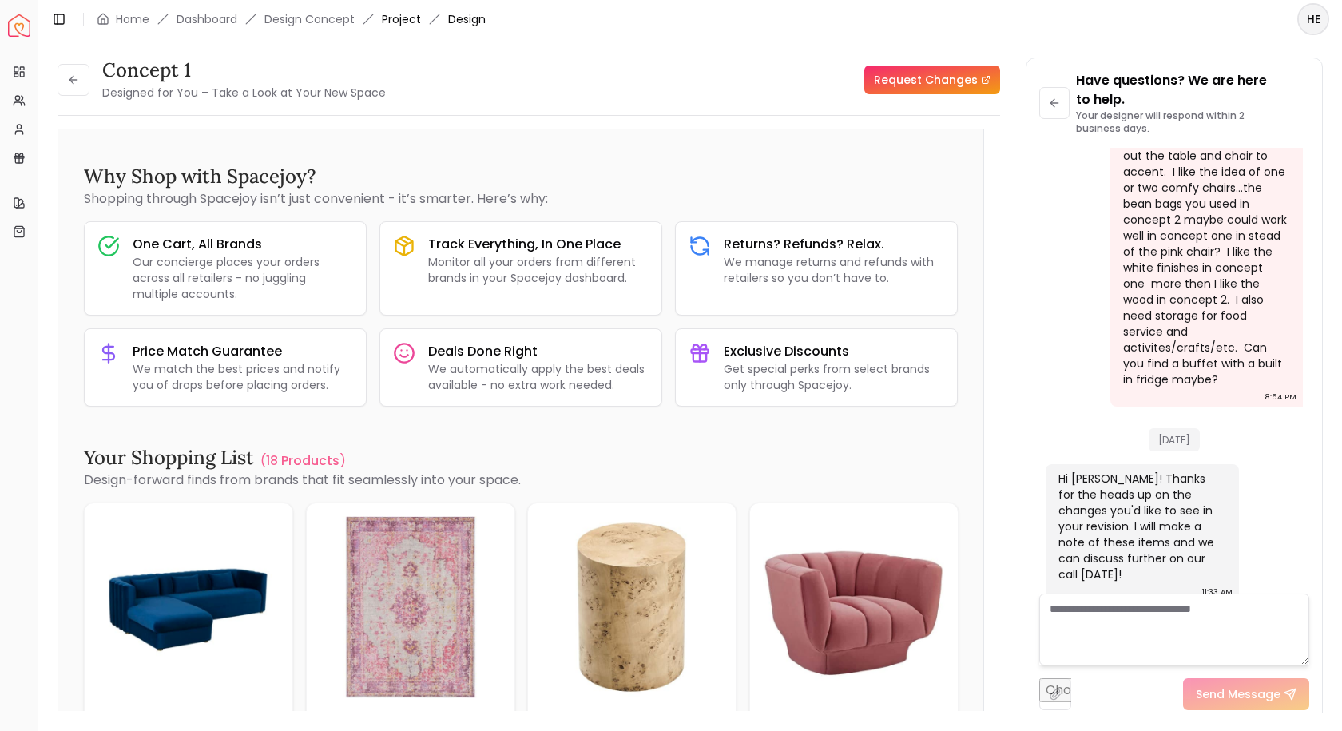
click at [391, 24] on link "Project" at bounding box center [401, 19] width 39 height 16
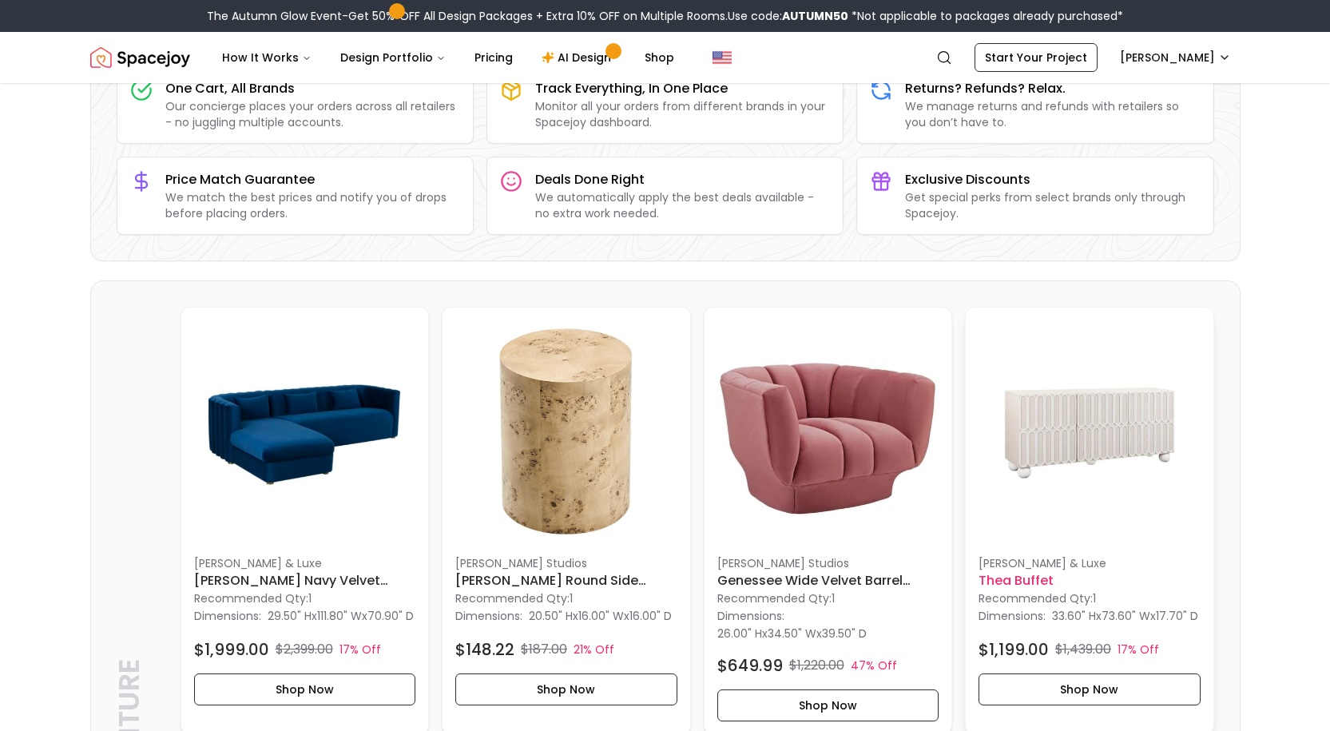
scroll to position [319, 0]
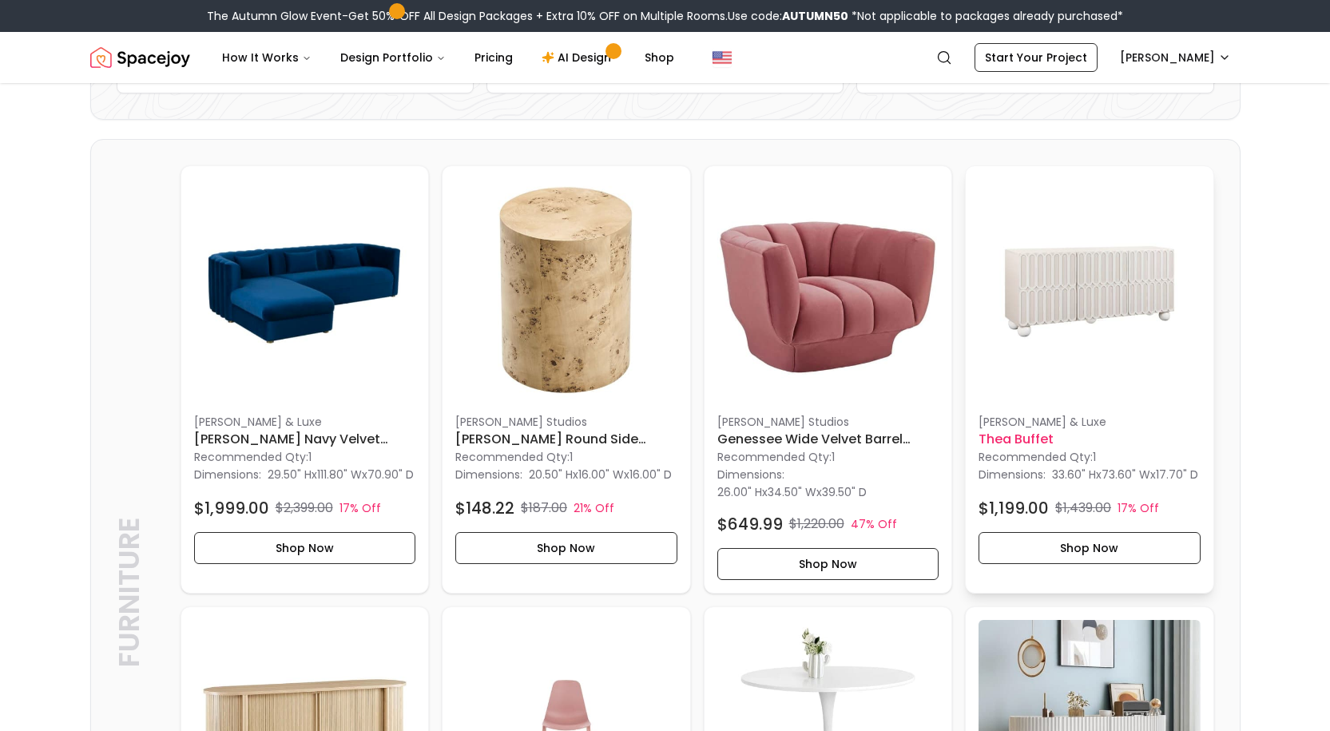
click at [1016, 434] on h6 "Thea Buffet" at bounding box center [1089, 439] width 222 height 19
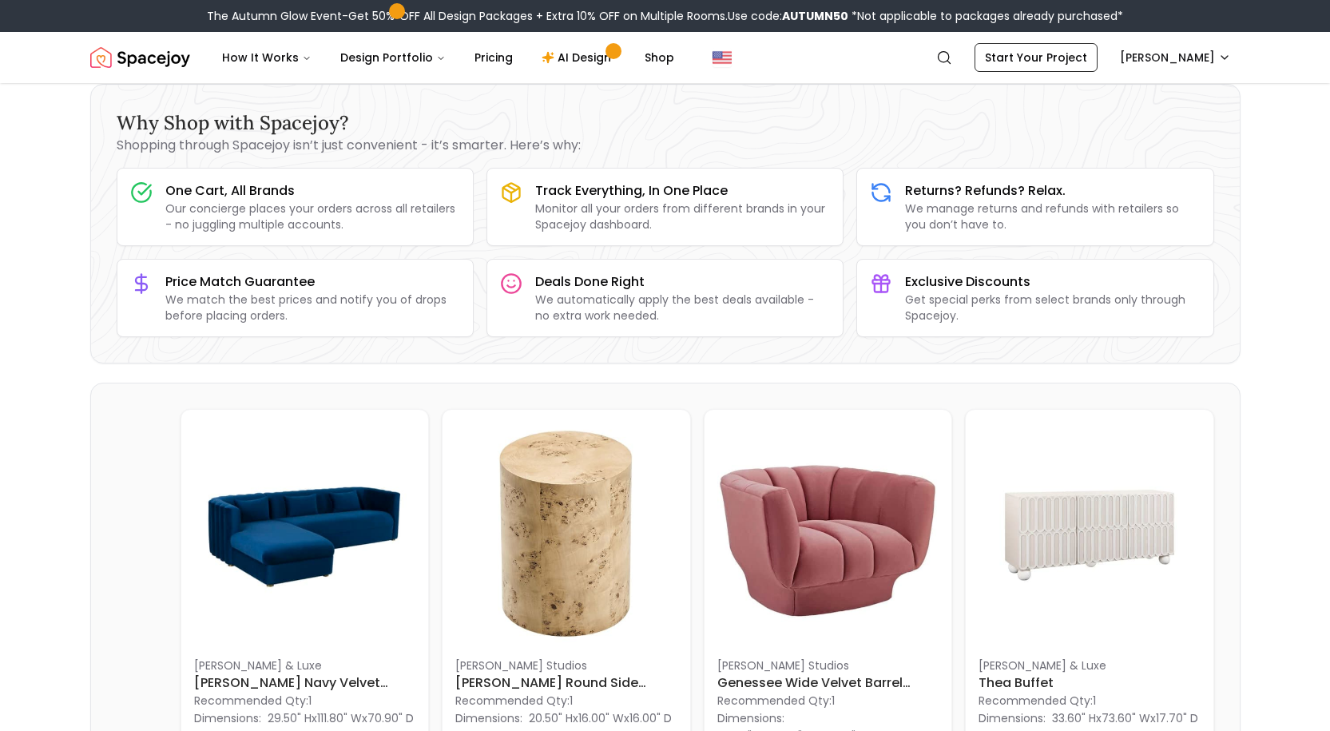
scroll to position [0, 0]
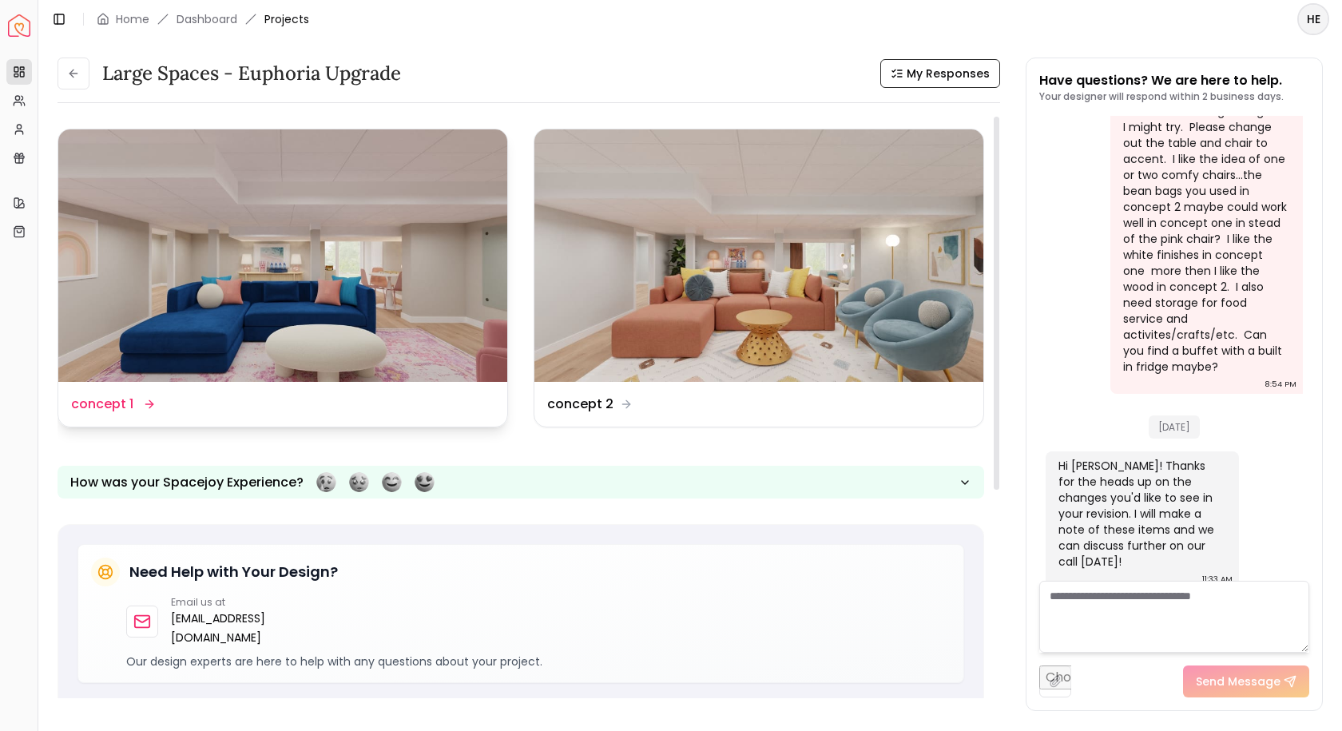
click at [427, 279] on img at bounding box center [282, 255] width 449 height 252
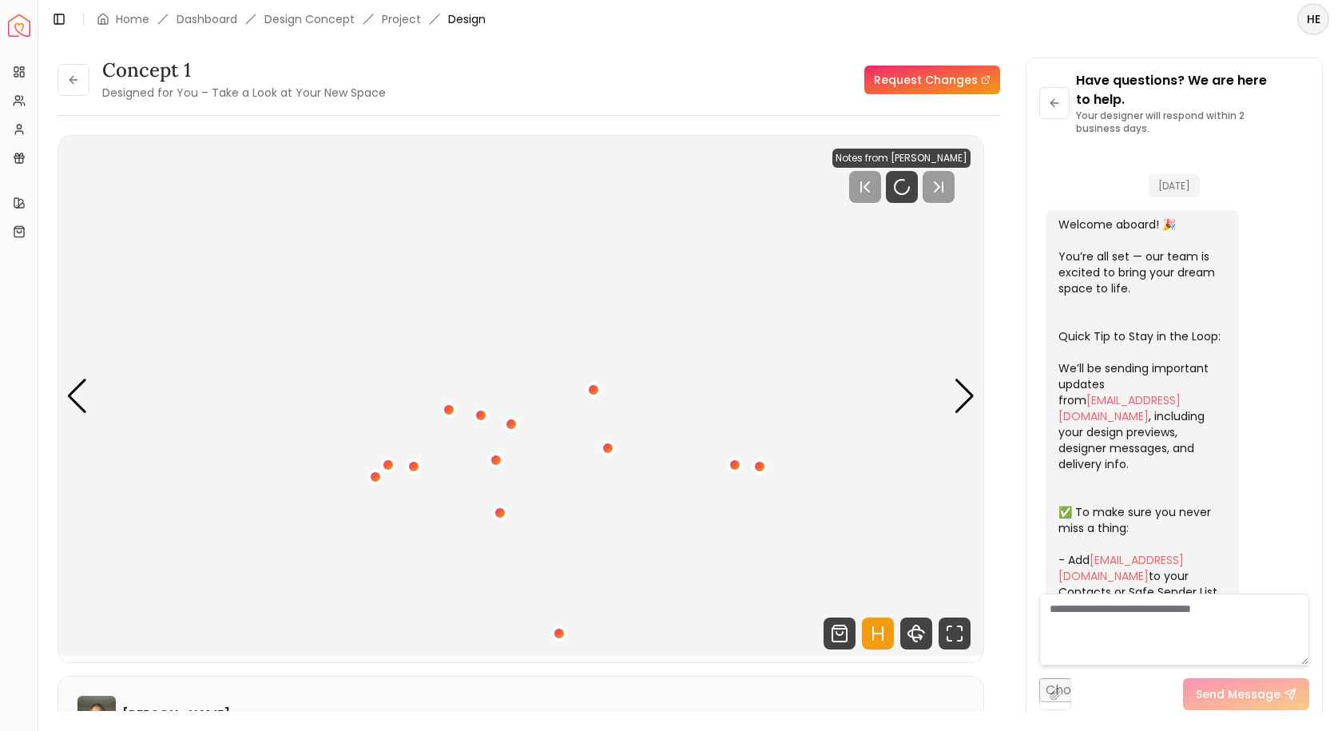
scroll to position [1701, 0]
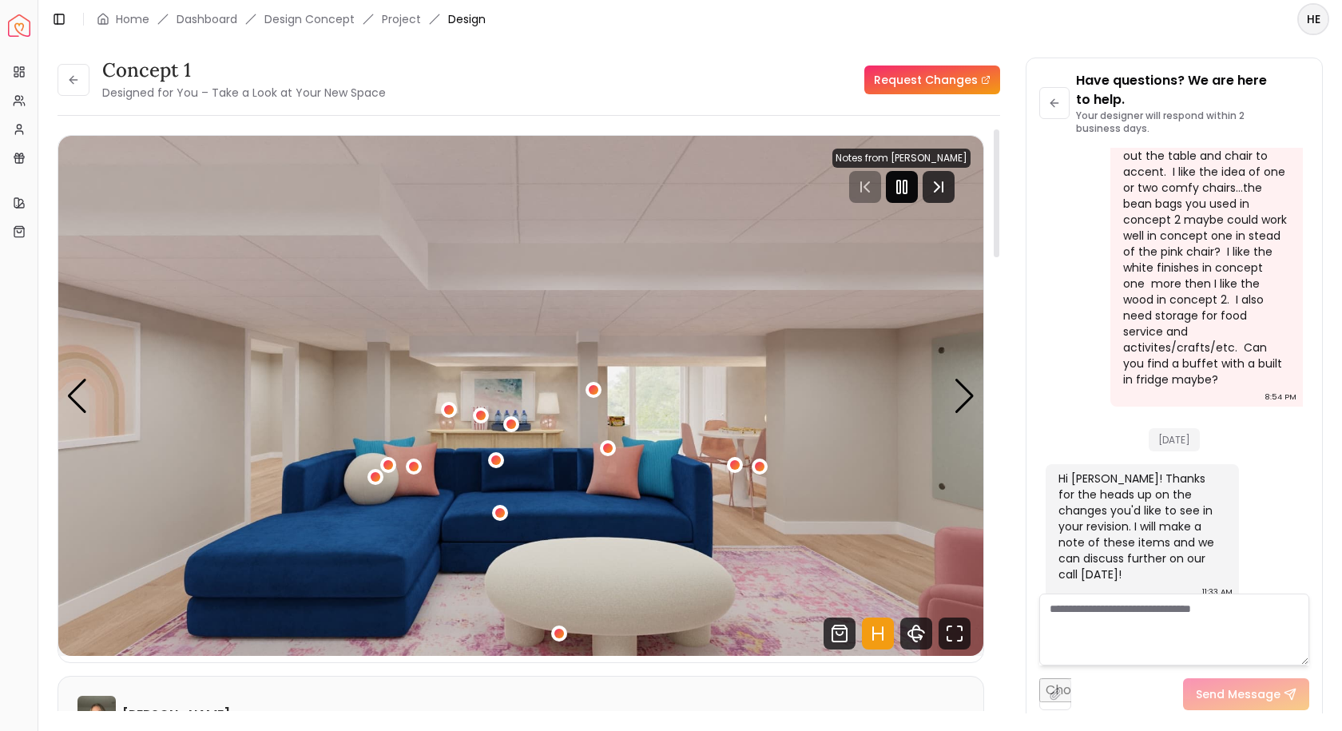
click at [911, 185] on icon "Pause" at bounding box center [901, 186] width 19 height 19
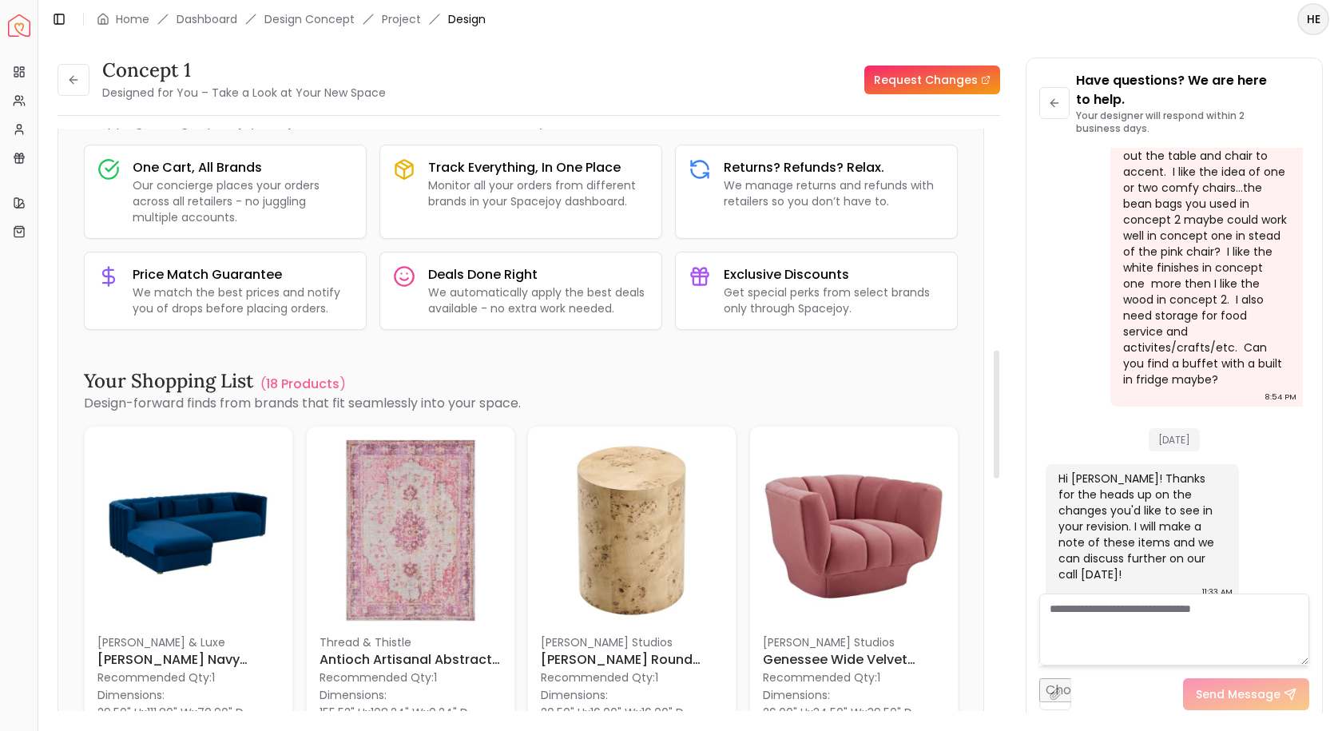
scroll to position [1038, 0]
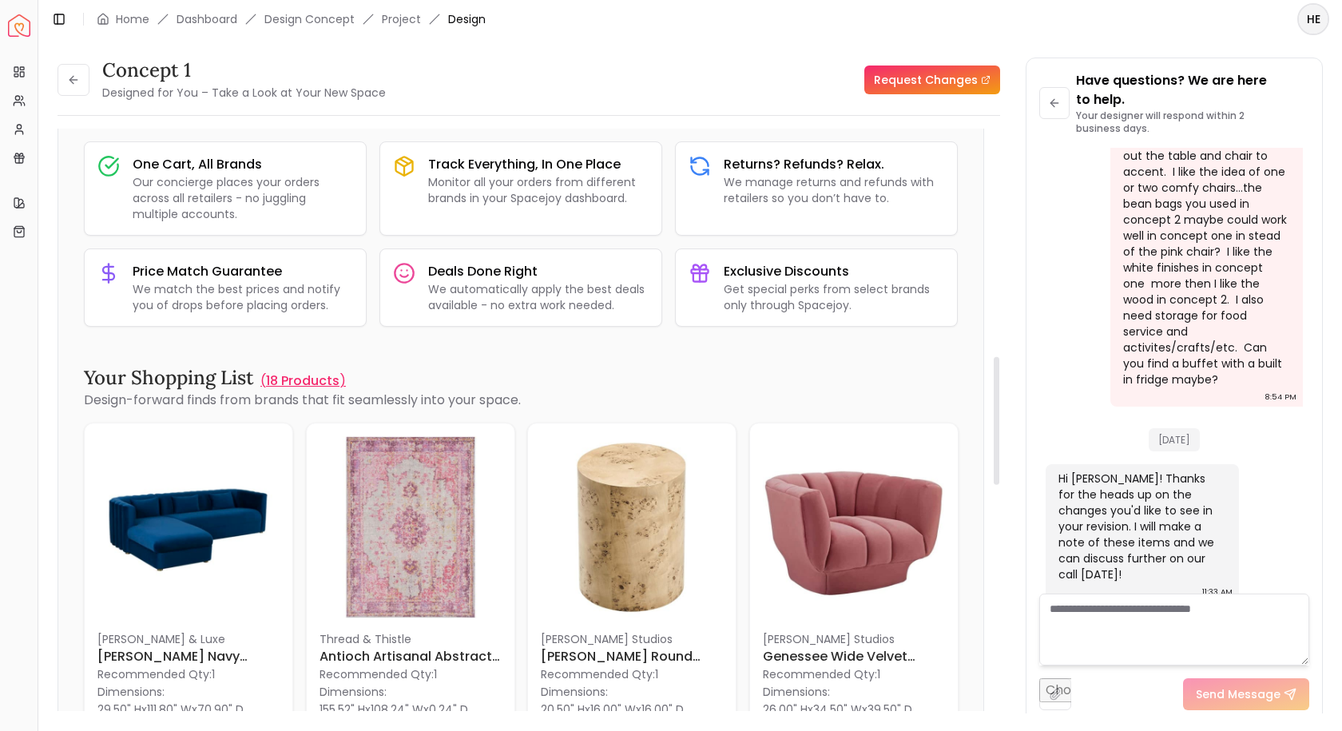
click at [297, 383] on p "18 Products" at bounding box center [302, 380] width 73 height 19
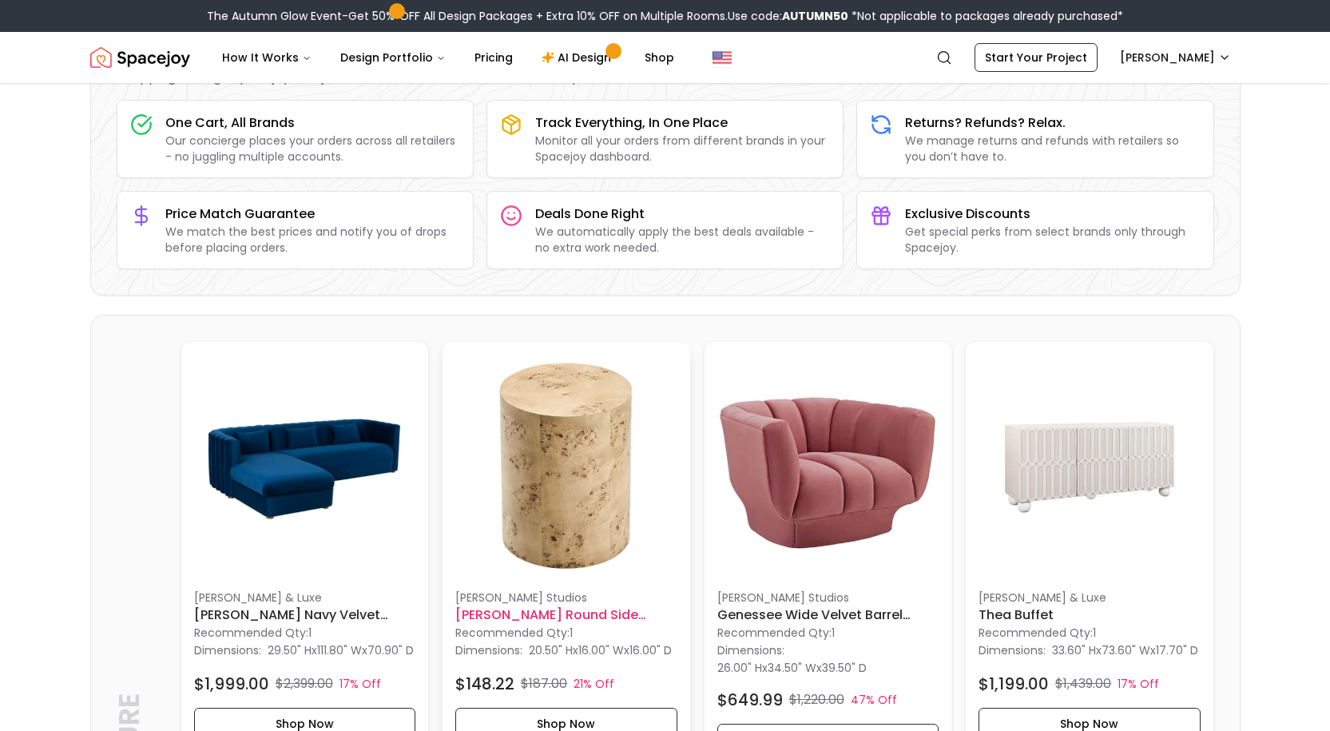
scroll to position [399, 0]
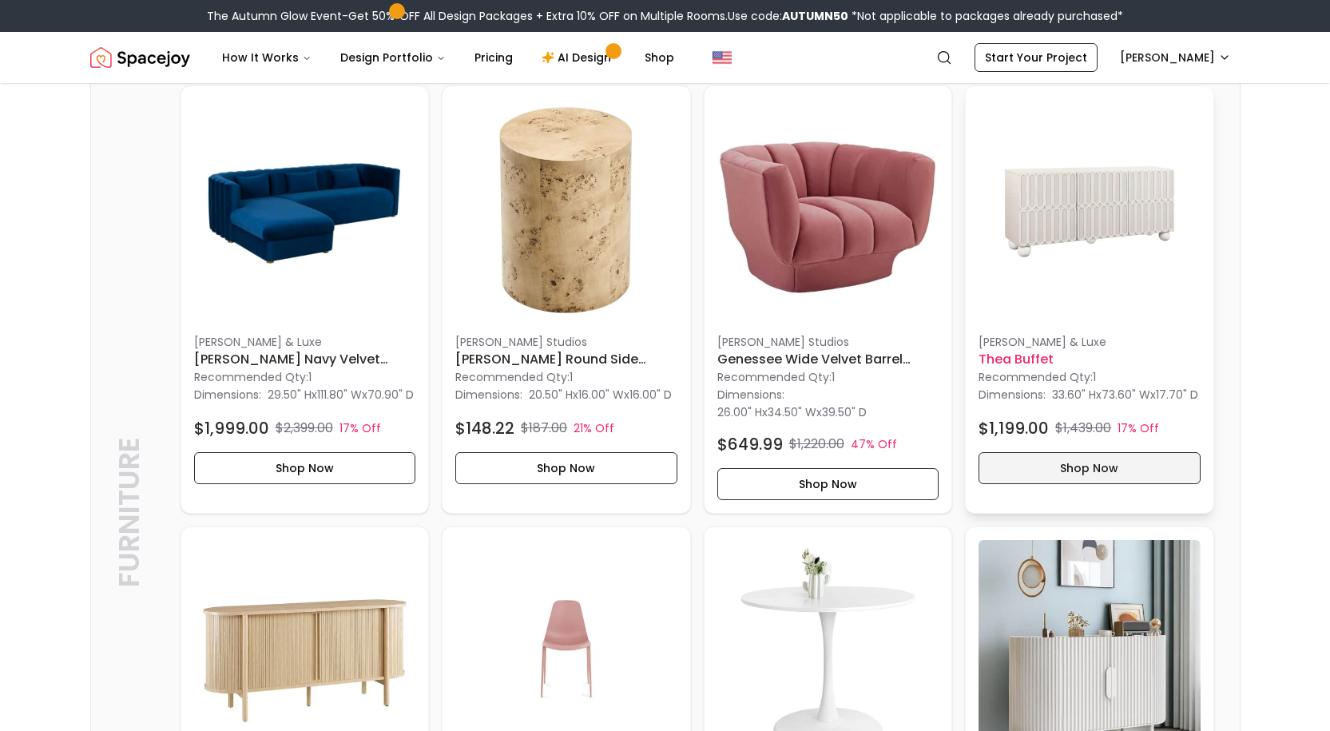
click at [1125, 480] on button "Shop Now" at bounding box center [1089, 468] width 222 height 32
